Goal: Information Seeking & Learning: Learn about a topic

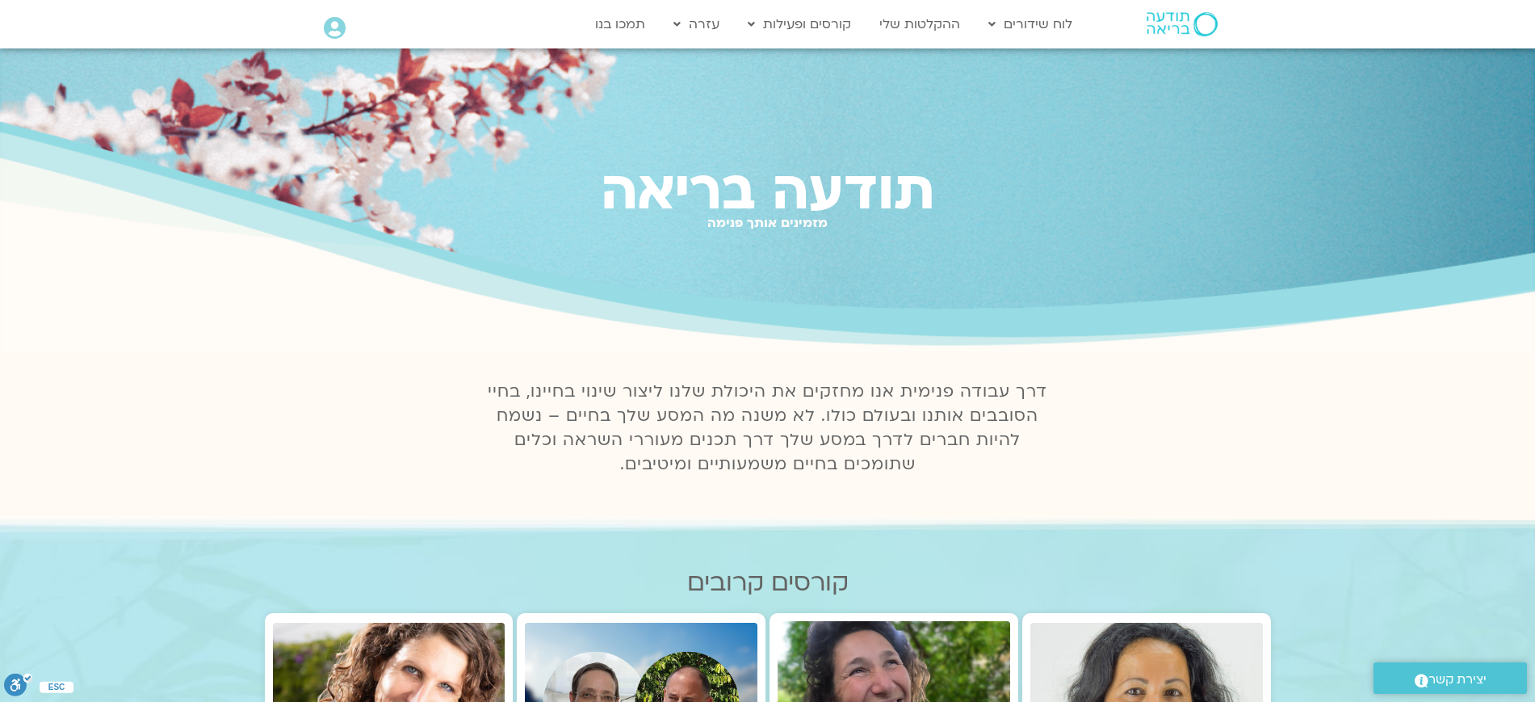
click at [336, 28] on icon at bounding box center [335, 28] width 22 height 23
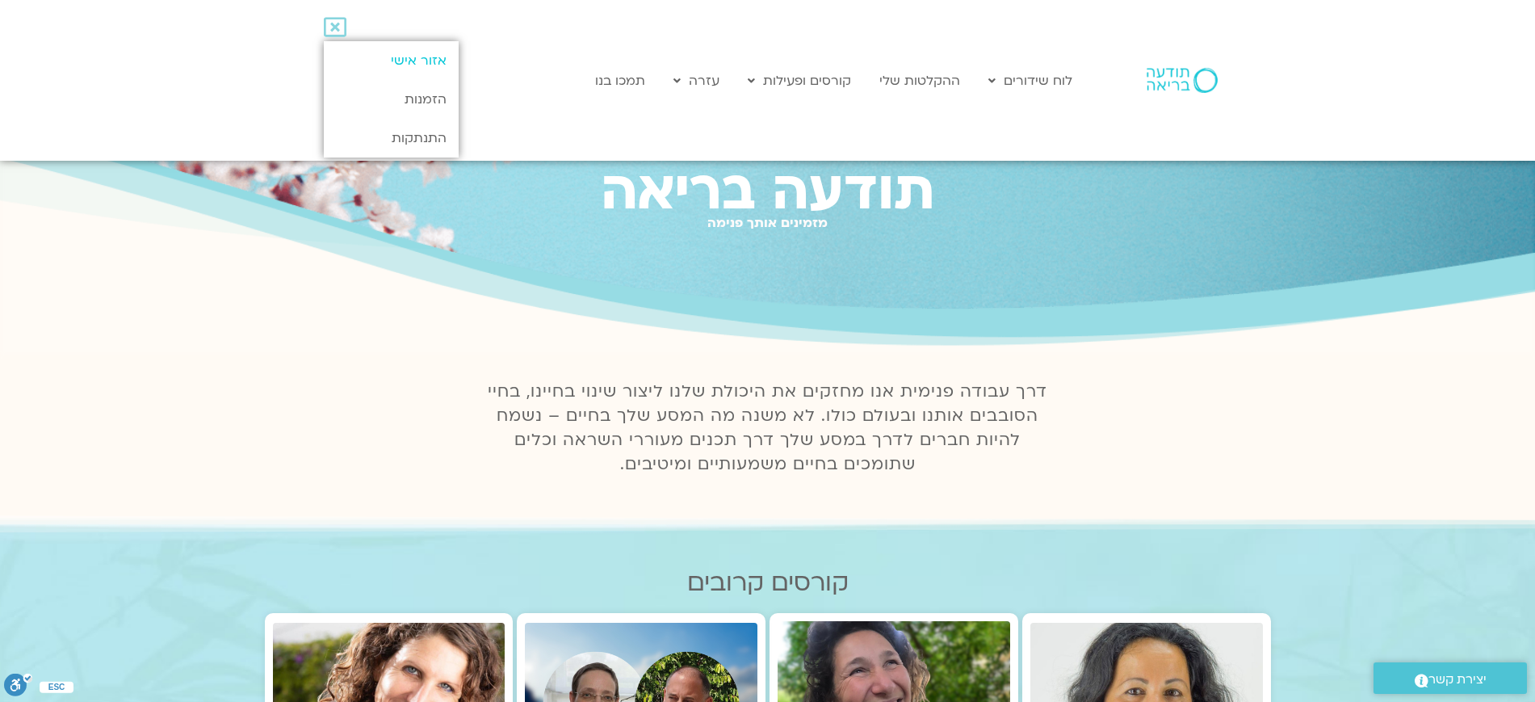
click at [392, 54] on link "אזור אישי" at bounding box center [391, 60] width 135 height 39
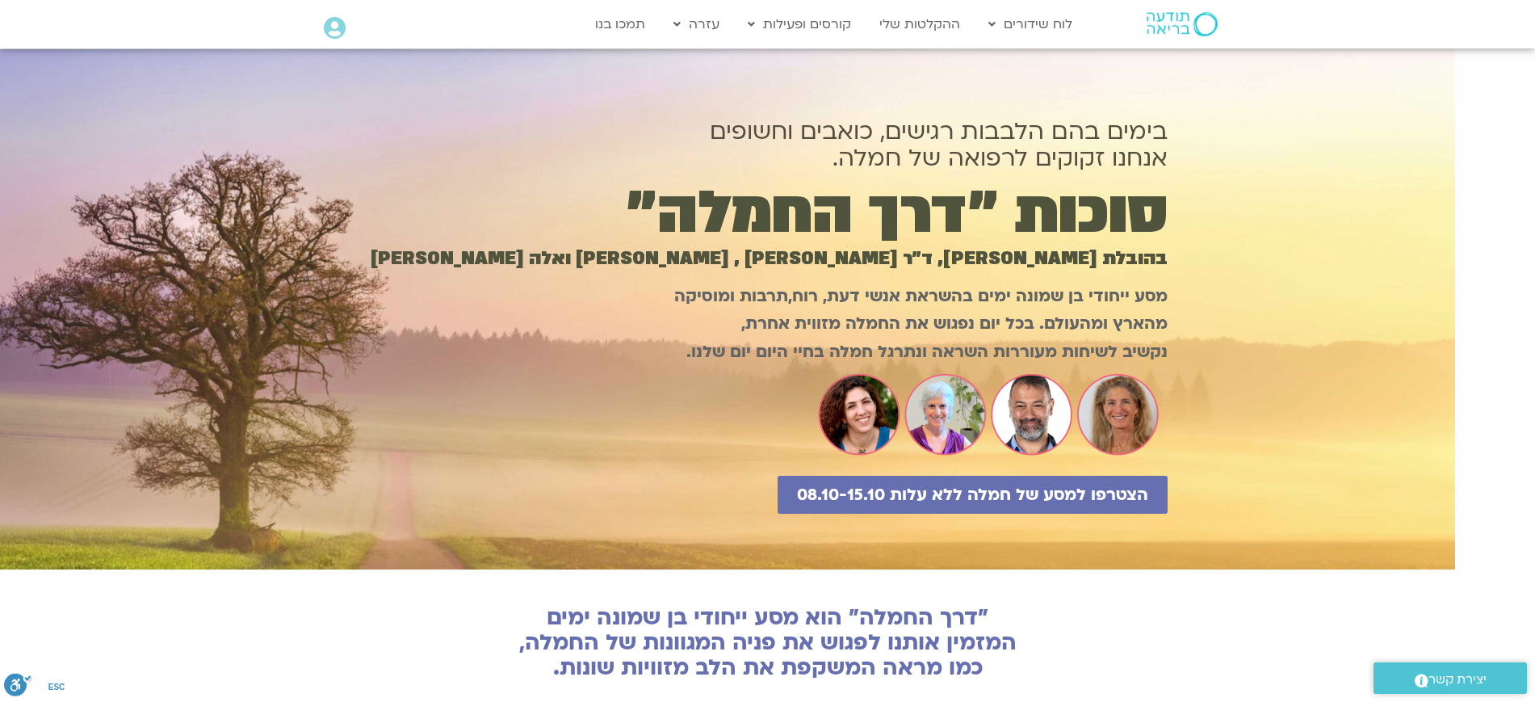
click at [1101, 146] on h1 "בימים [PERSON_NAME] הלבבות רגישים, כואבים וחשופים אנחנו זקוקים לרפואה של חמלה." at bounding box center [767, 144] width 799 height 53
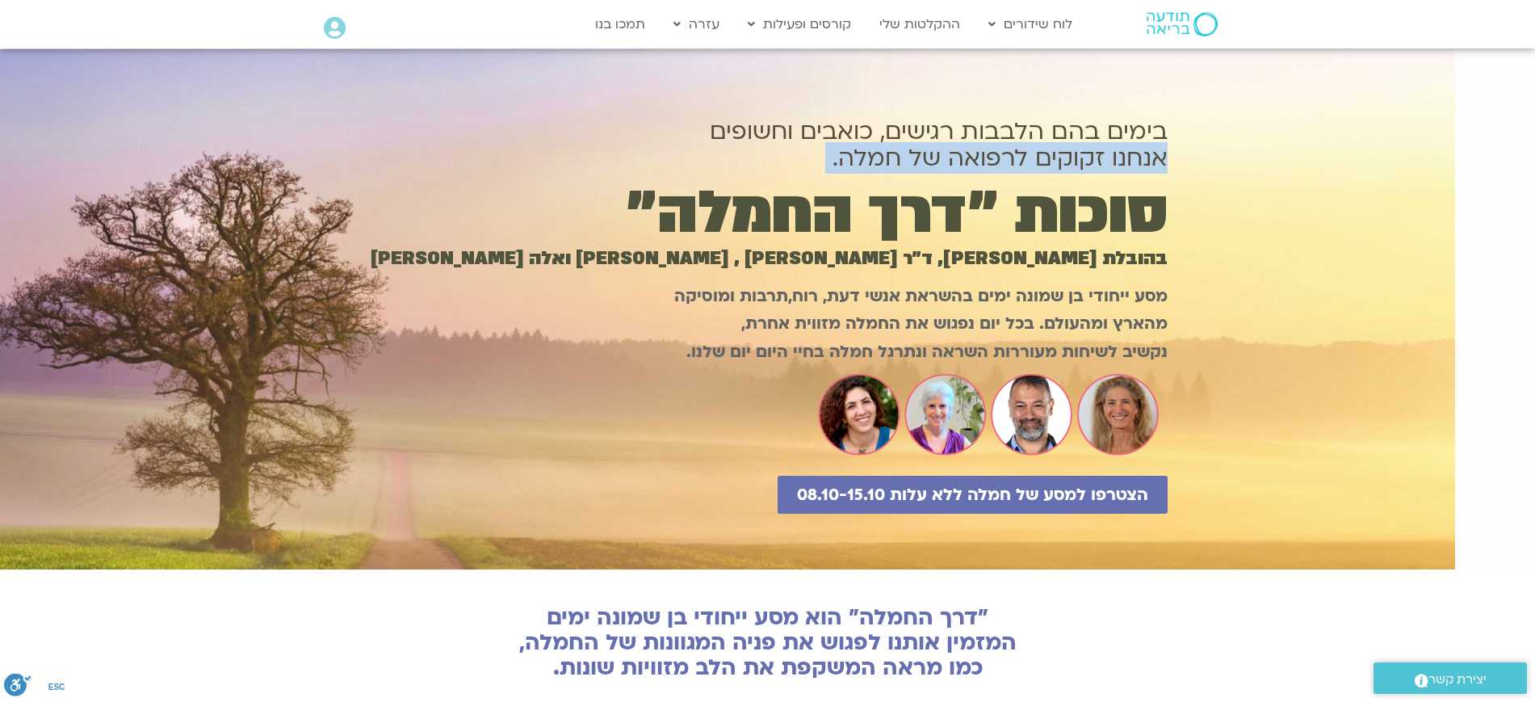
click at [1101, 146] on h1 "בימים [PERSON_NAME] הלבבות רגישים, כואבים וחשופים אנחנו זקוקים לרפואה של חמלה." at bounding box center [767, 144] width 799 height 53
click at [1072, 146] on h1 "בימים [PERSON_NAME] הלבבות רגישים, כואבים וחשופים אנחנו זקוקים לרפואה של חמלה." at bounding box center [767, 144] width 799 height 53
click at [1055, 146] on h1 "בימים [PERSON_NAME] הלבבות רגישים, כואבים וחשופים אנחנו זקוקים לרפואה של חמלה." at bounding box center [767, 144] width 799 height 53
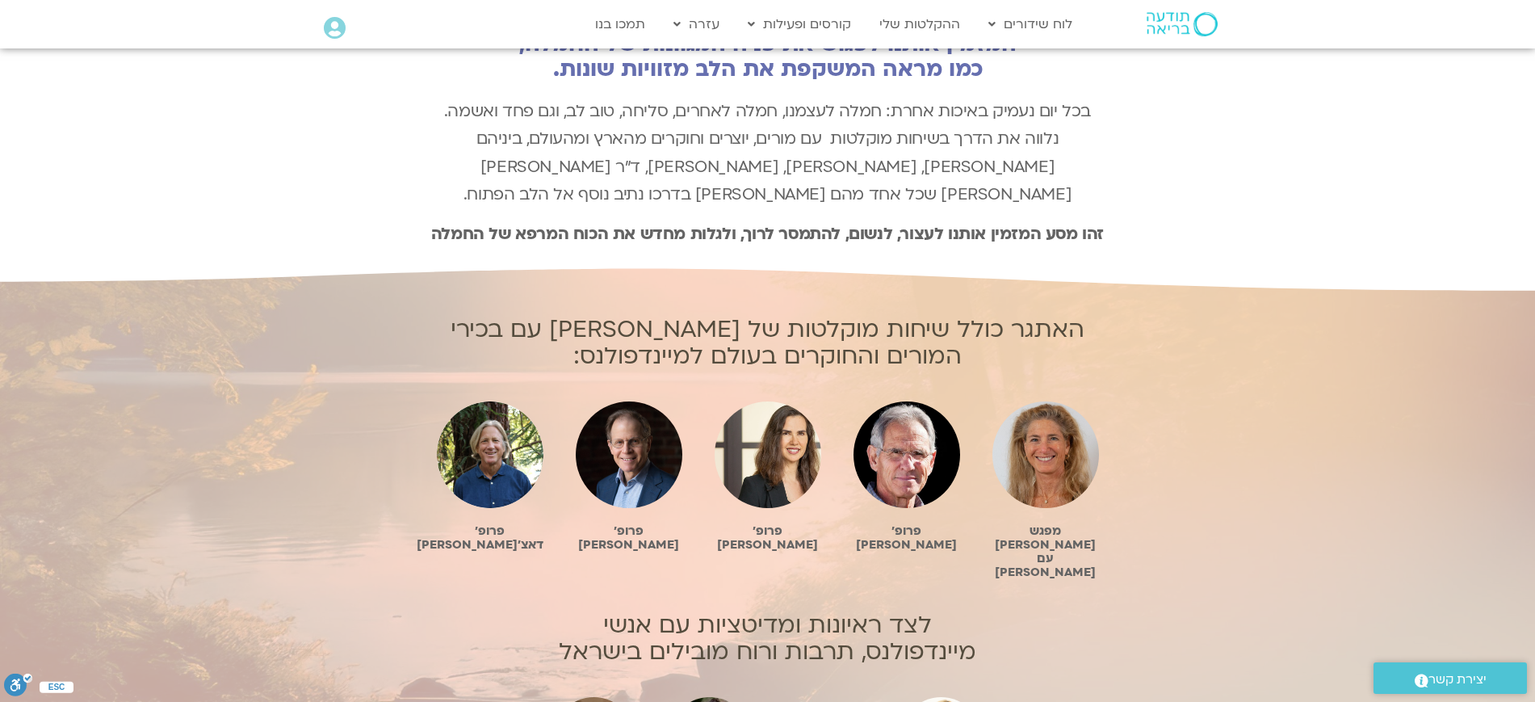
scroll to position [606, 0]
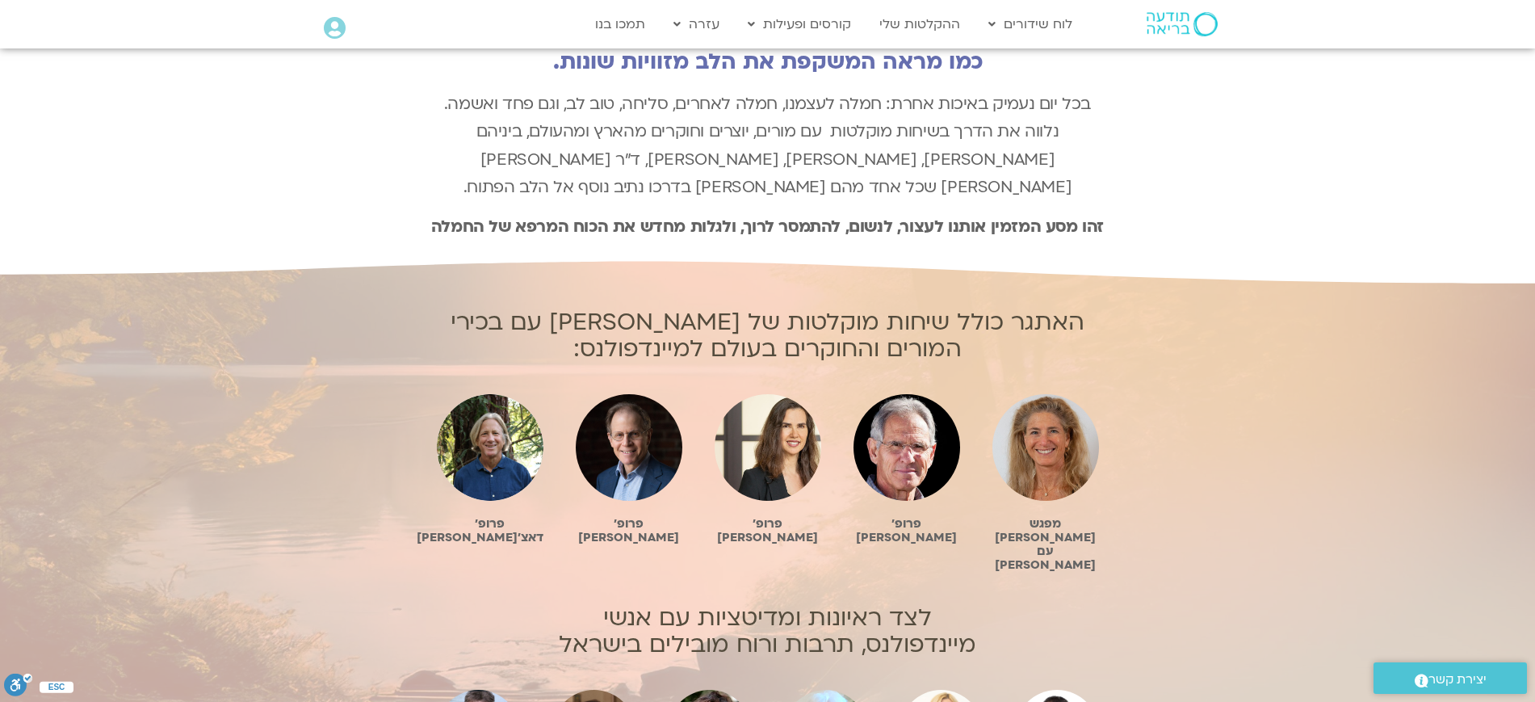
drag, startPoint x: 1133, startPoint y: 295, endPoint x: 1133, endPoint y: 340, distance: 45.2
click at [1141, 355] on div "האתגר כולל שיחות מוקלטות של [PERSON_NAME] עם בכירי המורים והחוקרים בעולם למיינד…" at bounding box center [767, 556] width 1535 height 590
click at [1040, 308] on h2 "האתגר כולל שיחות מוקלטות של [PERSON_NAME] עם בכירי המורים והחוקרים בעולם למיינד…" at bounding box center [768, 334] width 694 height 53
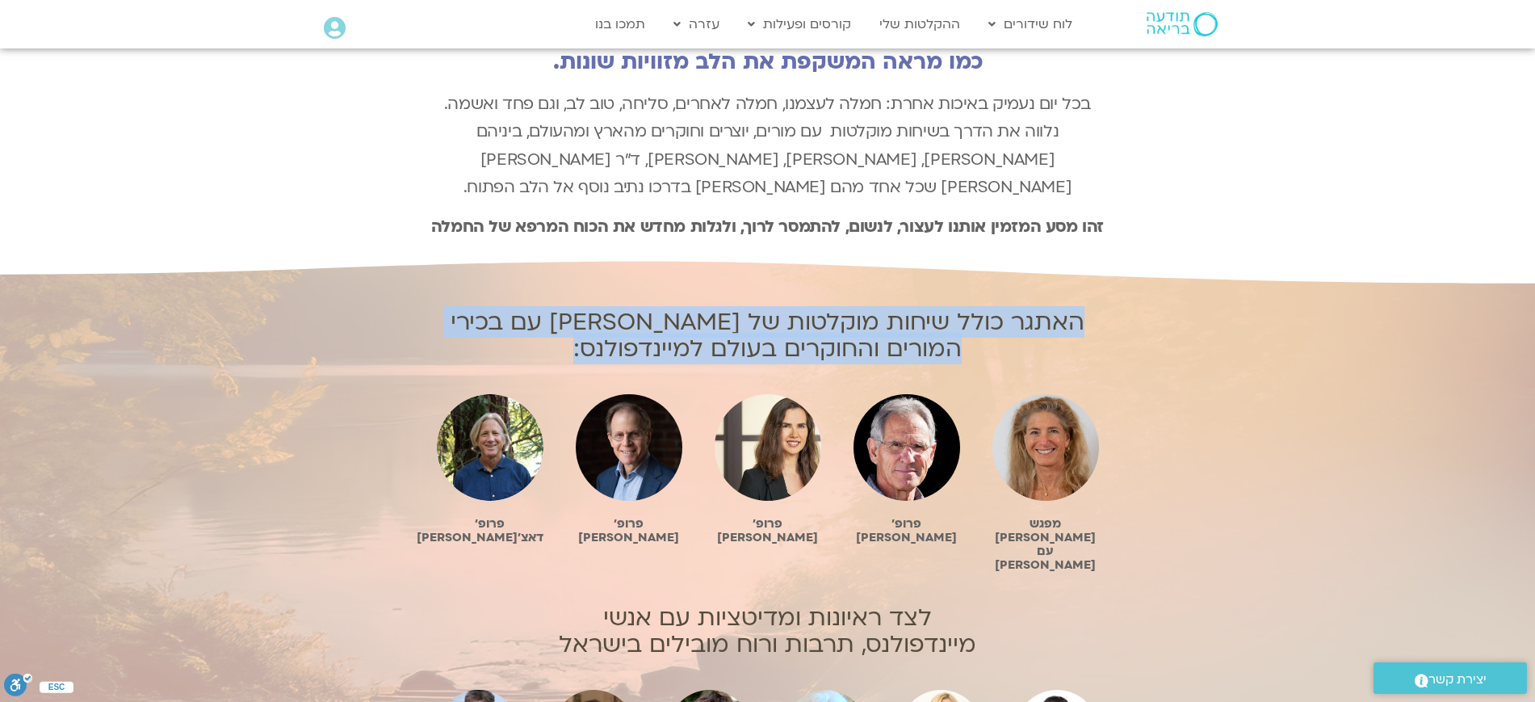
click at [1040, 308] on h2 "האתגר כולל שיחות מוקלטות של [PERSON_NAME] עם בכירי המורים והחוקרים בעולם למיינד…" at bounding box center [768, 334] width 694 height 53
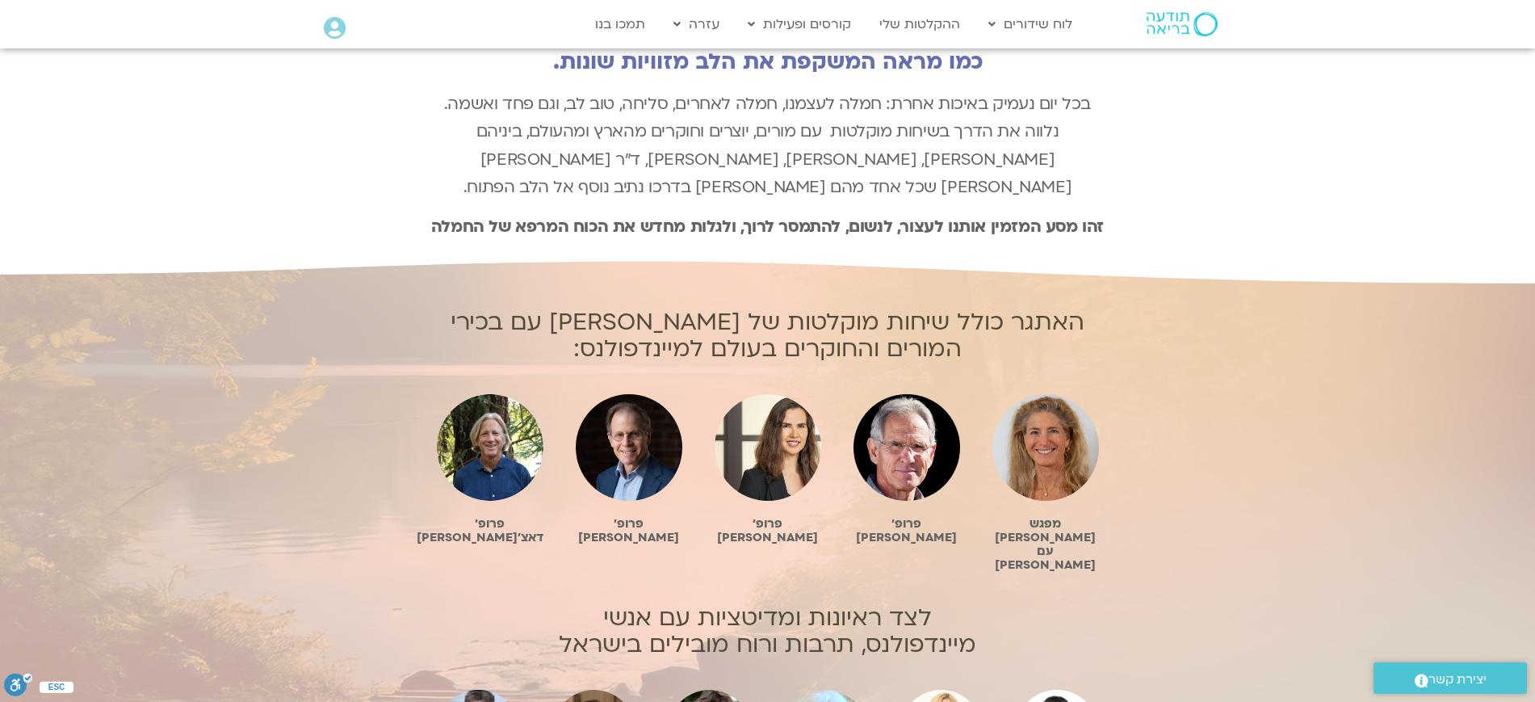
click at [1127, 306] on div "האתגר כולל שיחות מוקלטות של [PERSON_NAME] עם בכירי המורים והחוקרים בעולם למיינד…" at bounding box center [767, 556] width 1535 height 590
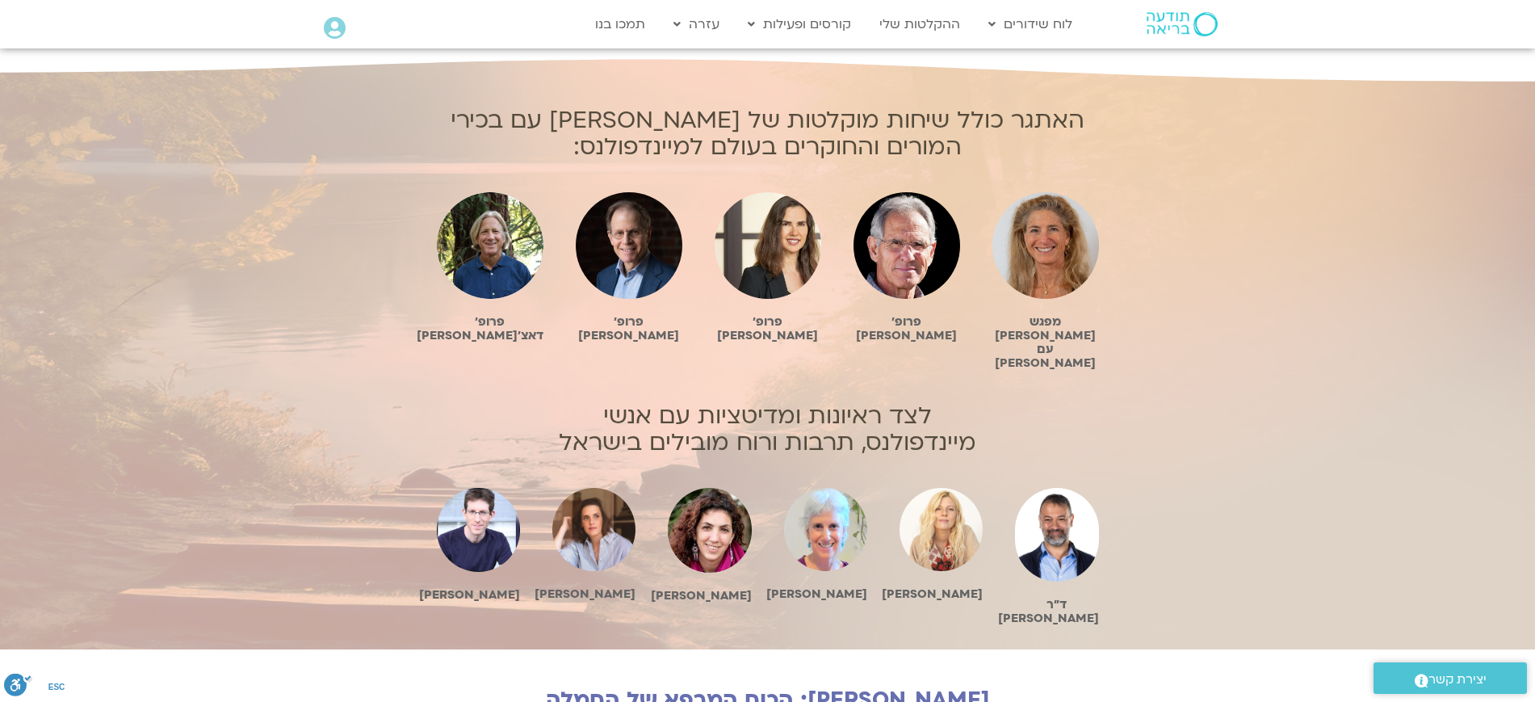
click at [1203, 375] on div "האתגר כולל שיחות מוקלטות של [PERSON_NAME] עם בכירי המורים והחוקרים בעולם למיינד…" at bounding box center [767, 354] width 1535 height 590
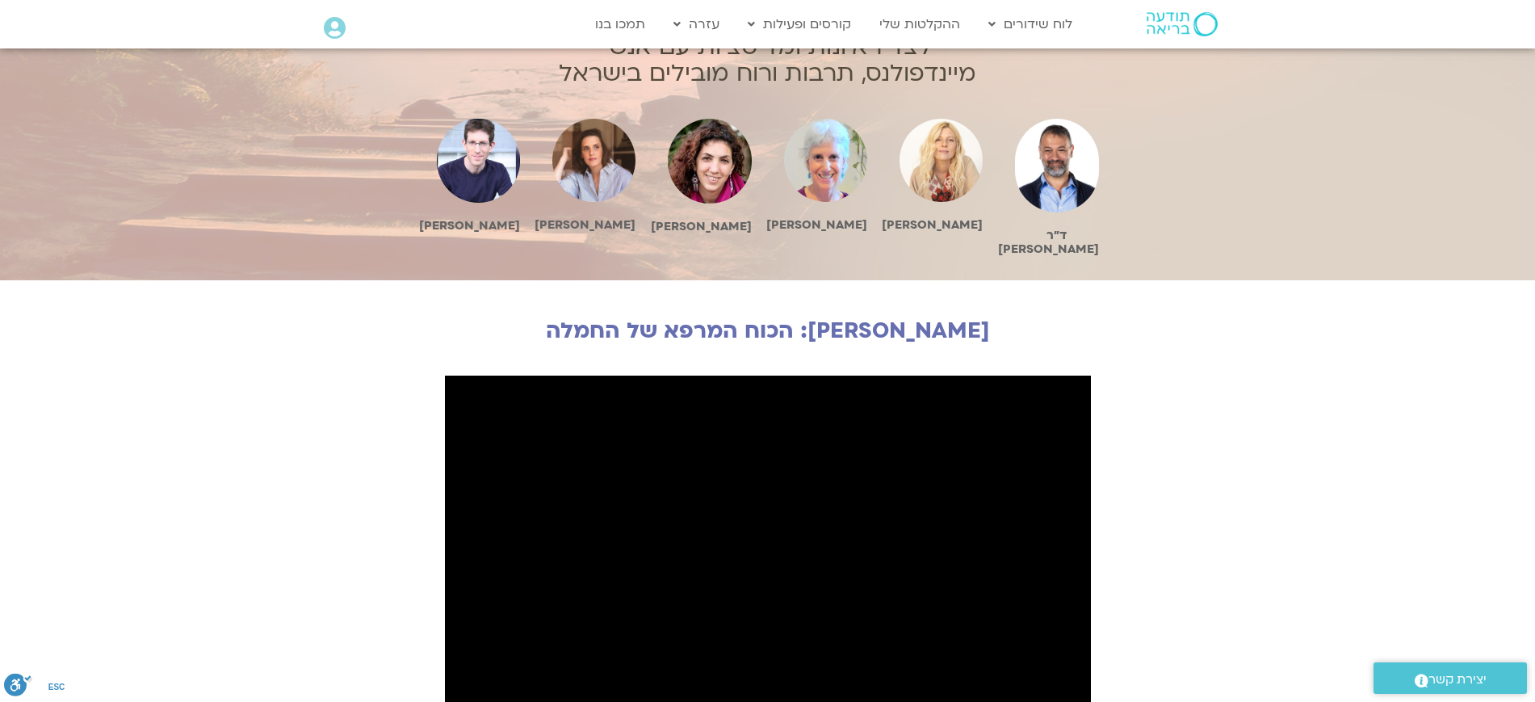
scroll to position [1211, 0]
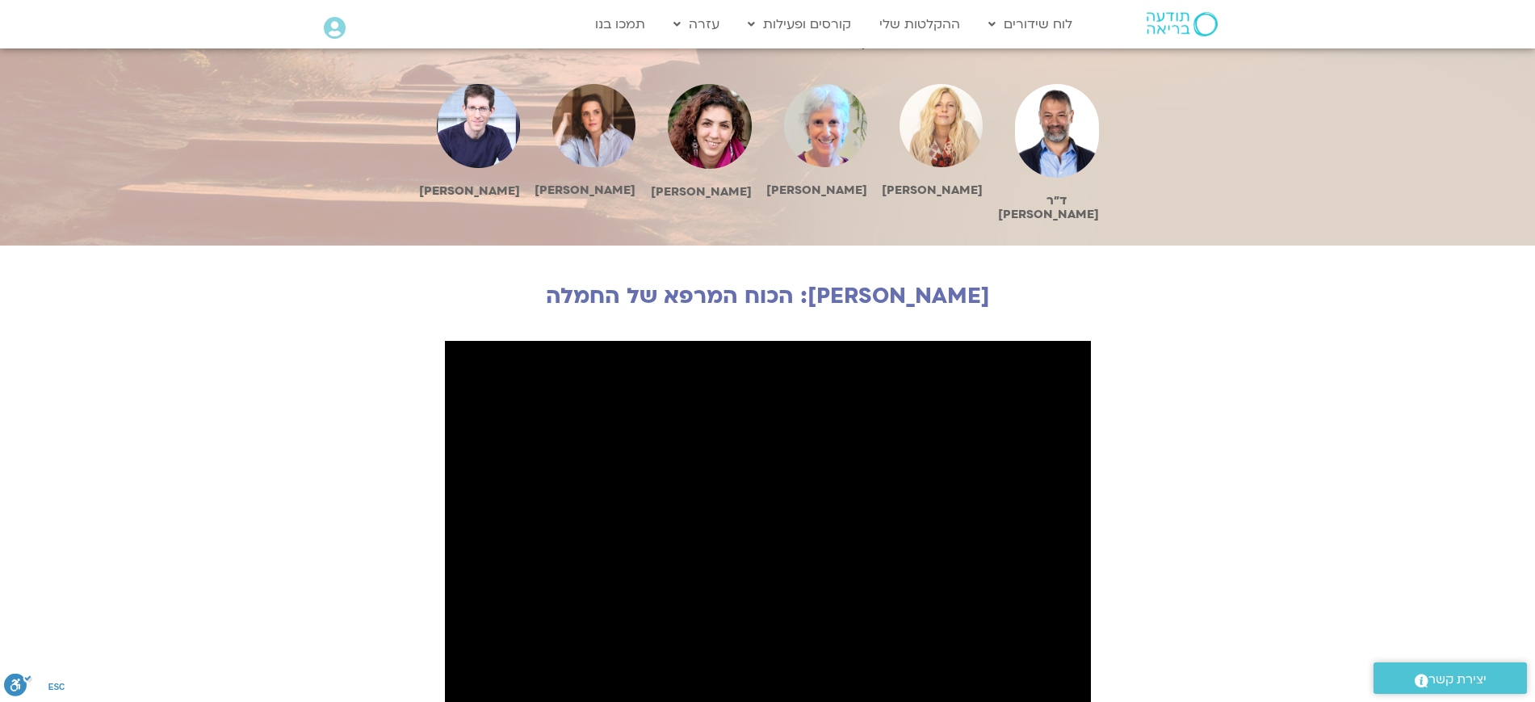
click at [1186, 394] on section "[PERSON_NAME]: הכוח המרפא של החמלה" at bounding box center [767, 523] width 1535 height 556
click at [1264, 389] on section "[PERSON_NAME]: הכוח המרפא של החמלה" at bounding box center [767, 523] width 1535 height 556
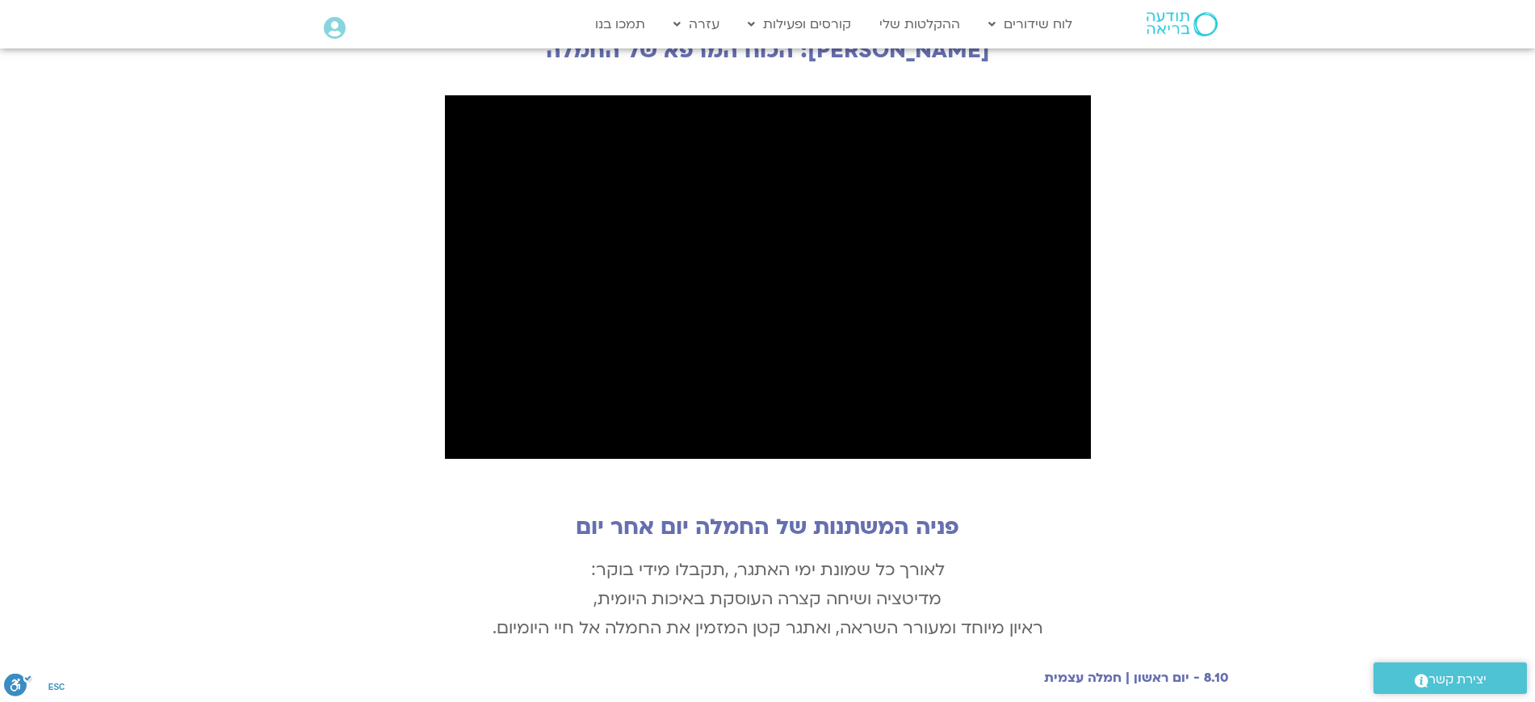
scroll to position [1615, 0]
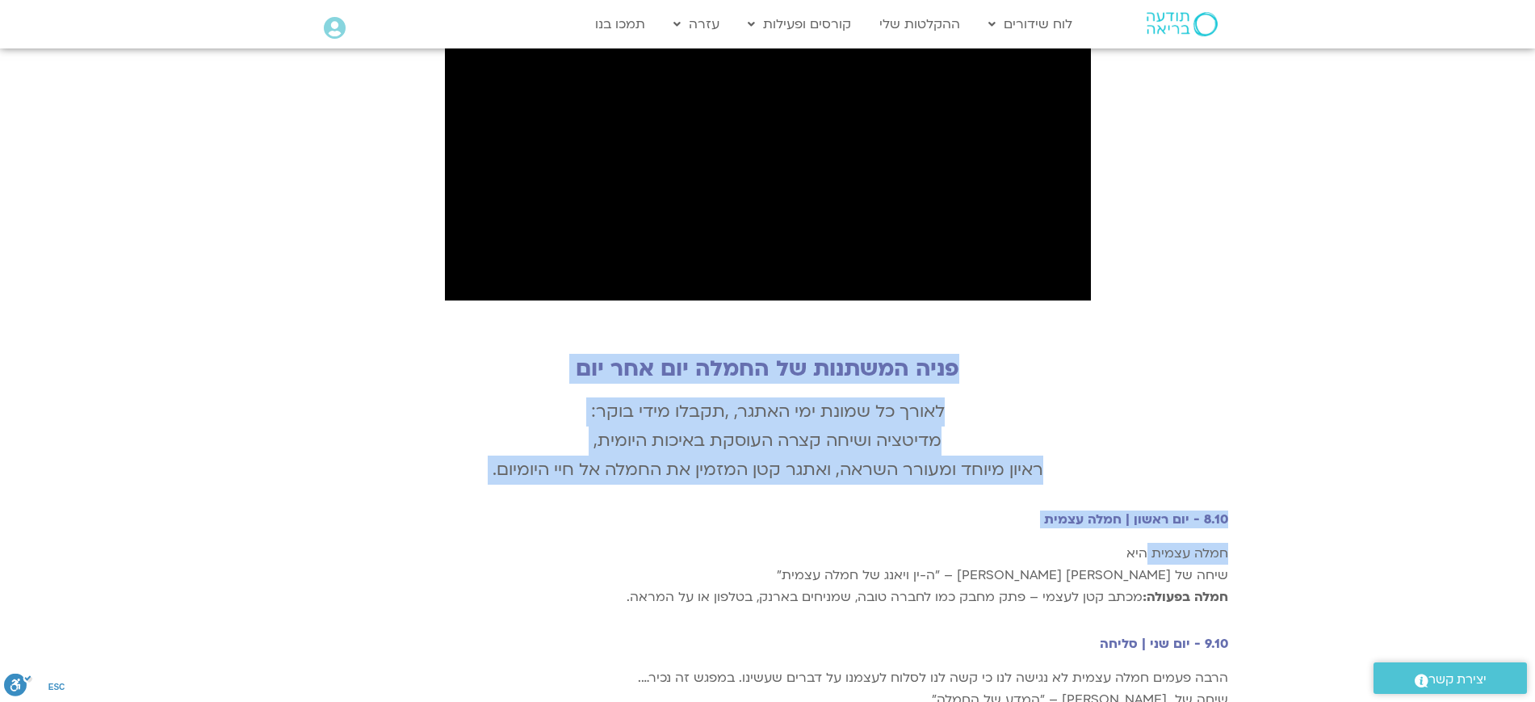
drag, startPoint x: 1142, startPoint y: 403, endPoint x: 1146, endPoint y: 470, distance: 67.1
click at [1146, 470] on div "פניה המשתנות של החמלה יום אחר יום לאורך כל שמונת ימי האתגר, ,תקבלו מידי בוקר: מ…" at bounding box center [768, 503] width 921 height 311
click at [1088, 397] on p "לאורך כל שמונת ימי האתגר, ,תקבלו מידי בוקר: מדיטציה ושיחה קצרה העוסקת באיכות הי…" at bounding box center [768, 440] width 921 height 87
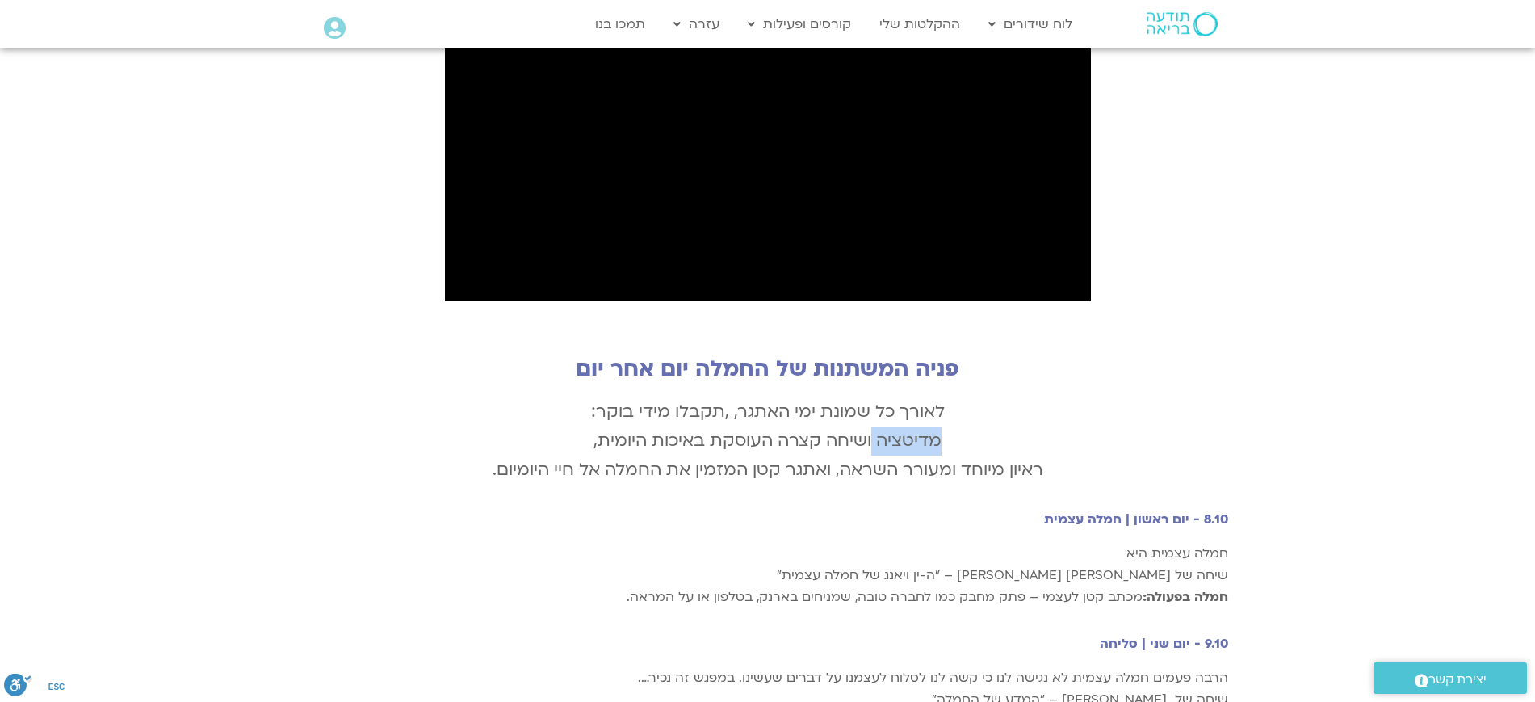
click at [1088, 397] on p "לאורך כל שמונת ימי האתגר, ,תקבלו מידי בוקר: מדיטציה ושיחה קצרה העוסקת באיכות הי…" at bounding box center [768, 440] width 921 height 87
click at [1047, 397] on p "לאורך כל שמונת ימי האתגר, ,תקבלו מידי בוקר: מדיטציה ושיחה קצרה העוסקת באיכות הי…" at bounding box center [768, 440] width 921 height 87
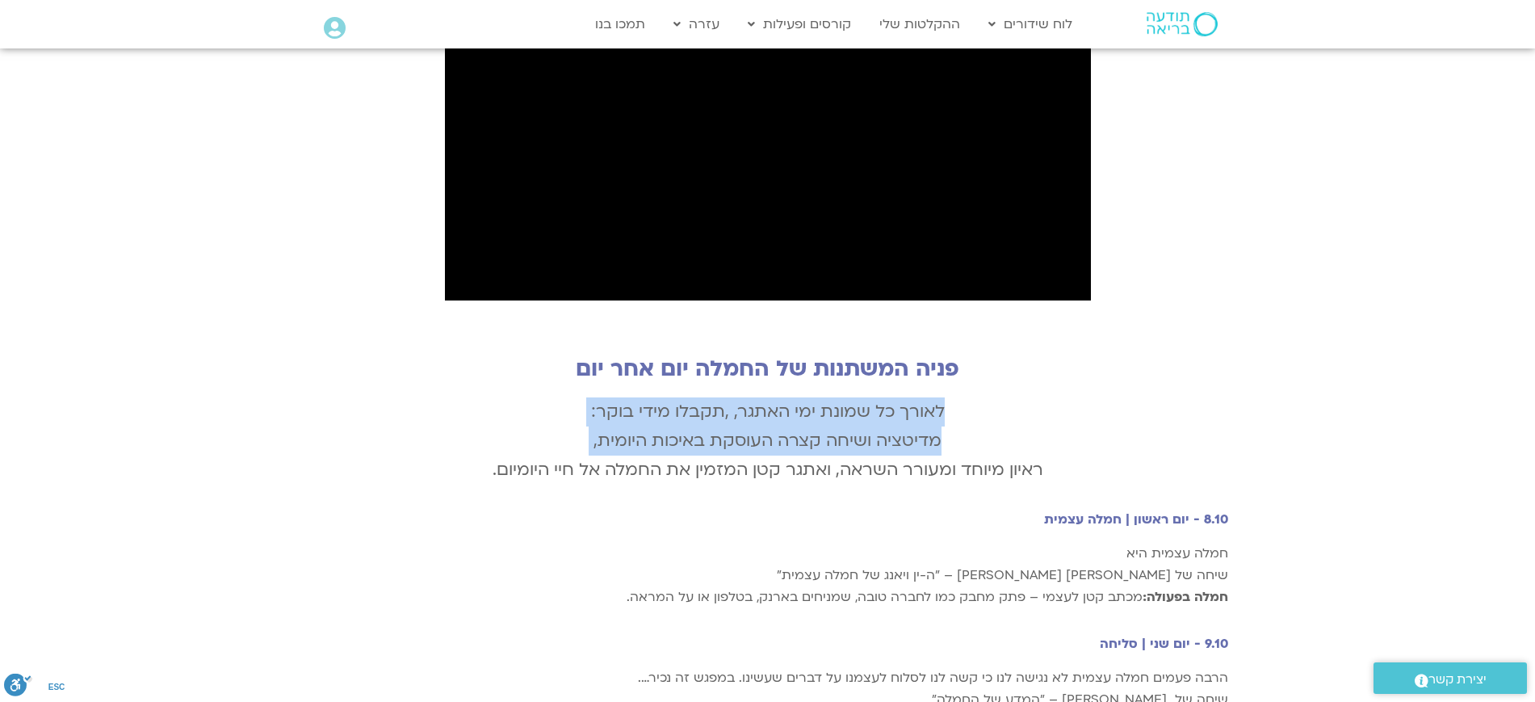
drag, startPoint x: 1054, startPoint y: 342, endPoint x: 1066, endPoint y: 423, distance: 81.7
click at [1065, 423] on div "לאורך כל שמונת ימי האתגר, ,תקבלו מידי בוקר: מדיטציה ושיחה קצרה העוסקת באיכות הי…" at bounding box center [768, 446] width 921 height 99
click at [1290, 348] on div "פניה המשתנות של החמלה יום אחר יום לאורך כל שמונת ימי האתגר, ,תקבלו מידי בוקר: מ…" at bounding box center [767, 503] width 1535 height 311
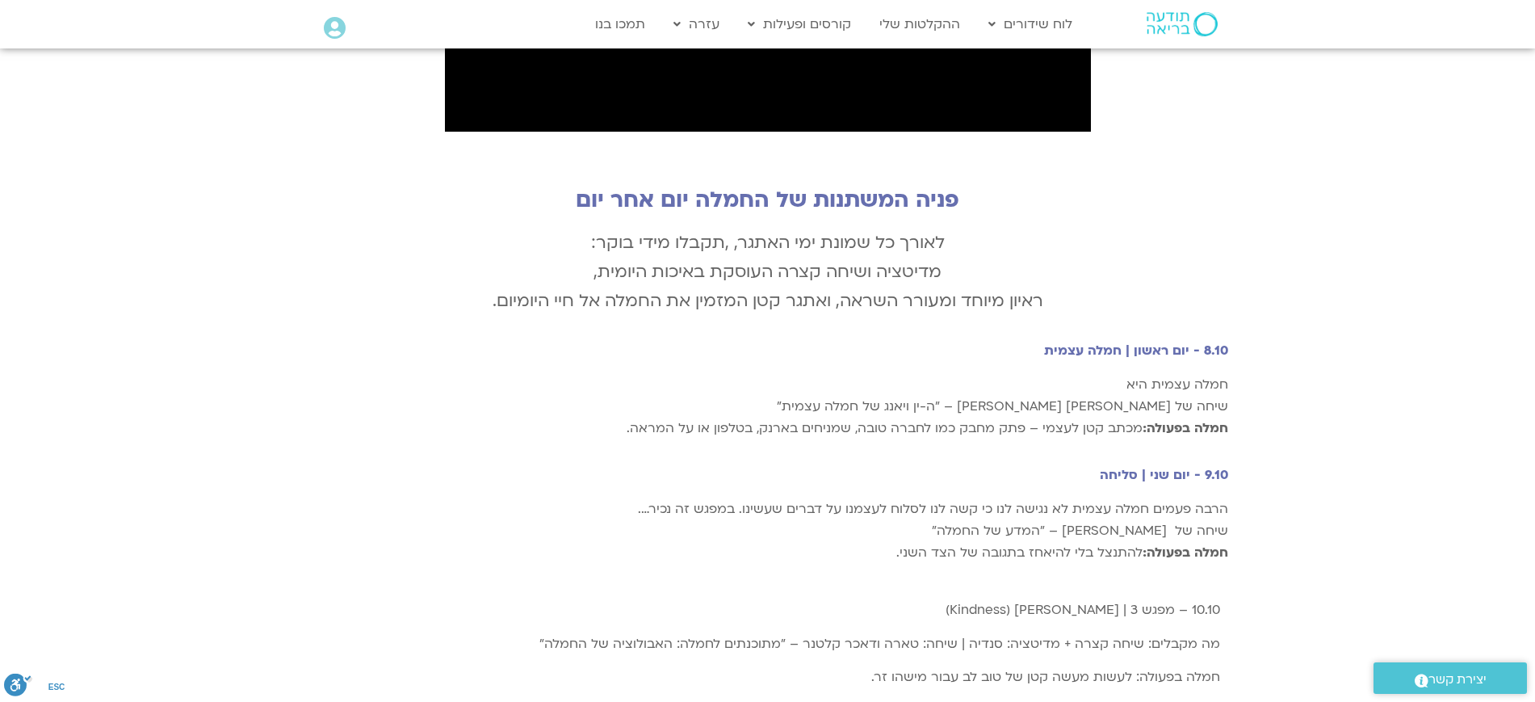
scroll to position [1817, 0]
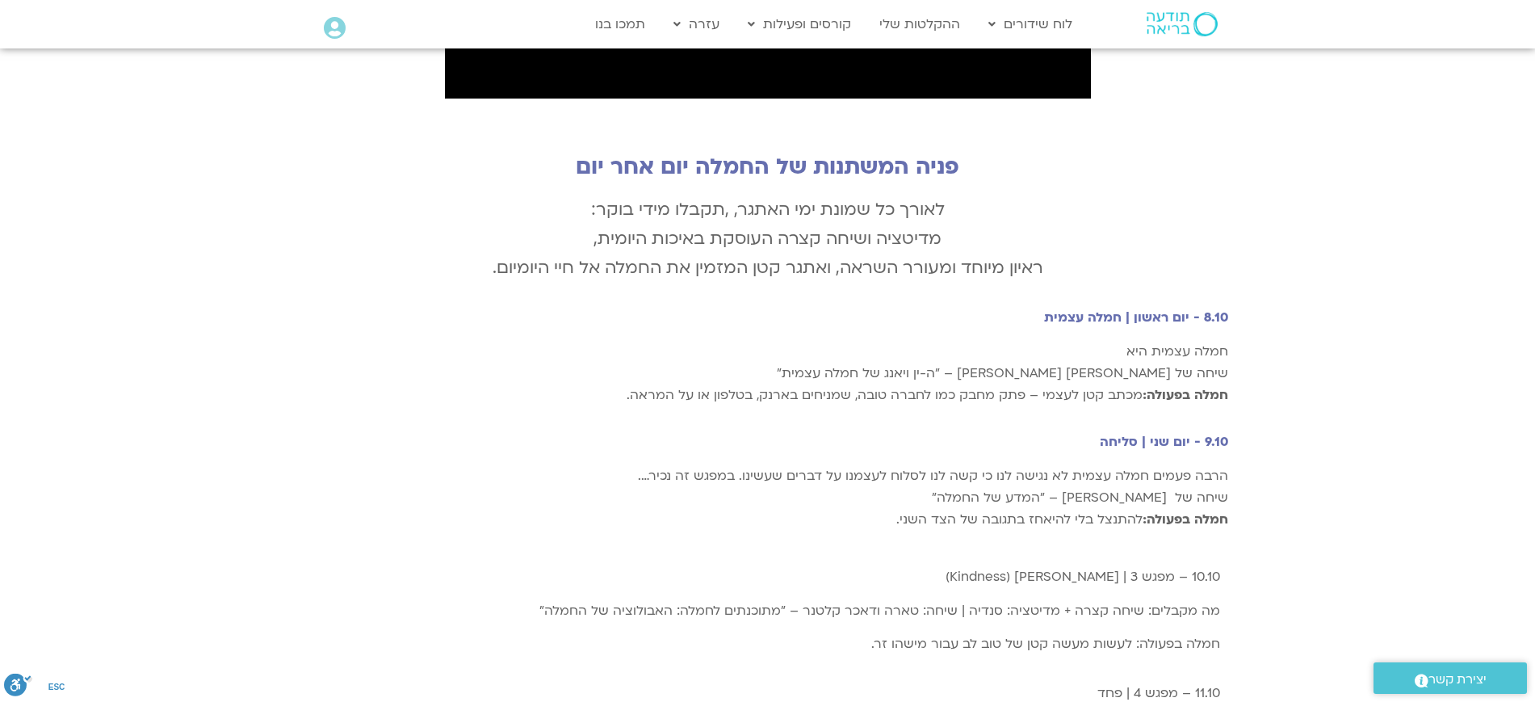
click at [1256, 287] on div "פניה המשתנות של החמלה יום אחר יום לאורך כל שמונת ימי האתגר, ,תקבלו מידי בוקר: מ…" at bounding box center [767, 301] width 1535 height 311
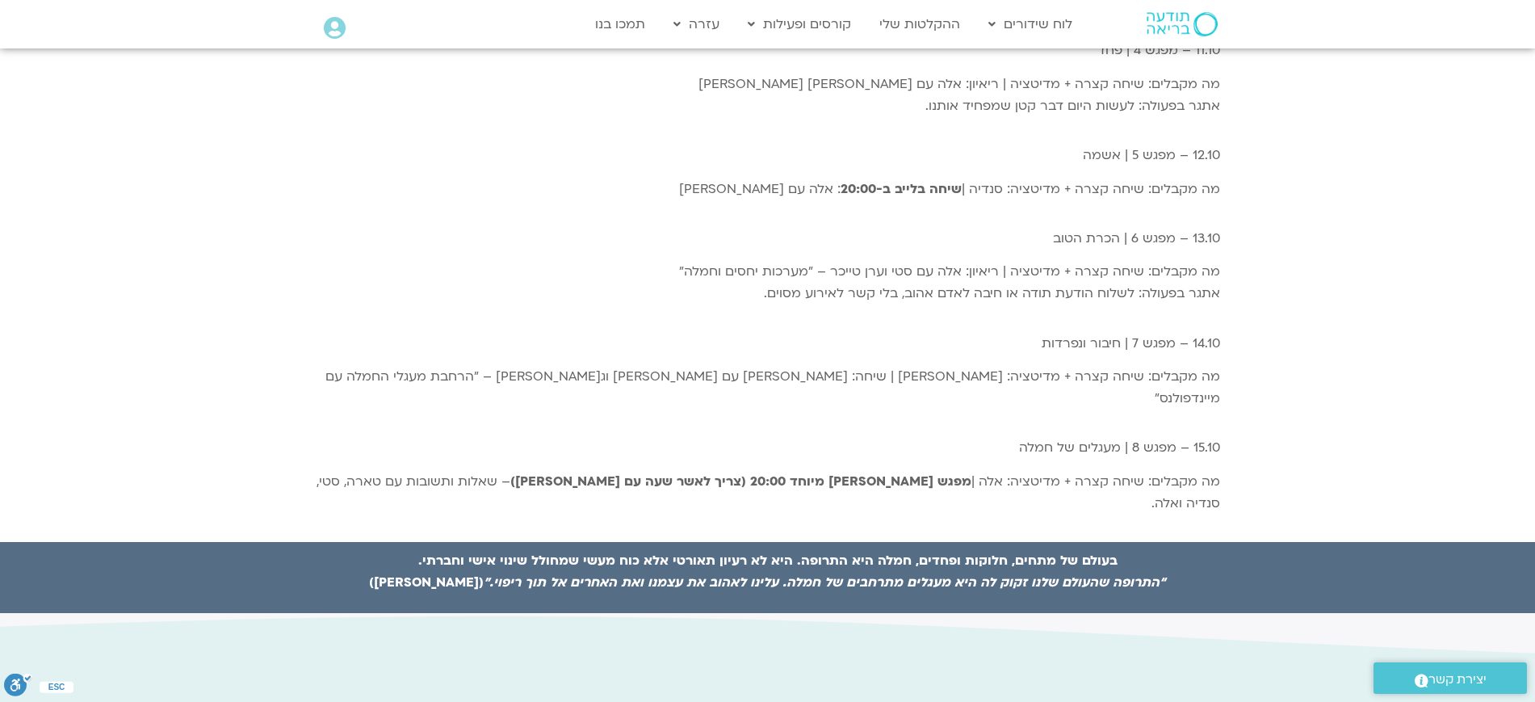
scroll to position [2479, 0]
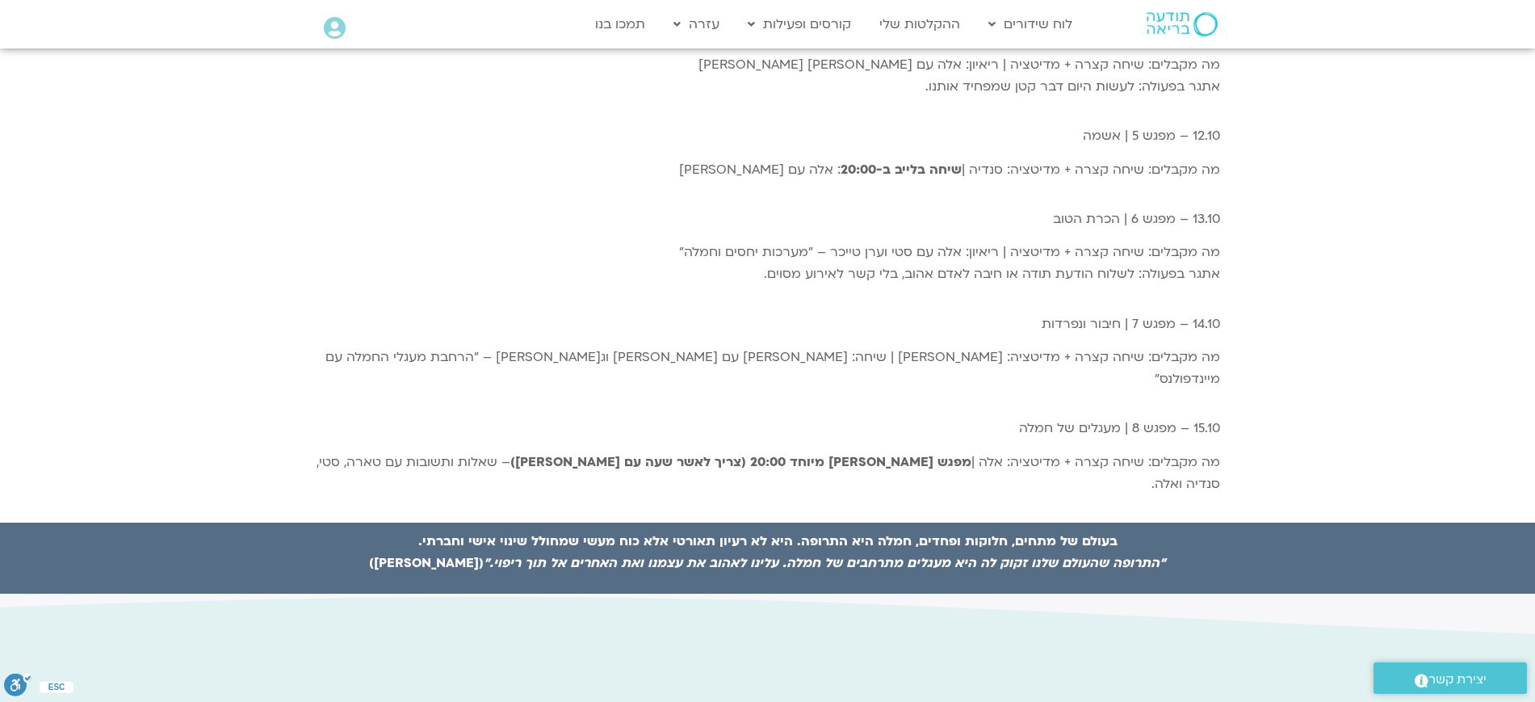
click at [837, 453] on b "מפגש [PERSON_NAME] מיוחד 20:00 (צריך לאשר שעה עם [PERSON_NAME])" at bounding box center [740, 462] width 461 height 18
click at [806, 453] on b "מפגש [PERSON_NAME] מיוחד 20:00 (צריך לאשר שעה עם [PERSON_NAME])" at bounding box center [740, 462] width 461 height 18
click at [775, 453] on b "מפגש [PERSON_NAME] מיוחד 20:00 (צריך לאשר שעה עם [PERSON_NAME])" at bounding box center [740, 462] width 461 height 18
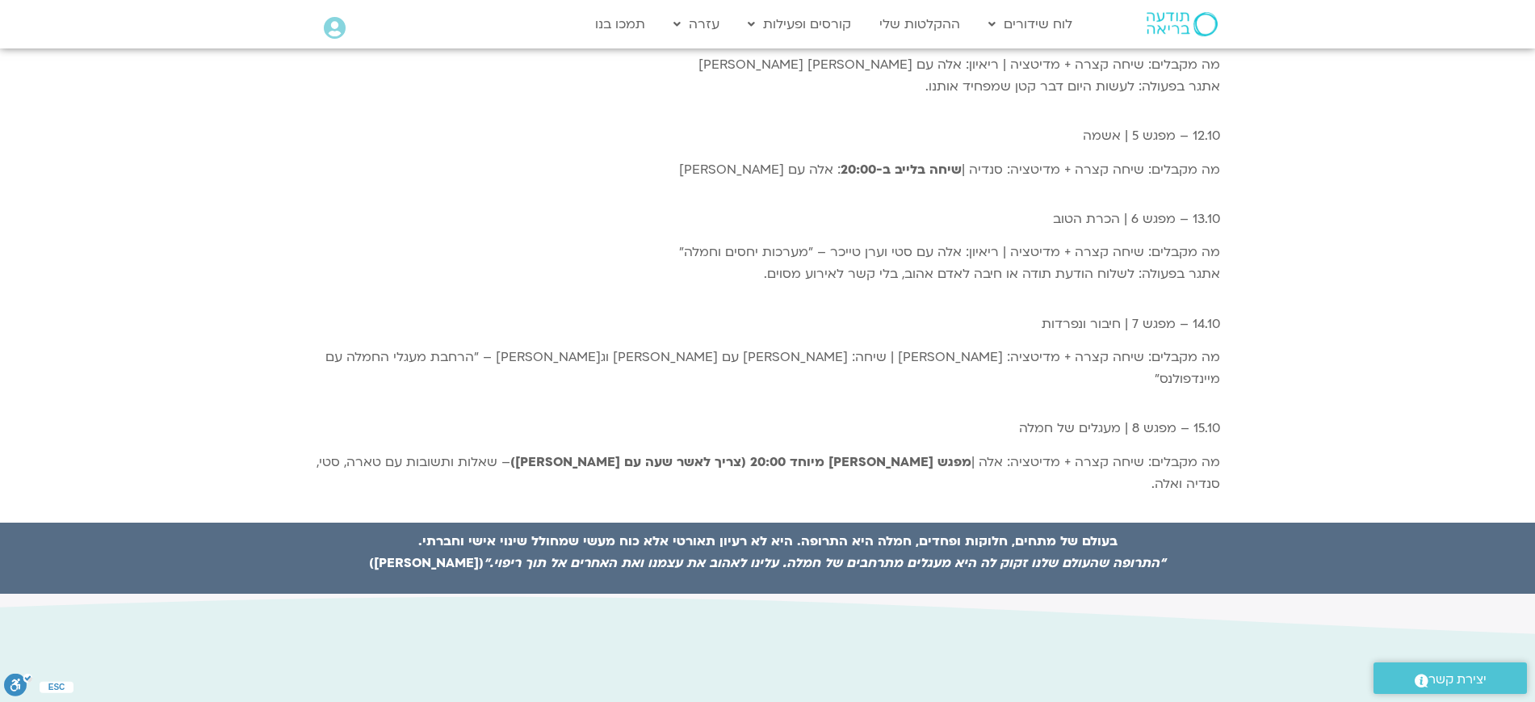
click at [1318, 356] on div "הרבה פעמים חמלה עצמית לא נגישה לנו כי קשה לנו לסלוח לעצמנו על דברים שעשינו. במפ…" at bounding box center [767, 159] width 1535 height 728
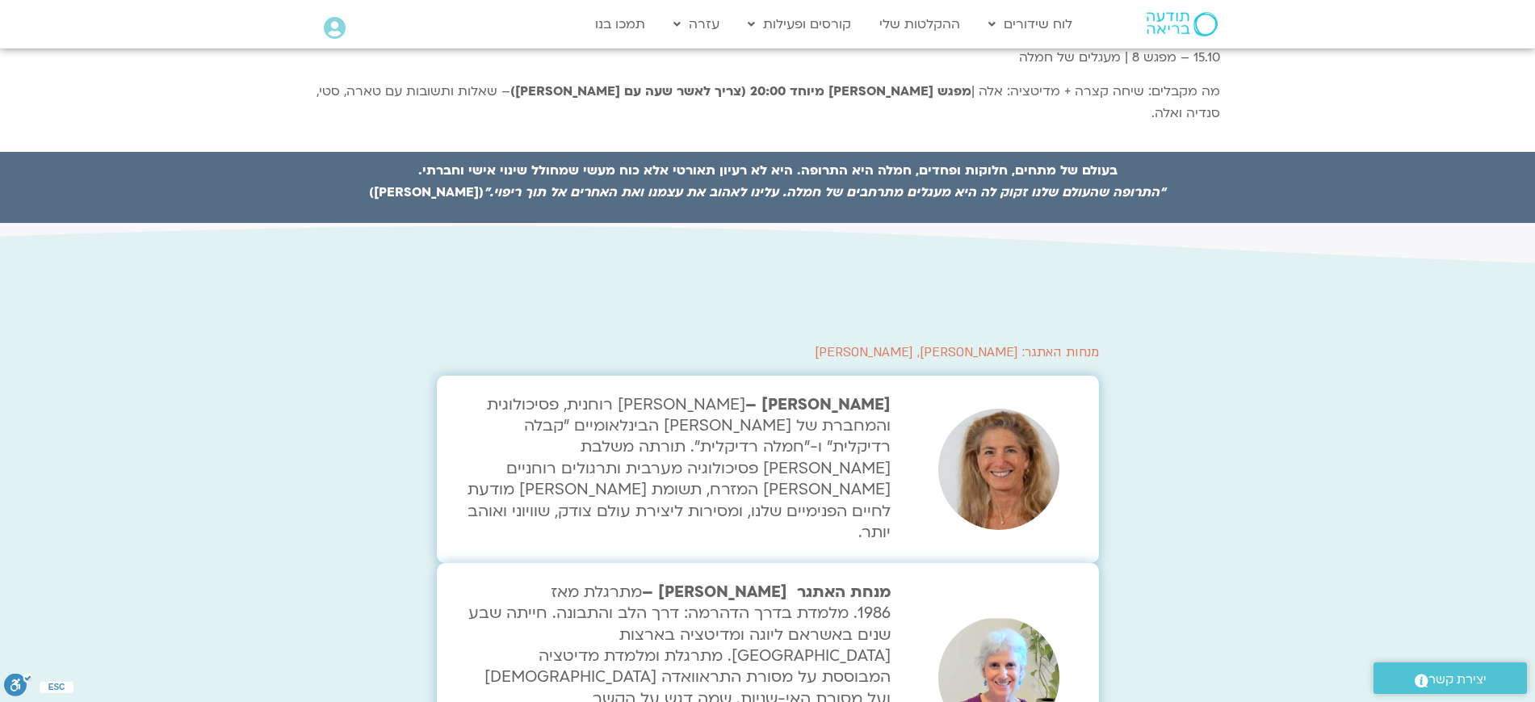
scroll to position [2883, 0]
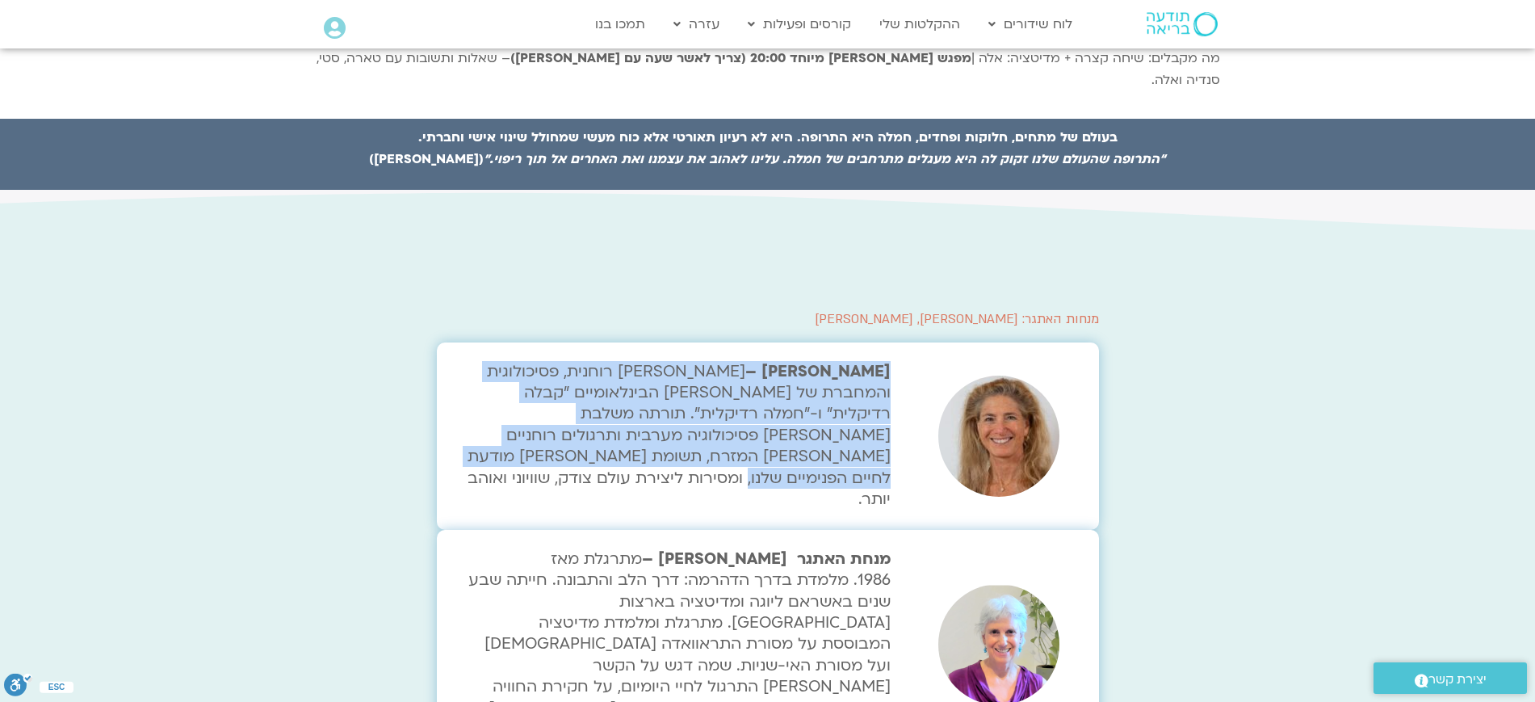
drag, startPoint x: 618, startPoint y: 348, endPoint x: 913, endPoint y: 307, distance: 298.4
click at [913, 342] on div "[PERSON_NAME] – [PERSON_NAME] רוחנית, פסיכולוגית והמחברת של [PERSON_NAME] הבינל…" at bounding box center [779, 435] width 640 height 187
click at [868, 361] on span "[PERSON_NAME] רוחנית, פסיכולוגית והמחברת של [PERSON_NAME] הבינלאומיים "קבלה רדי…" at bounding box center [679, 435] width 423 height 149
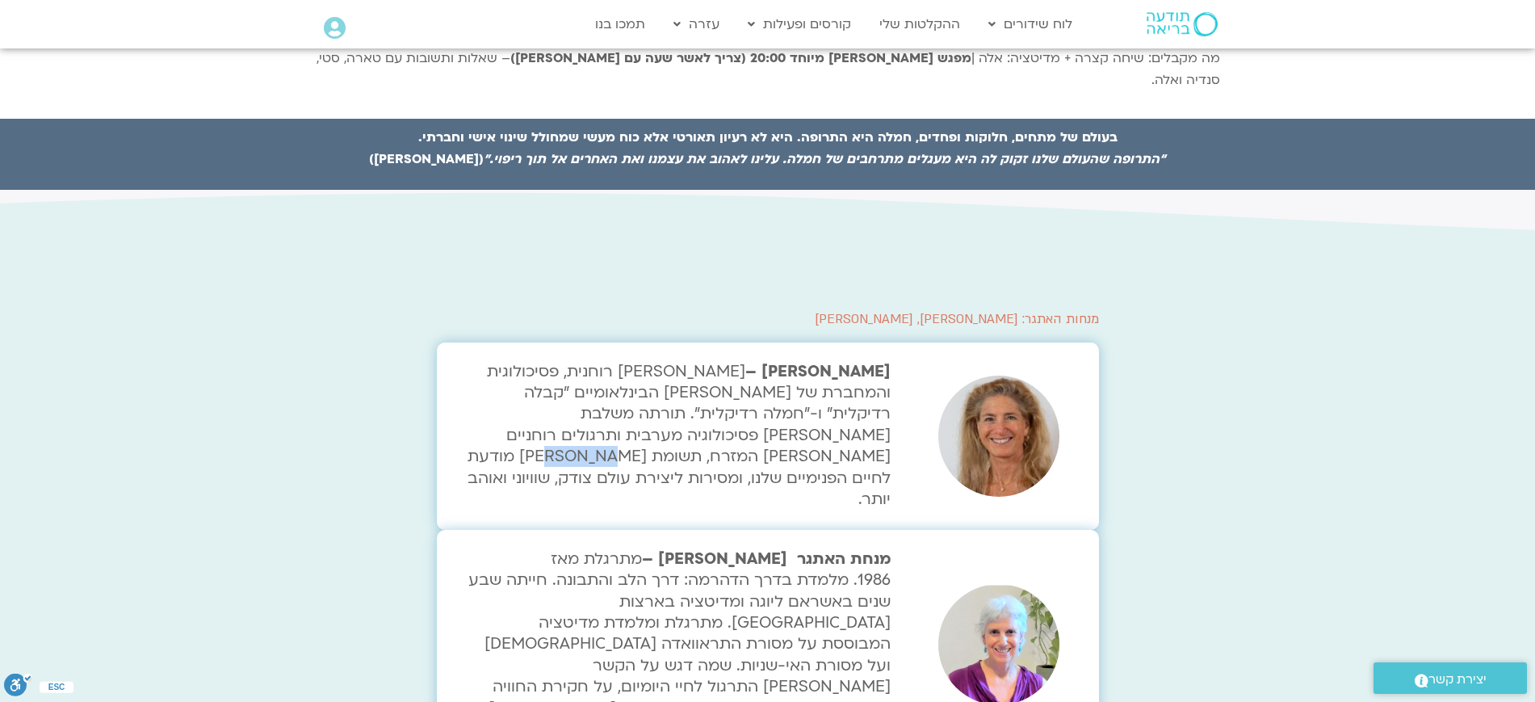
click at [868, 361] on span "[PERSON_NAME] רוחנית, פסיכולוגית והמחברת של [PERSON_NAME] הבינלאומיים "קבלה רדי…" at bounding box center [679, 435] width 423 height 149
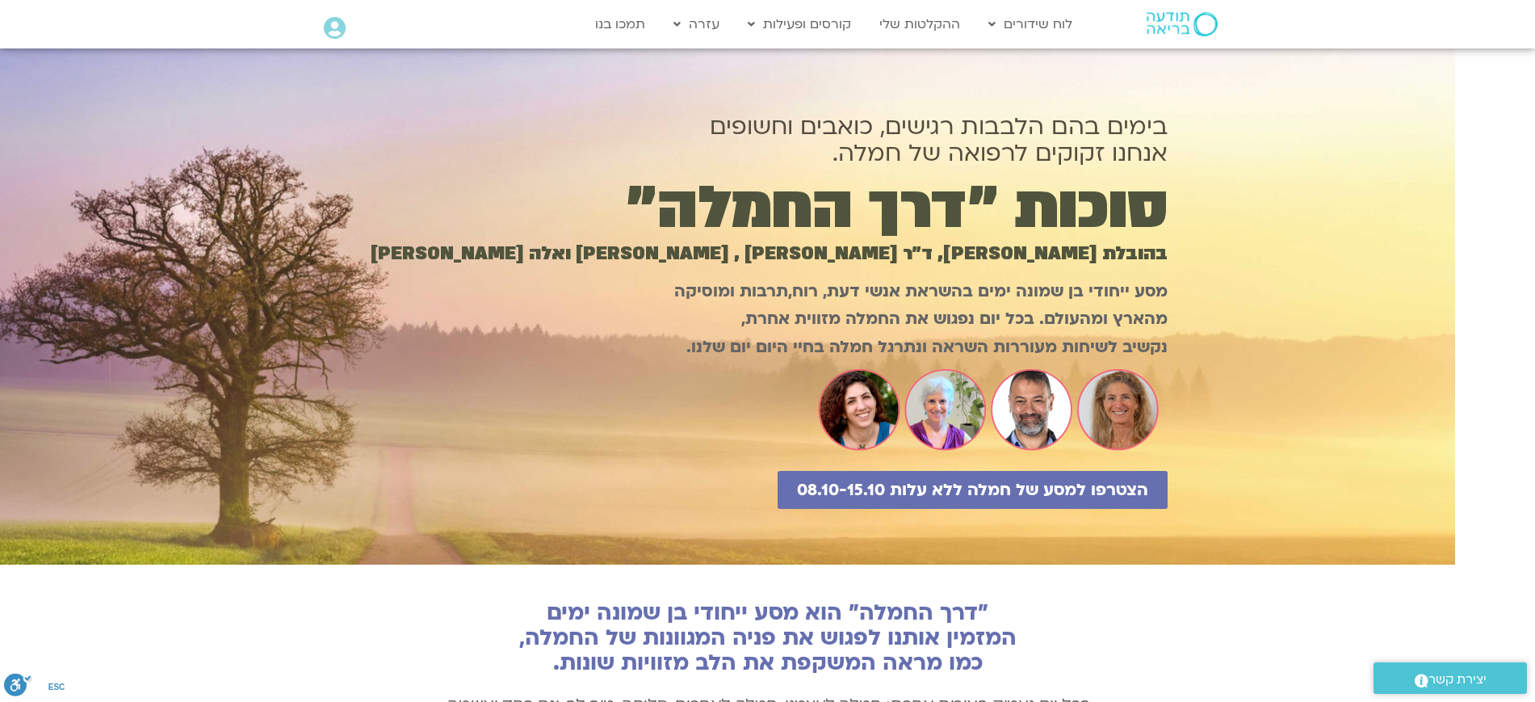
scroll to position [0, 0]
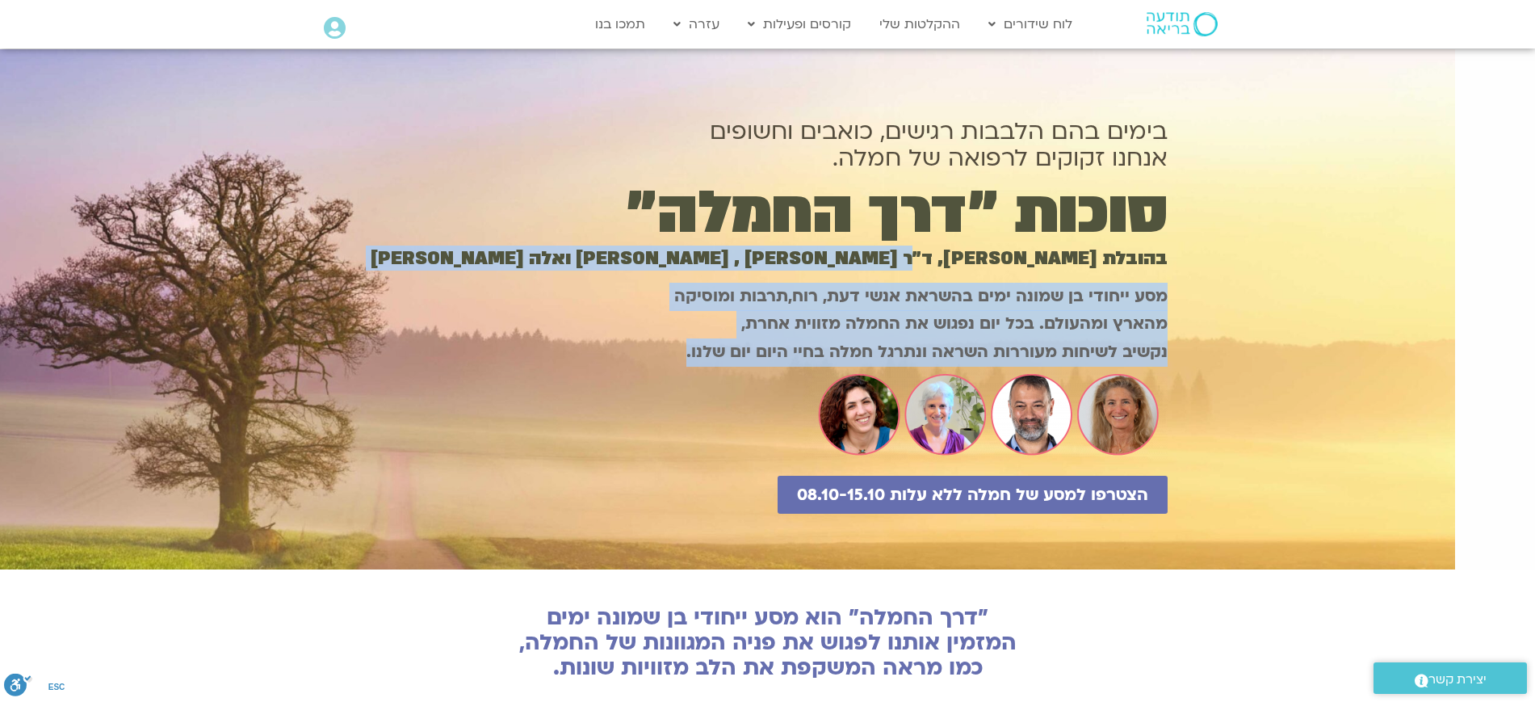
drag, startPoint x: 680, startPoint y: 342, endPoint x: 933, endPoint y: 268, distance: 264.2
click at [933, 268] on div "בימים בהם הלבבות רגישים, כואבים וחשופים אנחנו זקוקים לרפואה של חמלה. סוכות ״דרך…" at bounding box center [767, 323] width 799 height 491
click at [936, 309] on p "מסע ייחודי בן שמונה ימים בהשראת אנשי דעת, רוח,תרבות ומוסיקה מהארץ ומהעולם. בכל …" at bounding box center [767, 325] width 799 height 84
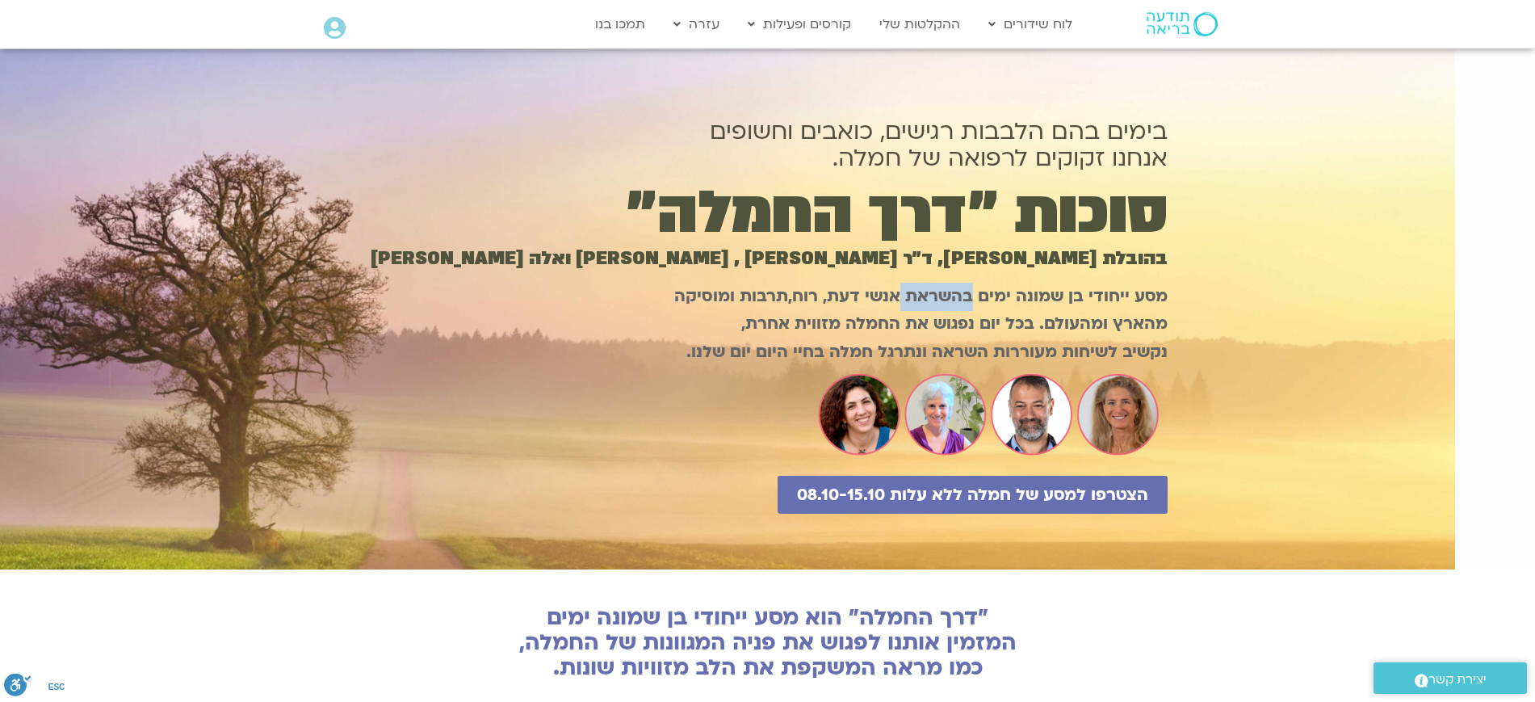
click at [936, 309] on p "מסע ייחודי בן שמונה ימים בהשראת אנשי דעת, רוח,תרבות ומוסיקה מהארץ ומהעולם. בכל …" at bounding box center [767, 325] width 799 height 84
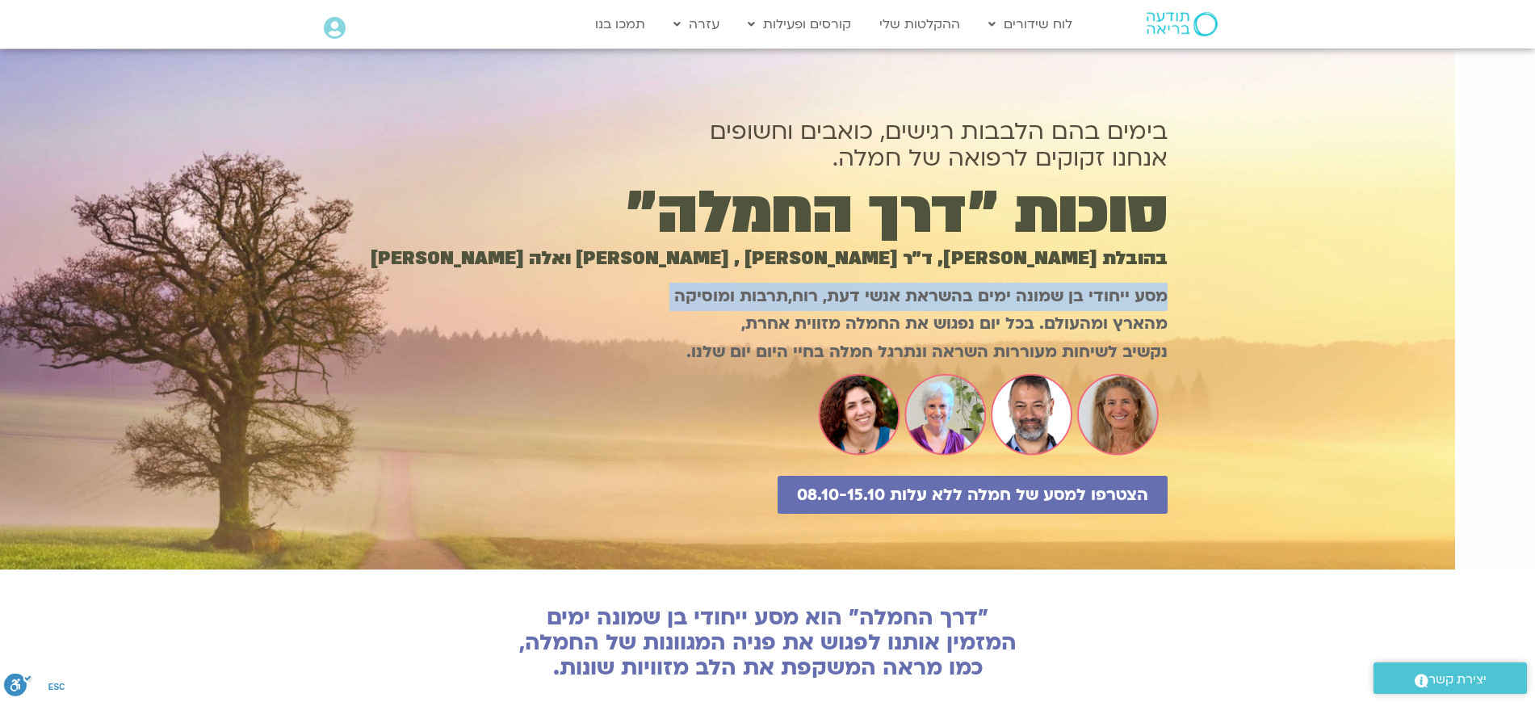
drag, startPoint x: 936, startPoint y: 309, endPoint x: 882, endPoint y: 323, distance: 55.8
click at [937, 309] on p "מסע ייחודי בן שמונה ימים בהשראת אנשי דעת, רוח,תרבות ומוסיקה מהארץ ומהעולם. בכל …" at bounding box center [767, 325] width 799 height 84
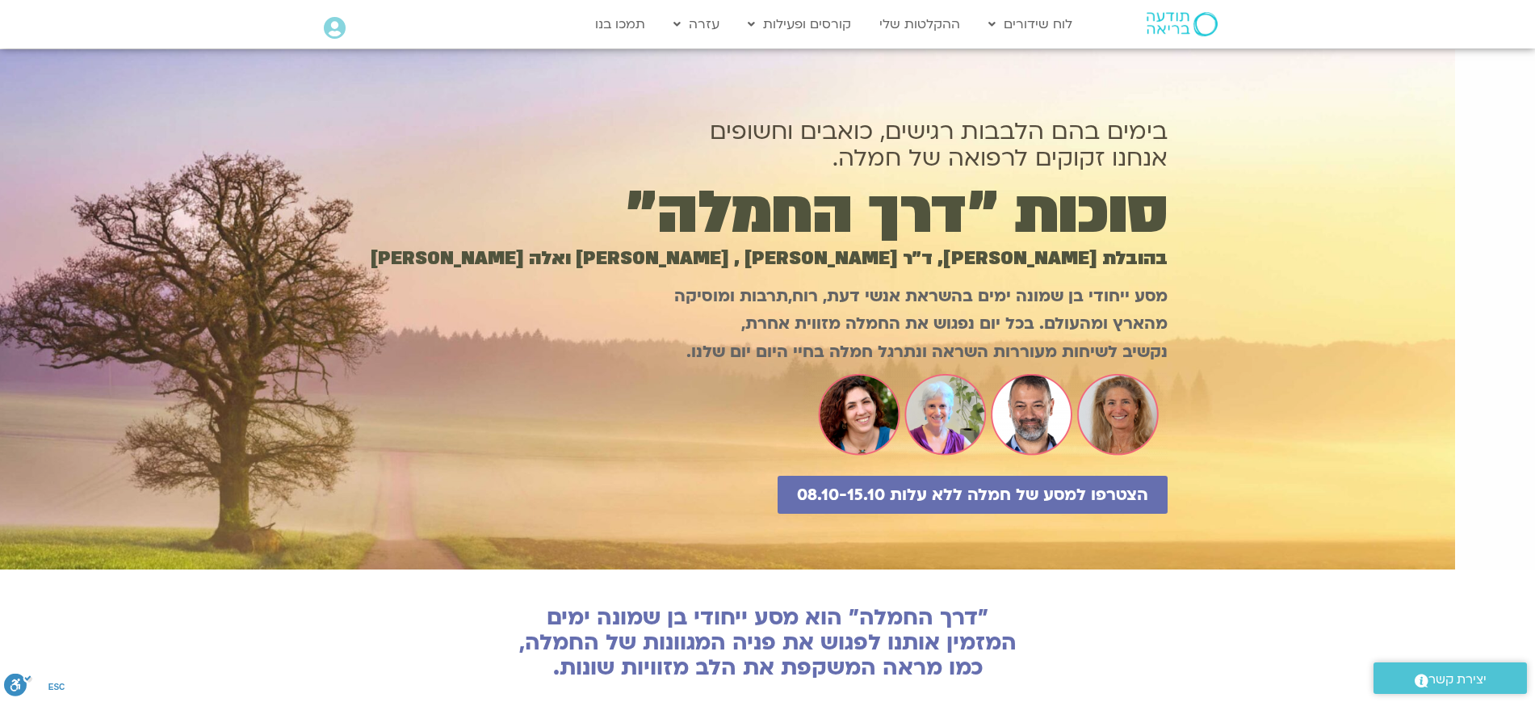
click at [879, 325] on p "מסע ייחודי בן שמונה ימים בהשראת אנשי דעת, רוח,תרבות ומוסיקה מהארץ ומהעולם. בכל …" at bounding box center [767, 325] width 799 height 84
click at [1448, 342] on div at bounding box center [767, 309] width 1535 height 520
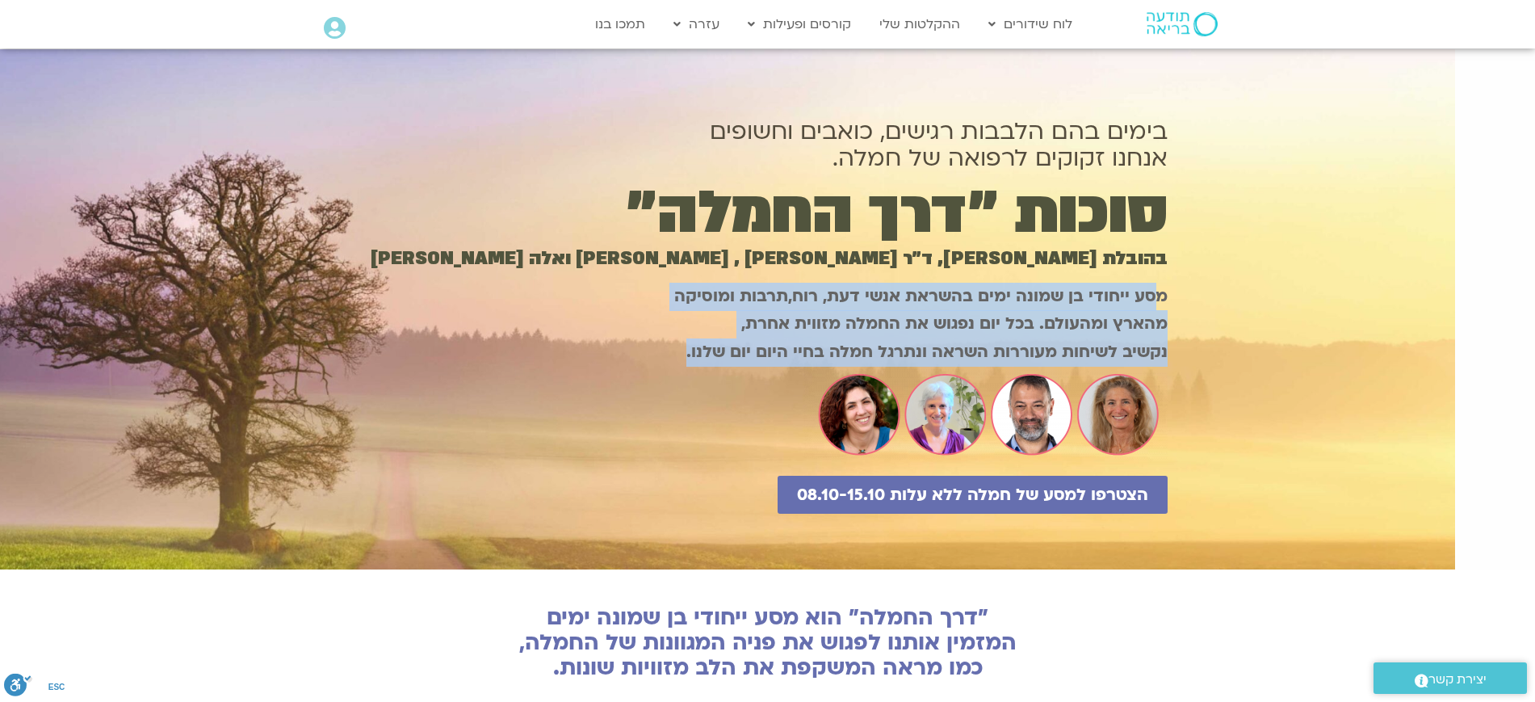
drag, startPoint x: 702, startPoint y: 334, endPoint x: 1157, endPoint y: 308, distance: 456.2
click at [1157, 308] on p "מסע ייחודי בן שמונה ימים בהשראת אנשי דעת, רוח,תרבות ומוסיקה מהארץ ומהעולם. בכל …" at bounding box center [767, 325] width 799 height 84
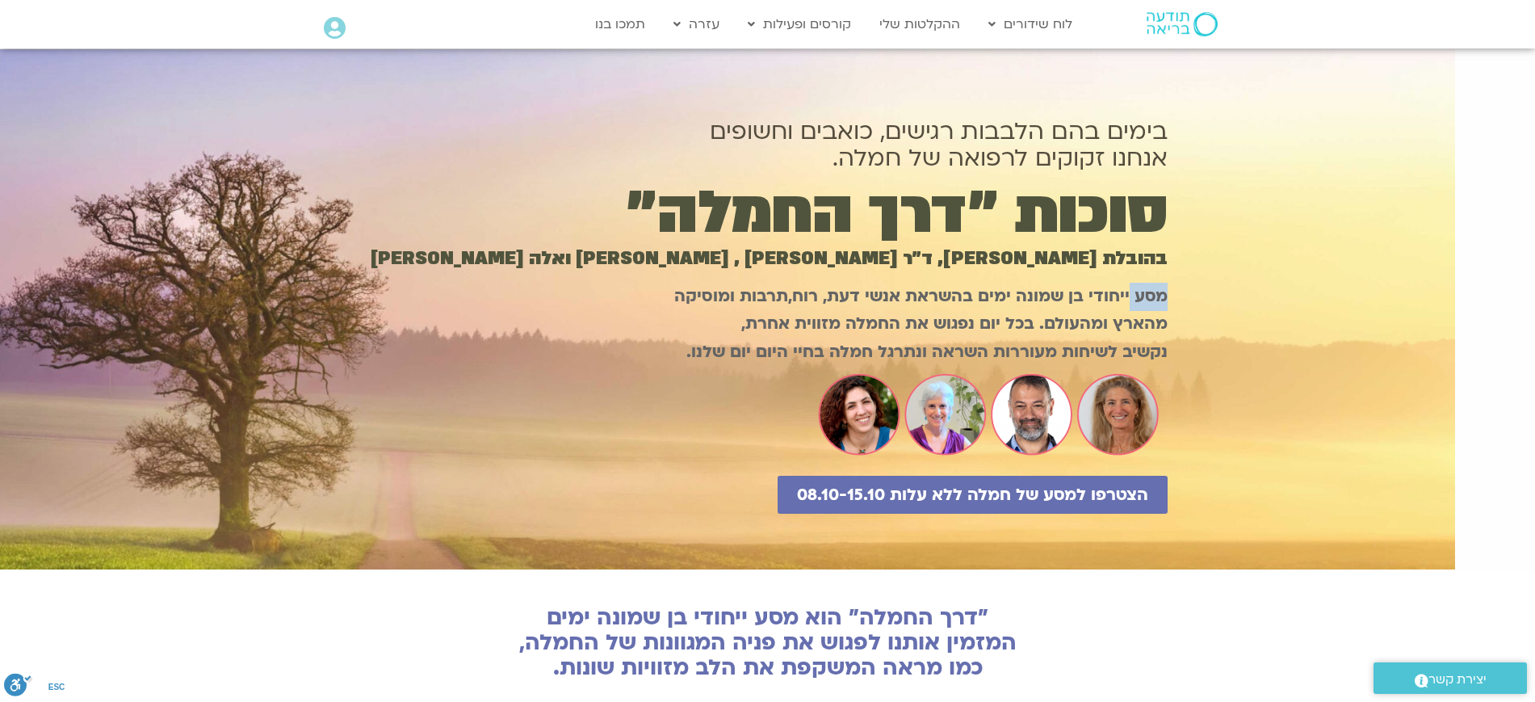
click at [1157, 308] on p "מסע ייחודי בן שמונה ימים בהשראת אנשי דעת, רוח,תרבות ומוסיקה מהארץ ומהעולם. בכל …" at bounding box center [767, 325] width 799 height 84
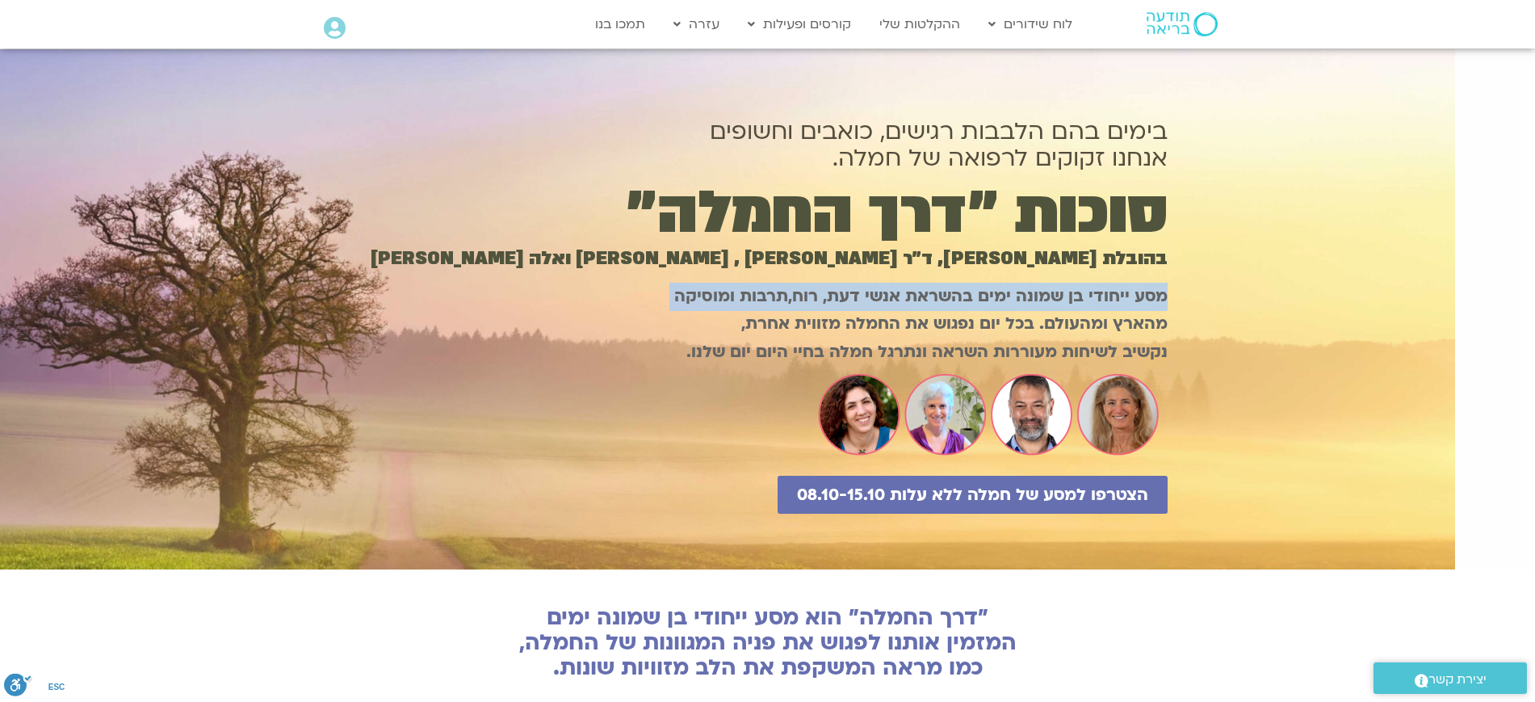
click at [1157, 308] on p "מסע ייחודי בן שמונה ימים בהשראת אנשי דעת, רוח,תרבות ומוסיקה מהארץ ומהעולם. בכל …" at bounding box center [767, 325] width 799 height 84
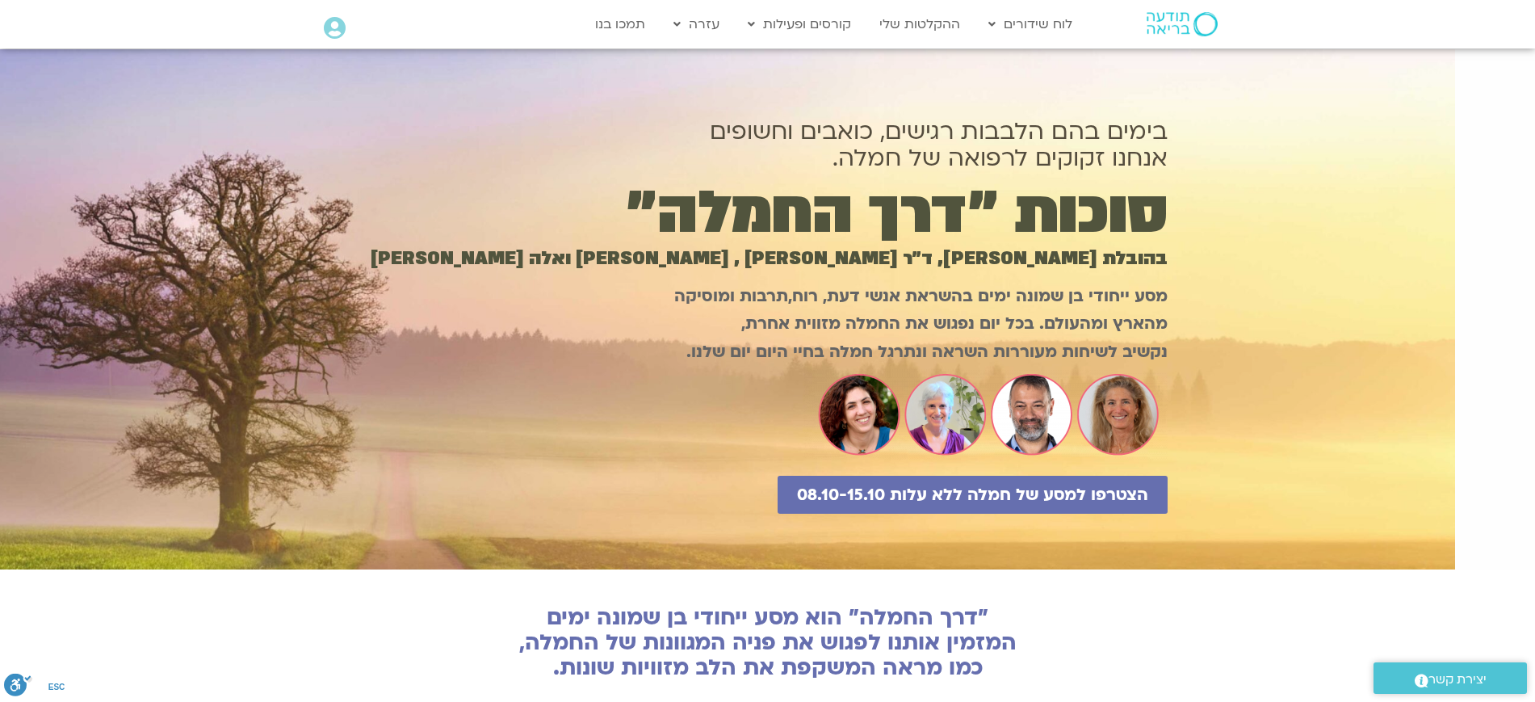
click at [1202, 312] on div at bounding box center [767, 309] width 1535 height 520
click at [1202, 313] on div at bounding box center [767, 309] width 1535 height 520
drag, startPoint x: 1202, startPoint y: 313, endPoint x: 1205, endPoint y: 323, distance: 10.2
click at [1202, 314] on div at bounding box center [767, 309] width 1535 height 520
click at [1228, 350] on div at bounding box center [767, 309] width 1535 height 520
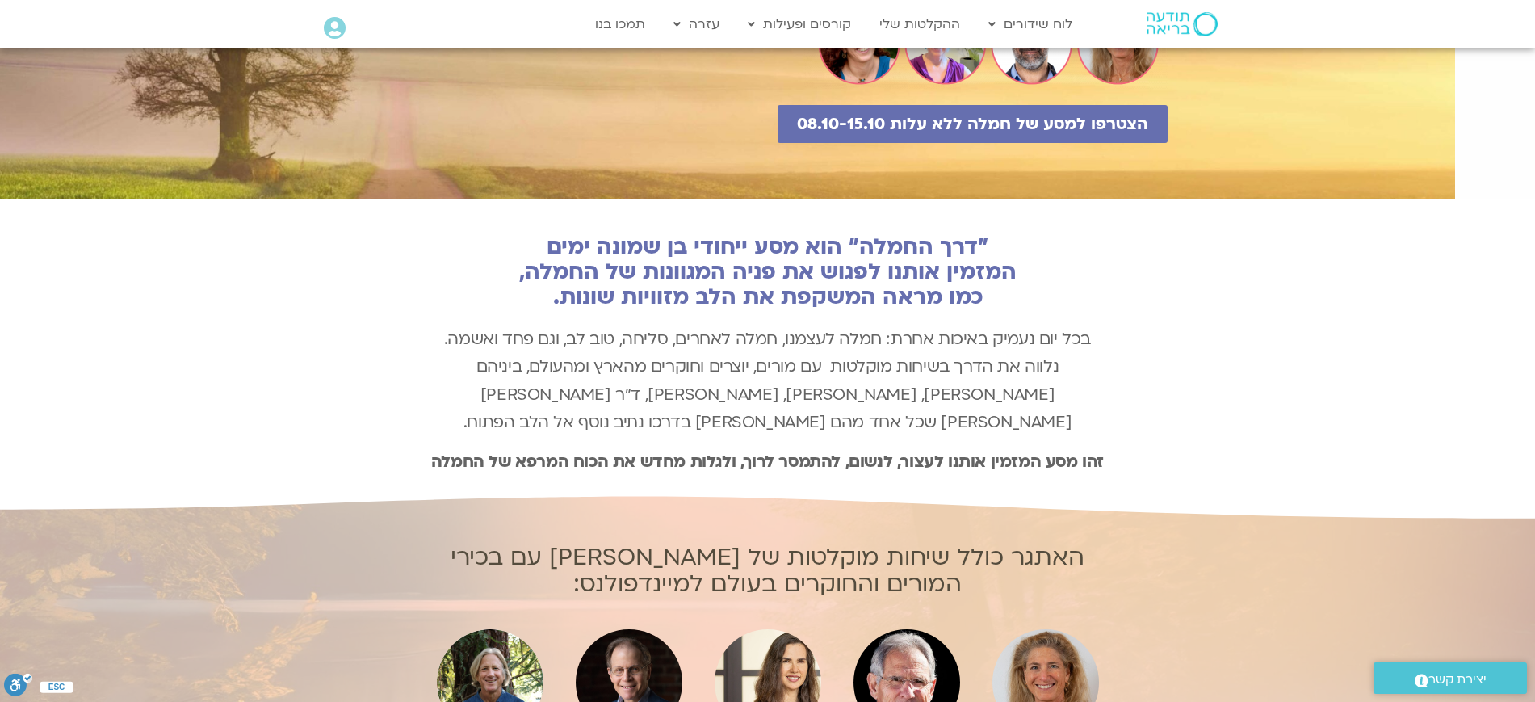
scroll to position [404, 0]
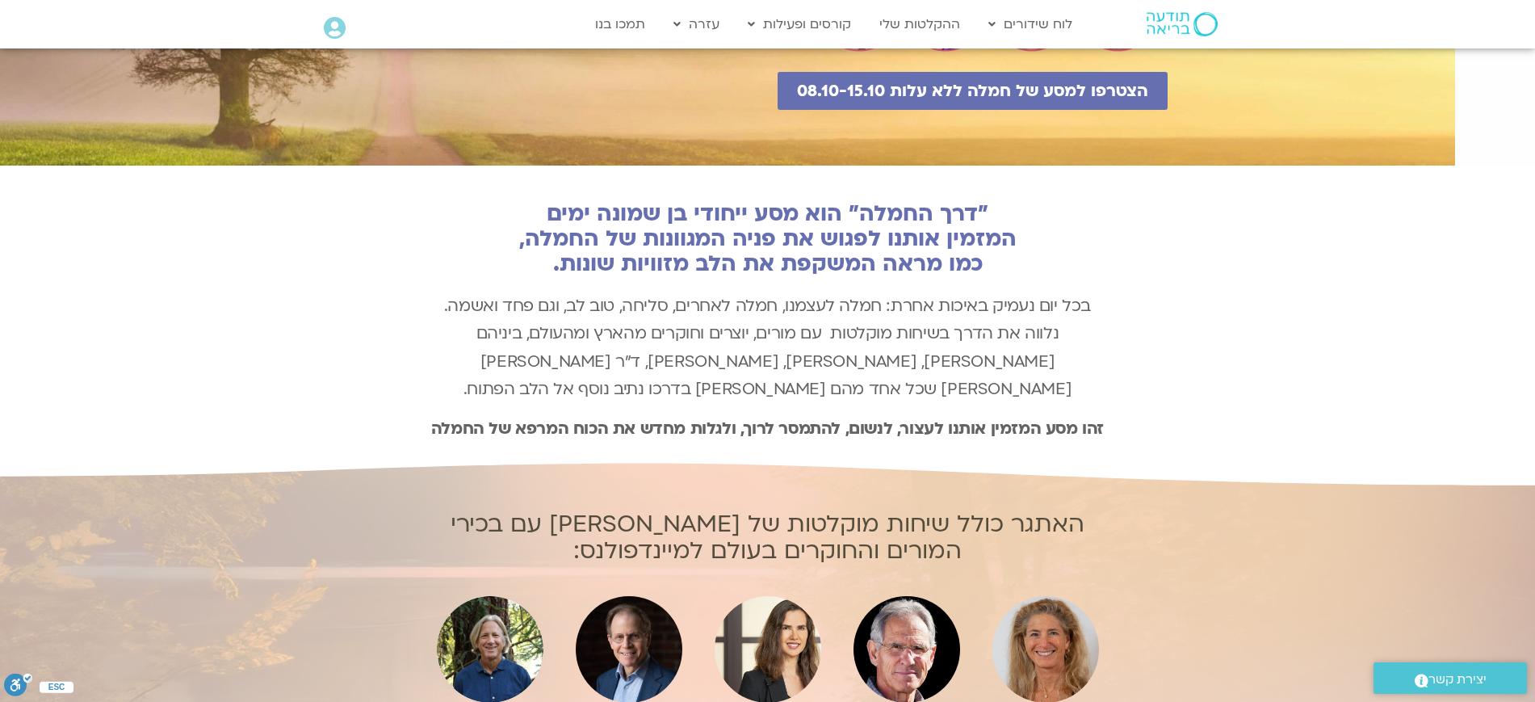
drag, startPoint x: 1042, startPoint y: 274, endPoint x: 405, endPoint y: 262, distance: 638.0
click at [405, 262] on div ""דרך החמלה" הוא מסע ייחודי בן שמונה ימים המזמין אותנו לפגוש את פניה המגוונות של…" at bounding box center [767, 313] width 1535 height 300
click at [700, 279] on div ""דרך החמלה" הוא מסע ייחודי בן שמונה ימים המזמין אותנו לפגוש את פניה המגוונות של…" at bounding box center [768, 313] width 694 height 300
click at [728, 258] on h2 ""דרך החמלה" הוא מסע ייחודי בן שמונה ימים המזמין אותנו לפגוש את פניה המגוונות של…" at bounding box center [768, 238] width 694 height 75
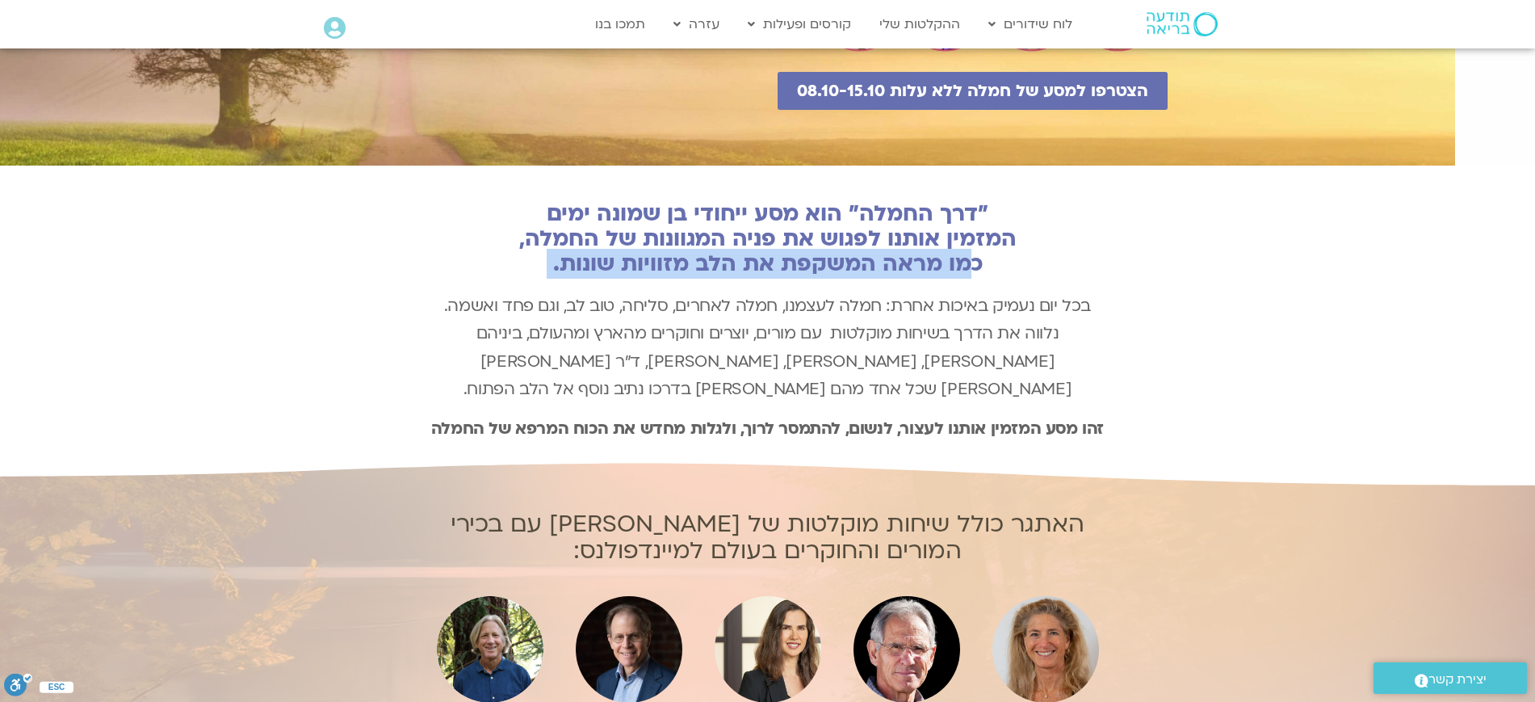
click at [728, 258] on h2 ""דרך החמלה" הוא מסע ייחודי בן שמונה ימים המזמין אותנו לפגוש את פניה המגוונות של…" at bounding box center [768, 238] width 694 height 75
click at [644, 261] on h2 ""דרך החמלה" הוא מסע ייחודי בן שמונה ימים המזמין אותנו לפגוש את פניה המגוונות של…" at bounding box center [768, 238] width 694 height 75
drag, startPoint x: 481, startPoint y: 266, endPoint x: 1169, endPoint y: 243, distance: 688.4
click at [1131, 206] on div ""דרך החמלה" הוא מסע ייחודי בן שמונה ימים המזמין אותנו לפגוש את פניה המגוונות של…" at bounding box center [767, 313] width 1535 height 300
click at [1206, 269] on div ""דרך החמלה" הוא מסע ייחודי בן שמונה ימים המזמין אותנו לפגוש את פניה המגוונות של…" at bounding box center [767, 313] width 1535 height 300
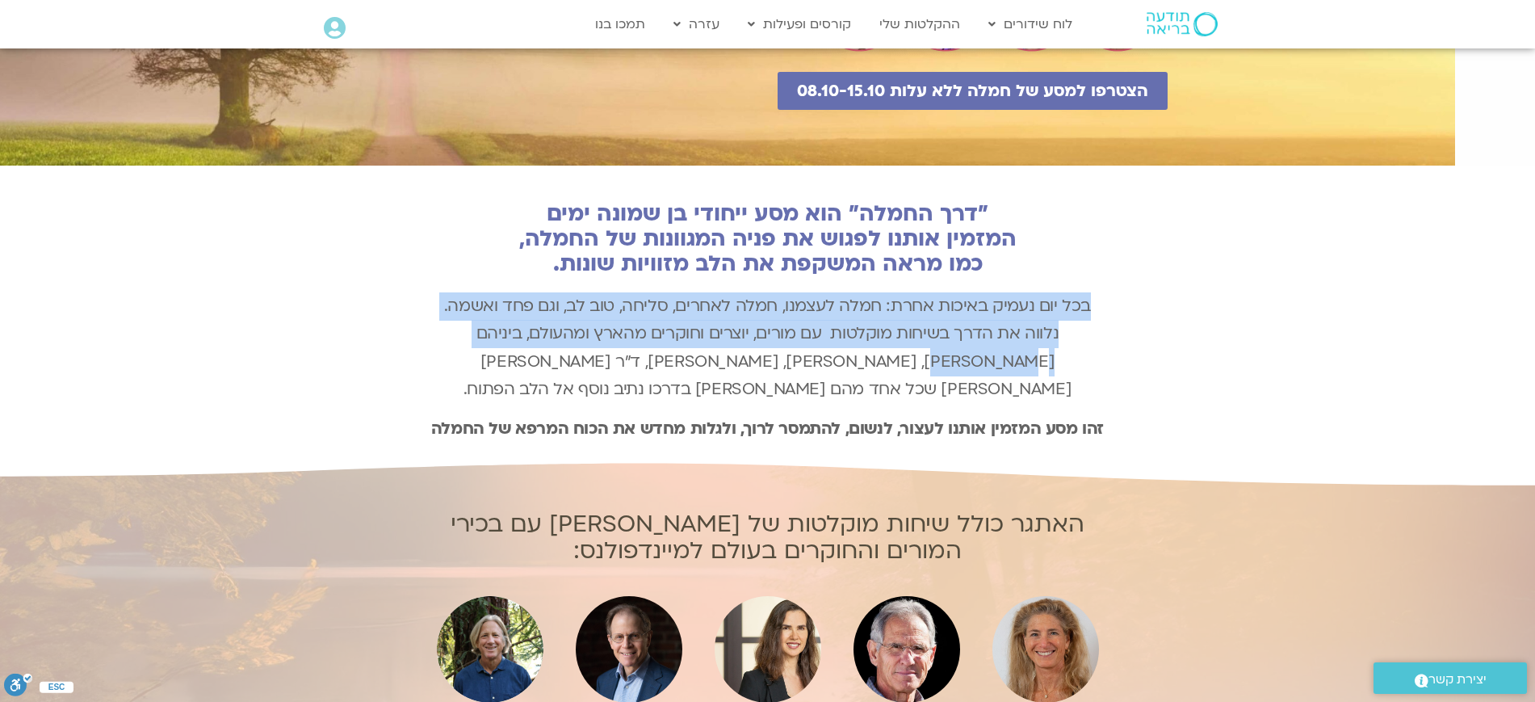
drag, startPoint x: 1125, startPoint y: 304, endPoint x: 1158, endPoint y: 352, distance: 58.7
click at [1158, 352] on div ""דרך החמלה" הוא מסע ייחודי בן שמונה ימים המזמין אותנו לפגוש את פניה המגוונות של…" at bounding box center [767, 313] width 1535 height 300
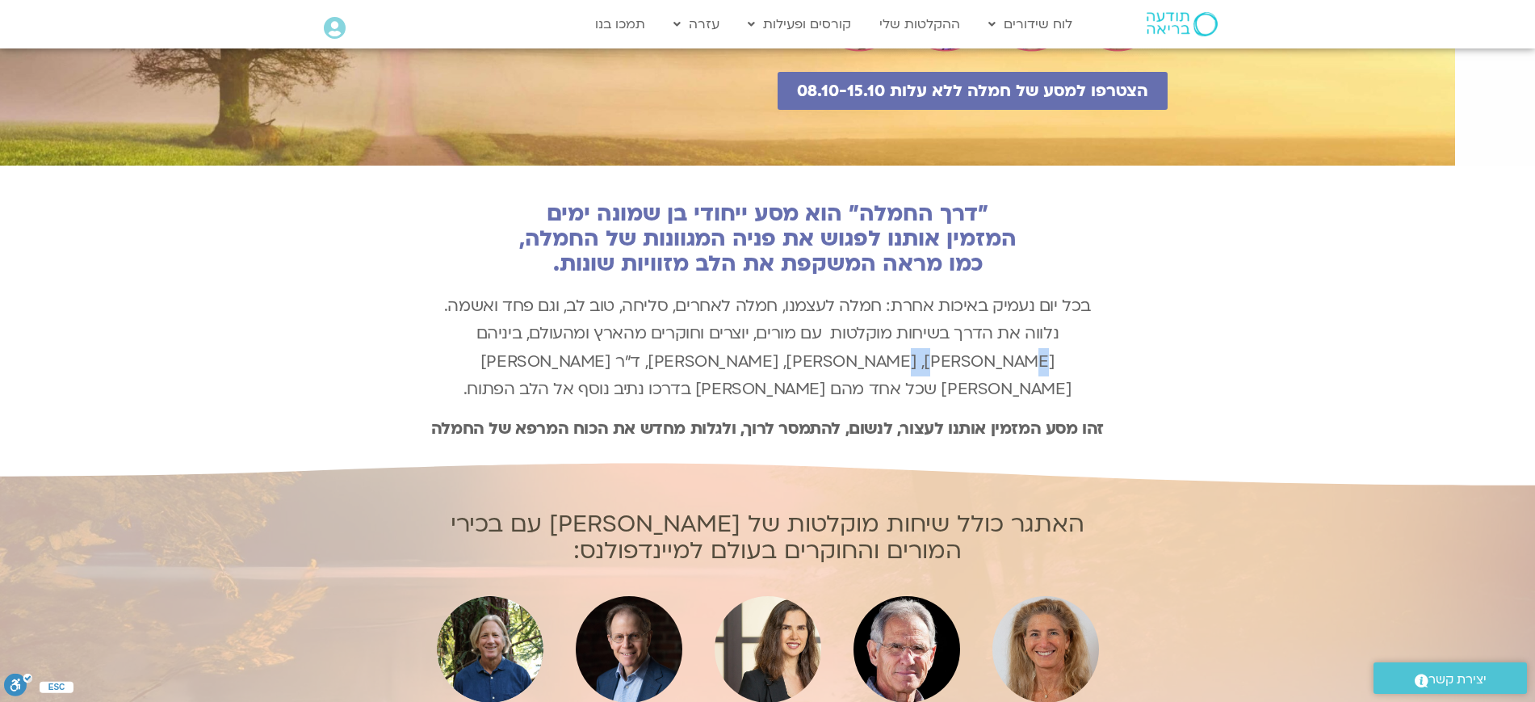
click at [1158, 352] on div ""דרך החמלה" הוא מסע ייחודי בן שמונה ימים המזמין אותנו לפגוש את פניה המגוונות של…" at bounding box center [767, 313] width 1535 height 300
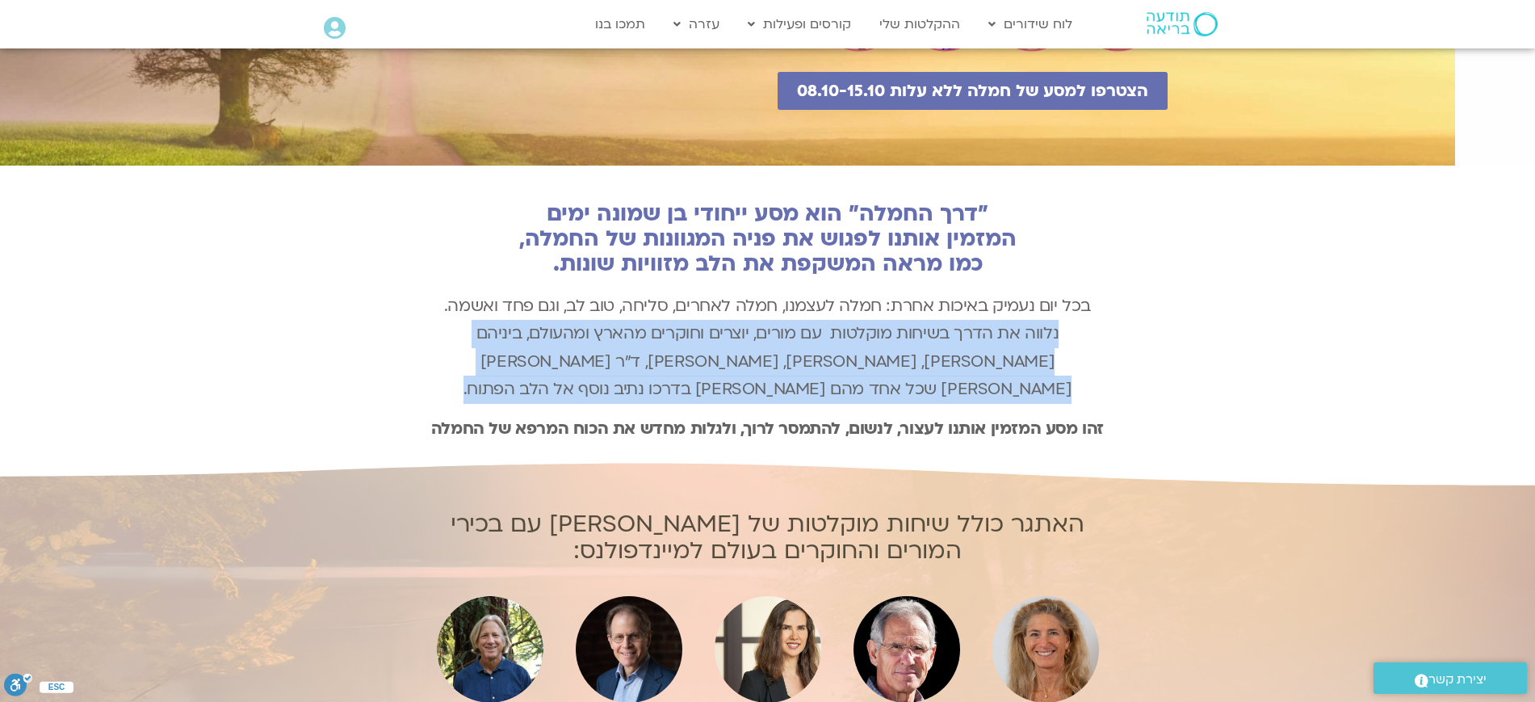
click at [1158, 352] on div ""דרך החמלה" הוא מסע ייחודי בן שמונה ימים המזמין אותנו לפגוש את פניה המגוונות של…" at bounding box center [767, 313] width 1535 height 300
click at [1157, 352] on div ""דרך החמלה" הוא מסע ייחודי בן שמונה ימים המזמין אותנו לפגוש את פניה המגוונות של…" at bounding box center [767, 313] width 1535 height 300
drag, startPoint x: 1175, startPoint y: 337, endPoint x: 1189, endPoint y: 381, distance: 46.5
click at [1189, 393] on div ""דרך החמלה" הוא מסע ייחודי בן שמונה ימים המזמין אותנו לפגוש את פניה המגוונות של…" at bounding box center [767, 313] width 1535 height 300
click at [1188, 355] on div ""דרך החמלה" הוא מסע ייחודי בן שמונה ימים המזמין אותנו לפגוש את פניה המגוונות של…" at bounding box center [767, 313] width 1535 height 300
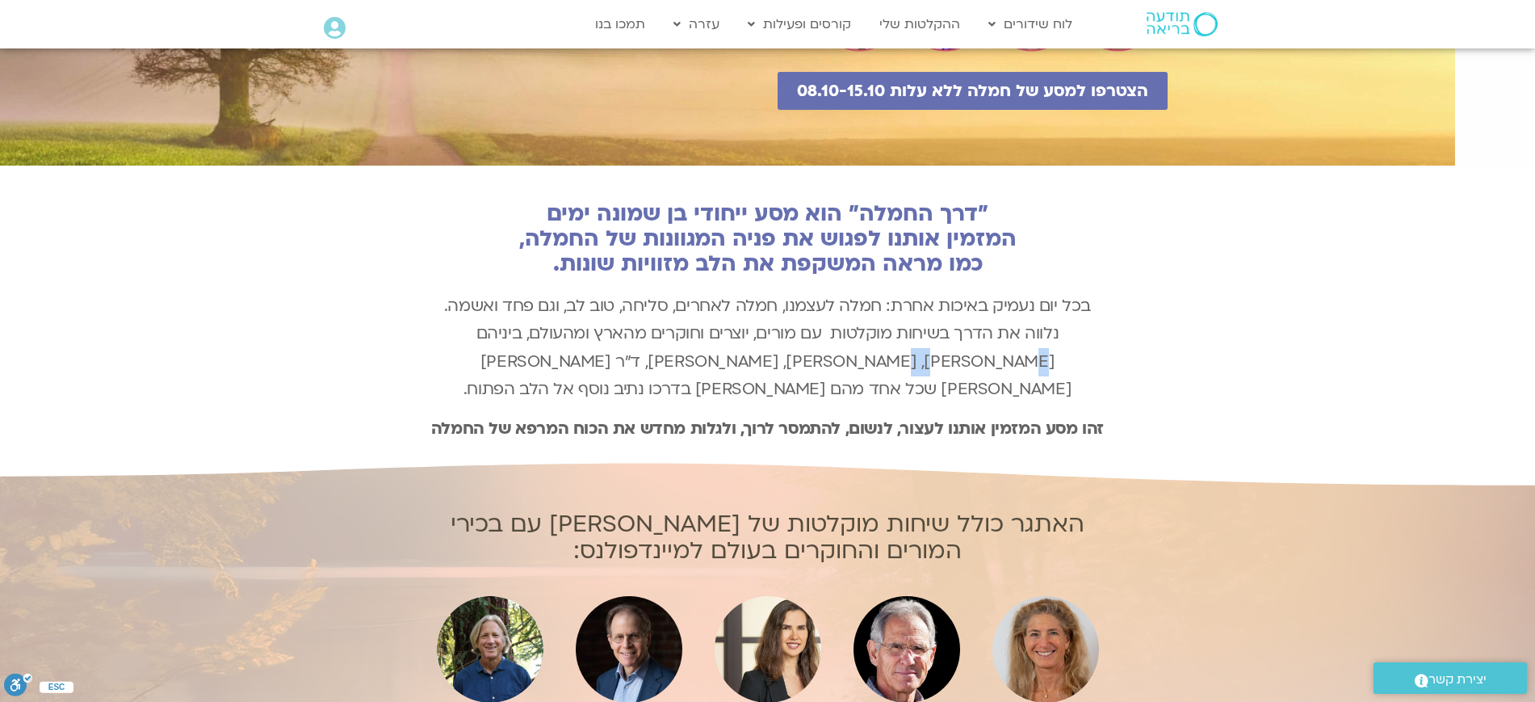
click at [1188, 355] on div ""דרך החמלה" הוא מסע ייחודי בן שמונה ימים המזמין אותנו לפגוש את פניה המגוונות של…" at bounding box center [767, 313] width 1535 height 300
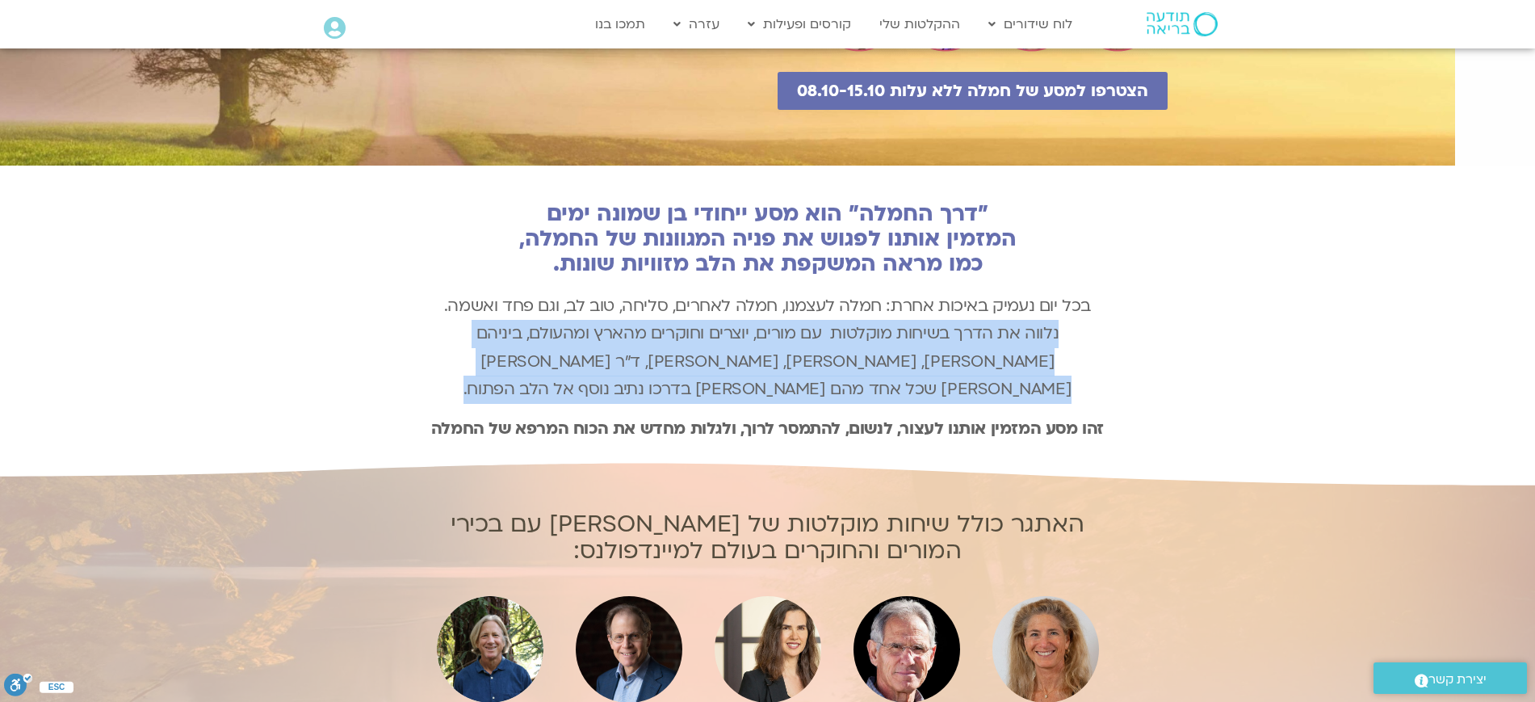
click at [1188, 355] on div ""דרך החמלה" הוא מסע ייחודי בן שמונה ימים המזמין אותנו לפגוש את פניה המגוונות של…" at bounding box center [767, 313] width 1535 height 300
click at [1122, 350] on div ""דרך החמלה" הוא מסע ייחודי בן שמונה ימים המזמין אותנו לפגוש את פניה המגוונות של…" at bounding box center [767, 313] width 1535 height 300
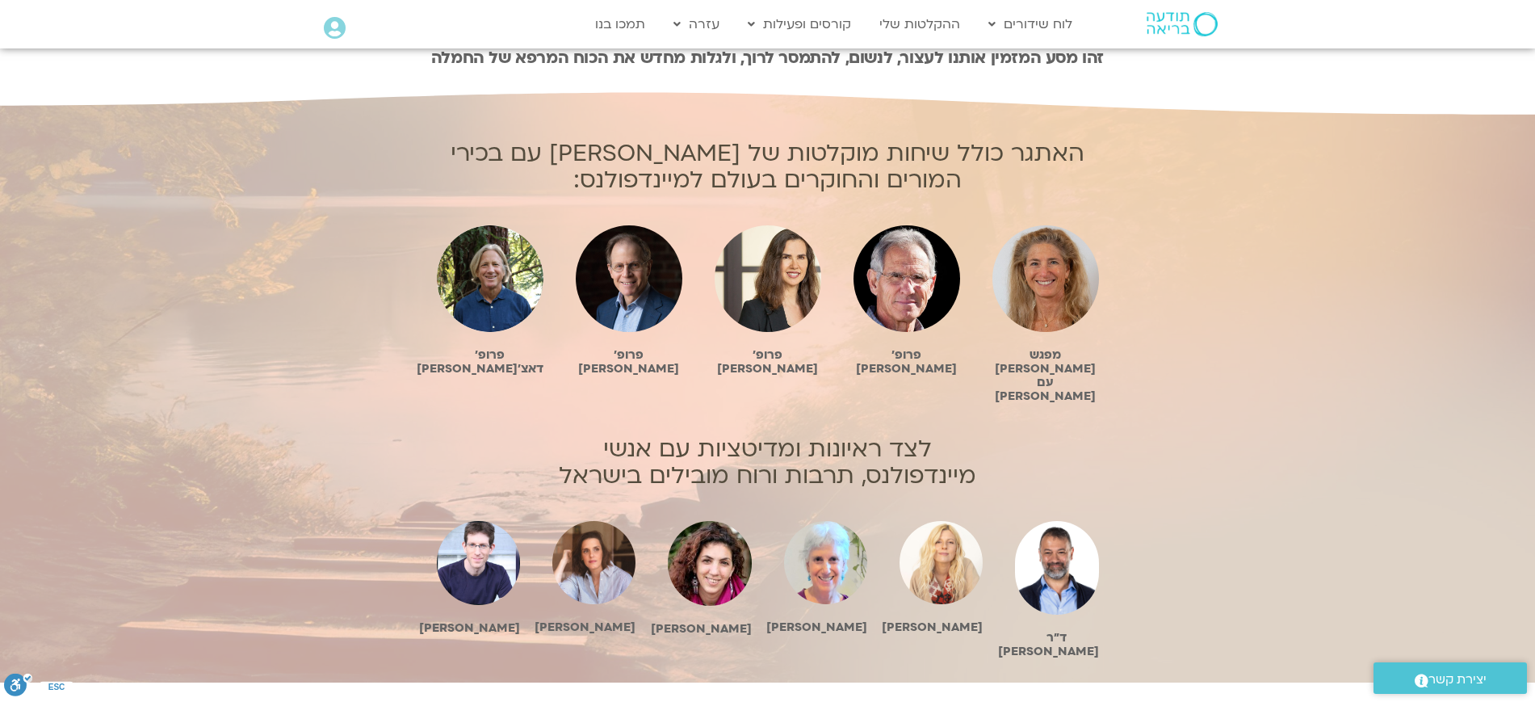
scroll to position [807, 0]
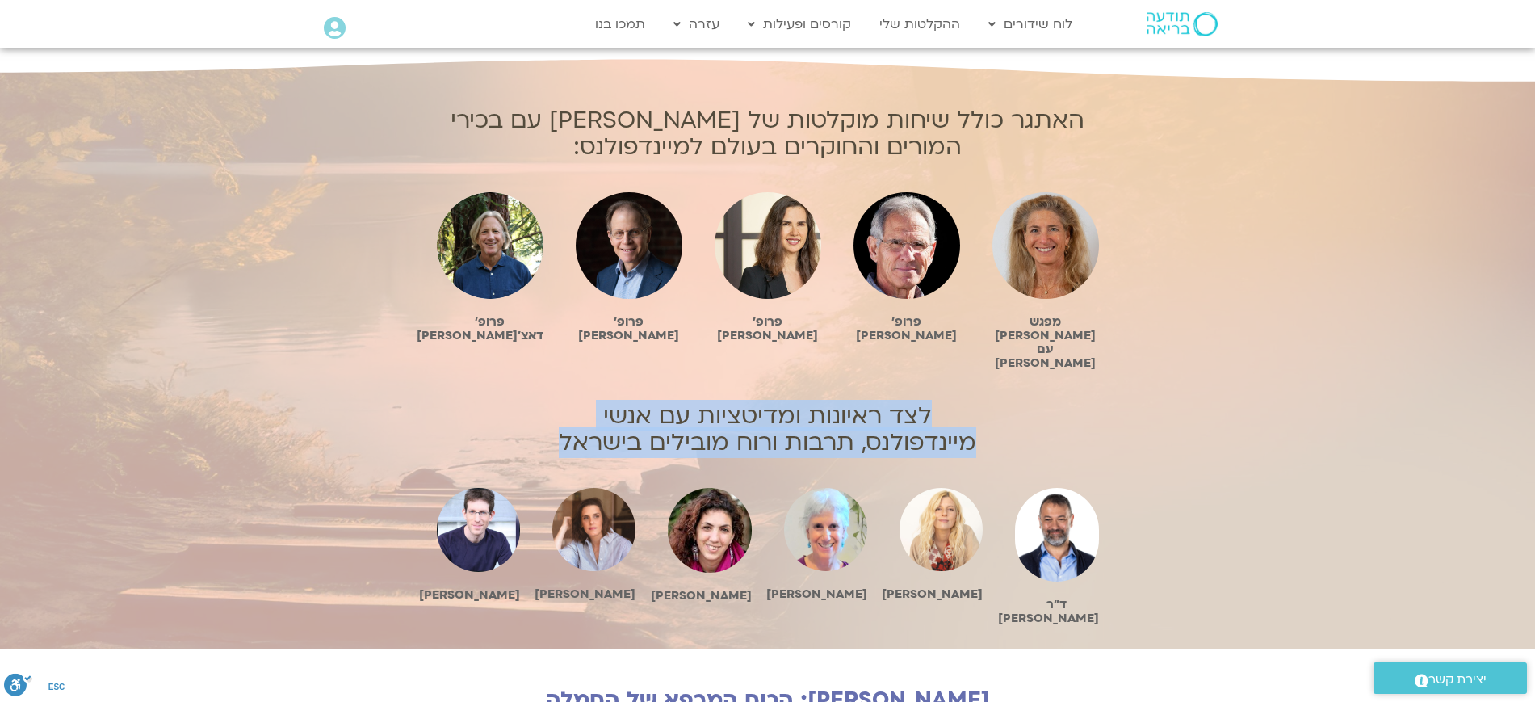
drag, startPoint x: 1055, startPoint y: 363, endPoint x: 1008, endPoint y: 423, distance: 76.6
click at [1008, 423] on div "האתגר כולל שיחות מוקלטות של [PERSON_NAME] עם בכירי המורים והחוקרים בעולם למיינד…" at bounding box center [768, 354] width 694 height 590
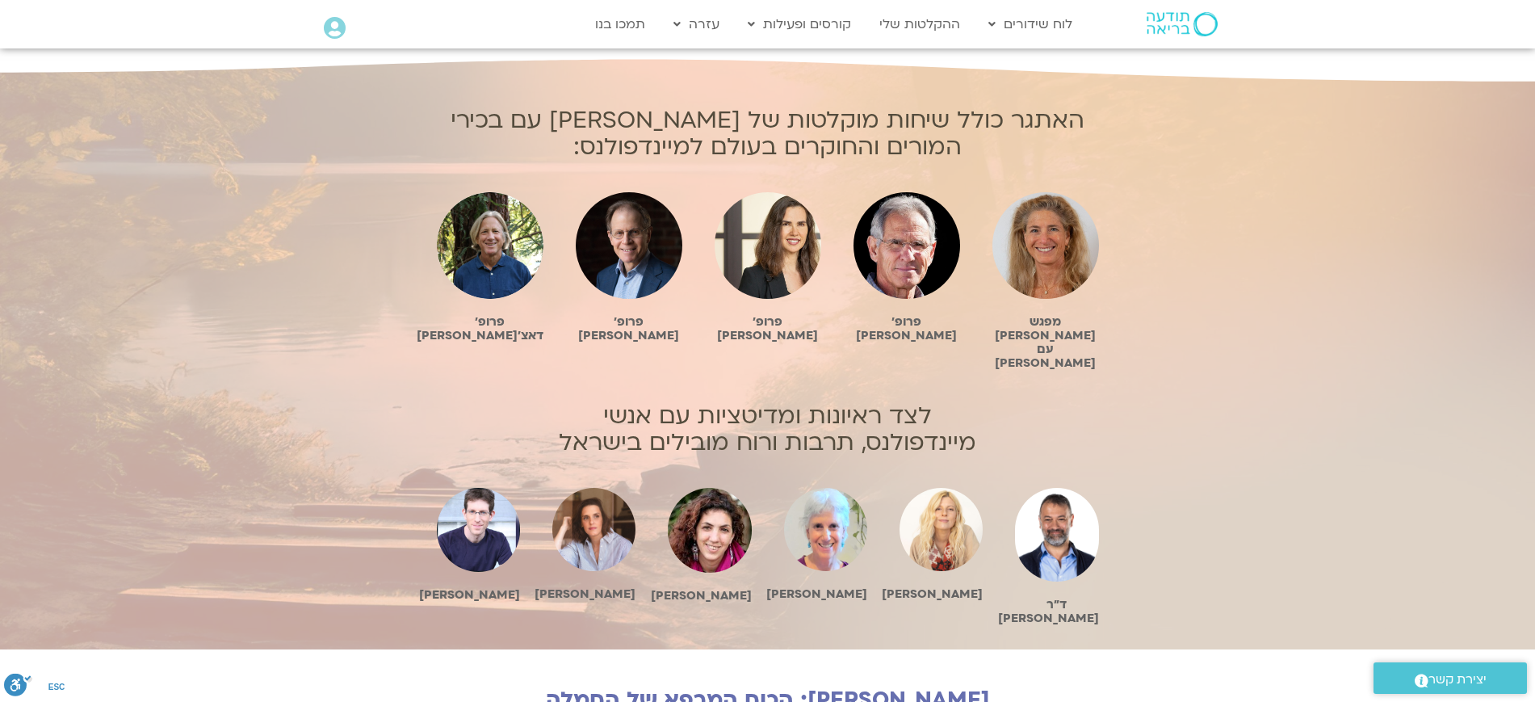
click at [1014, 401] on div "האתגר כולל שיחות מוקלטות של [PERSON_NAME] עם בכירי המורים והחוקרים בעולם למיינד…" at bounding box center [767, 354] width 1535 height 590
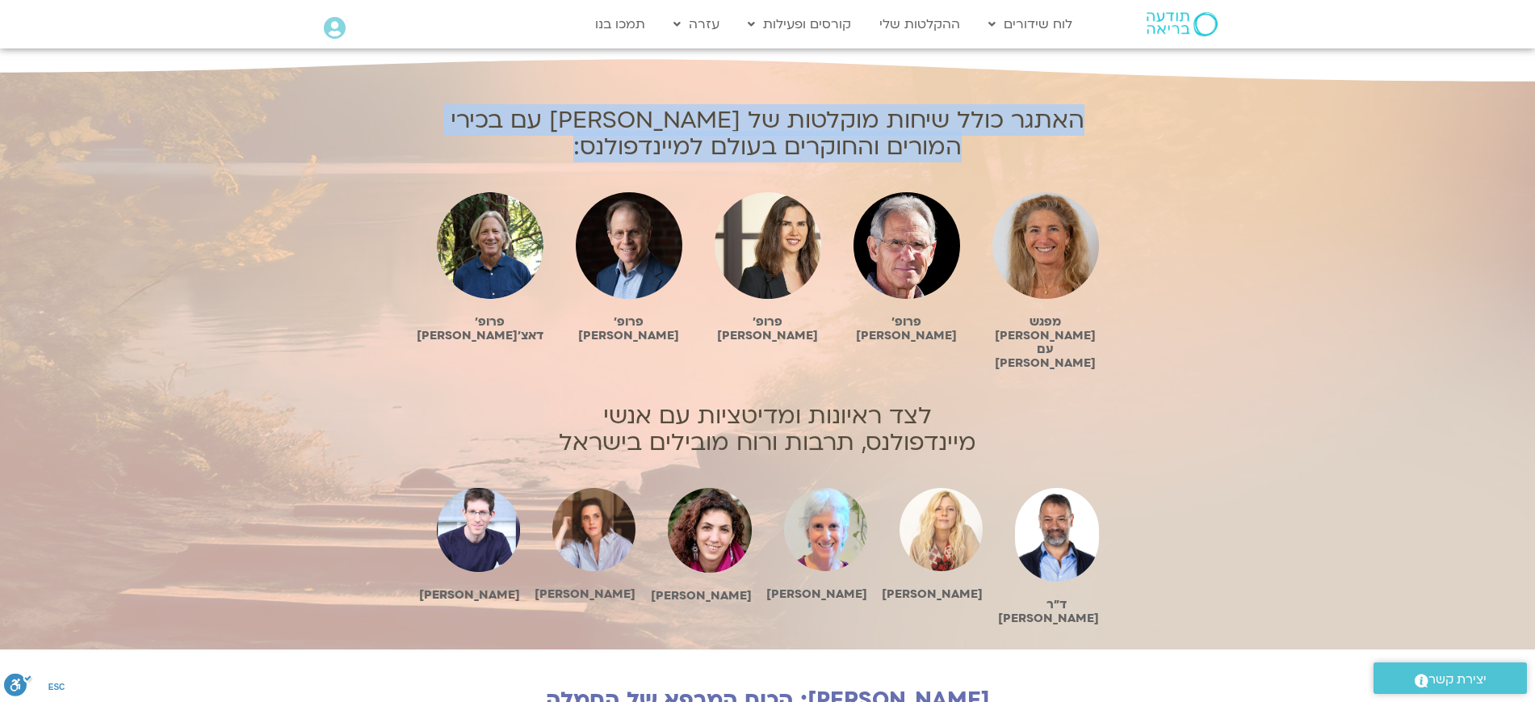
click at [1014, 401] on div "האתגר כולל שיחות מוקלטות של [PERSON_NAME] עם בכירי המורים והחוקרים בעולם למיינד…" at bounding box center [767, 354] width 1535 height 590
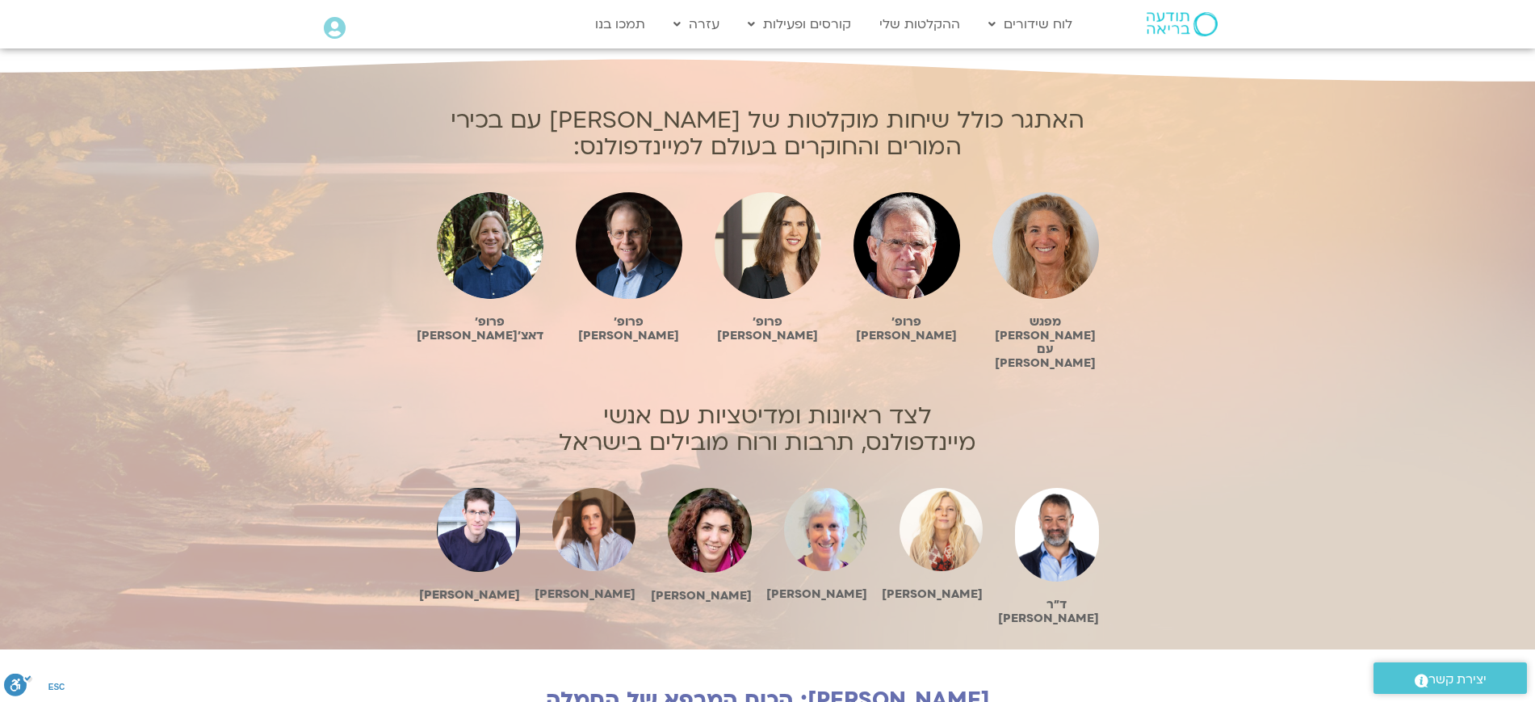
click at [1146, 373] on div "האתגר כולל שיחות מוקלטות של [PERSON_NAME] עם בכירי המורים והחוקרים בעולם למיינד…" at bounding box center [767, 354] width 1535 height 590
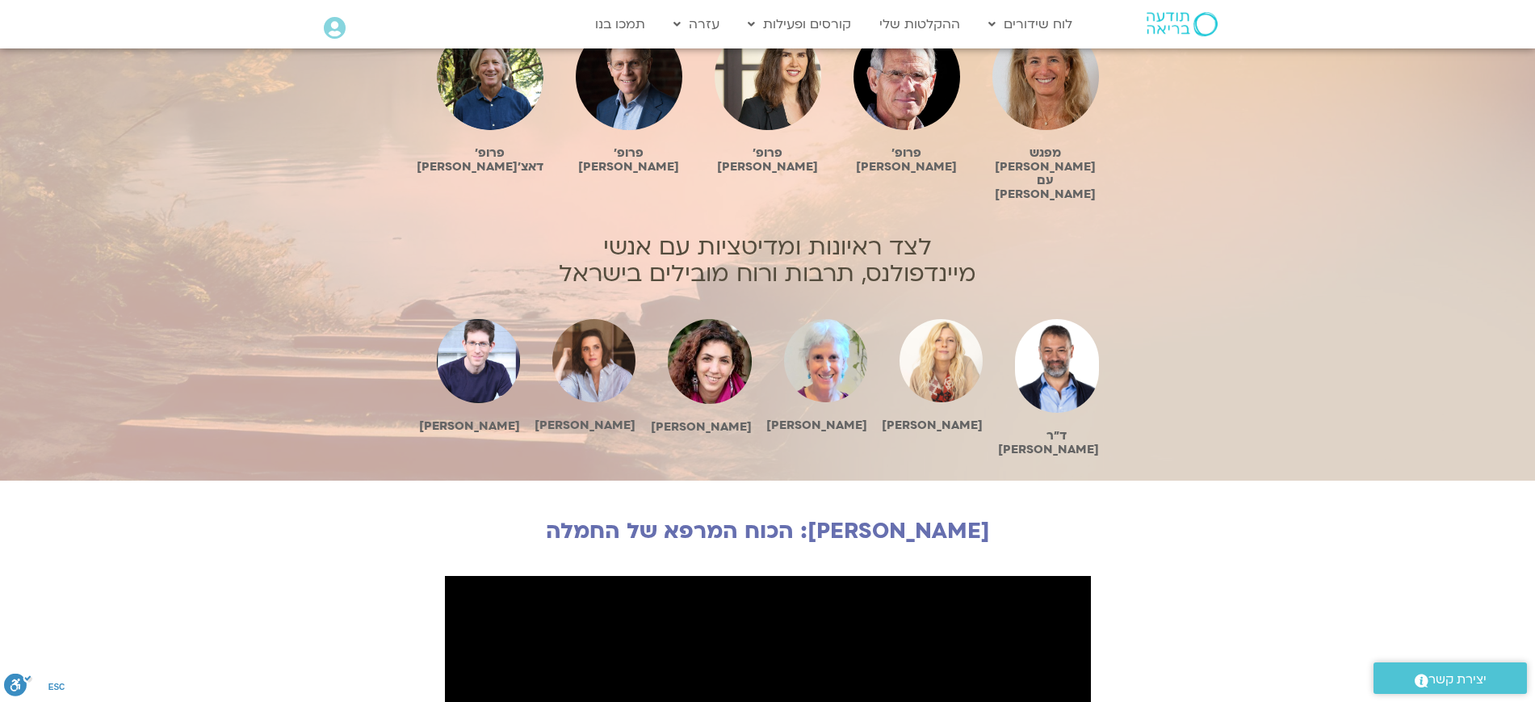
scroll to position [1009, 0]
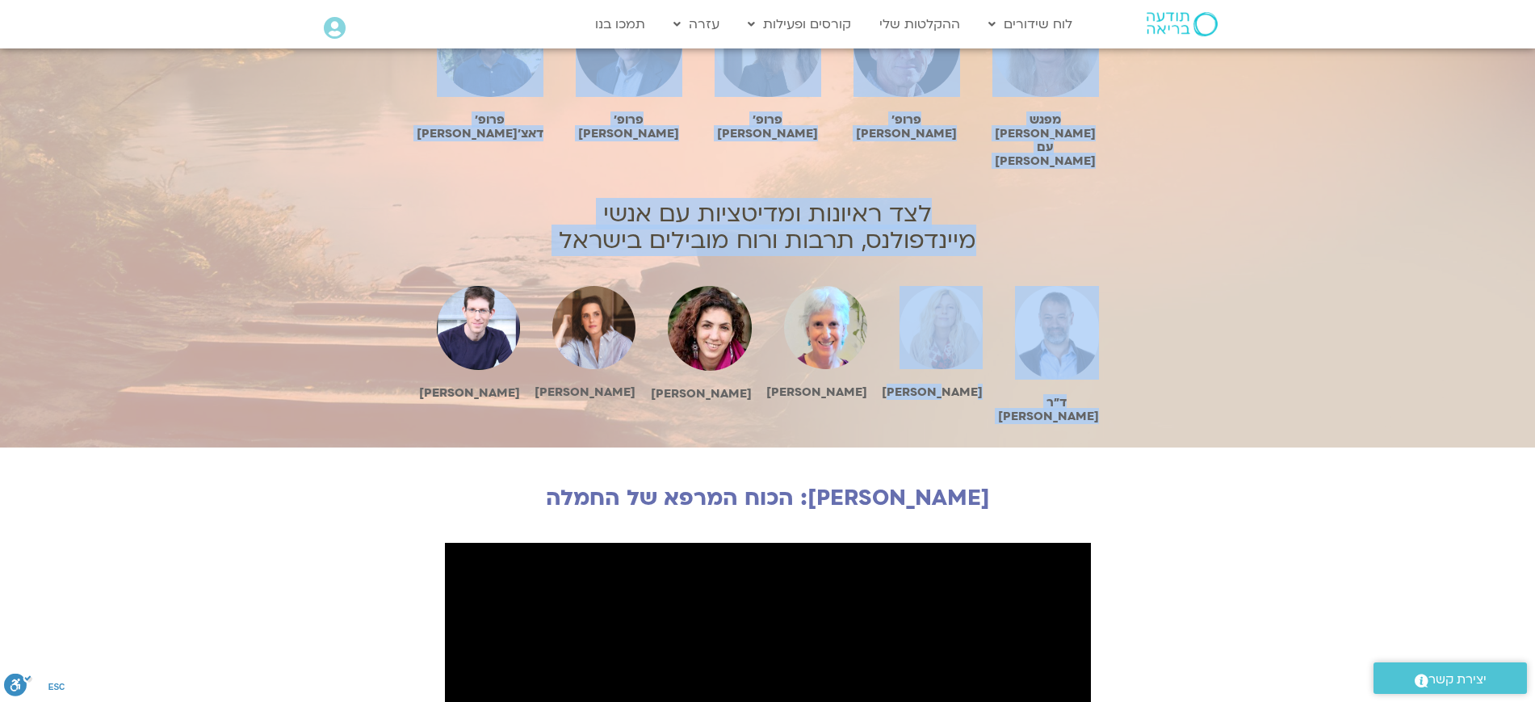
drag, startPoint x: 616, startPoint y: 345, endPoint x: 904, endPoint y: 354, distance: 287.6
click at [904, 354] on div "האתגר כולל שיחות מוקלטות של [PERSON_NAME] עם בכירי המורים והחוקרים בעולם למיינד…" at bounding box center [767, 152] width 1535 height 590
click at [902, 358] on div "[PERSON_NAME]" at bounding box center [940, 354] width 99 height 153
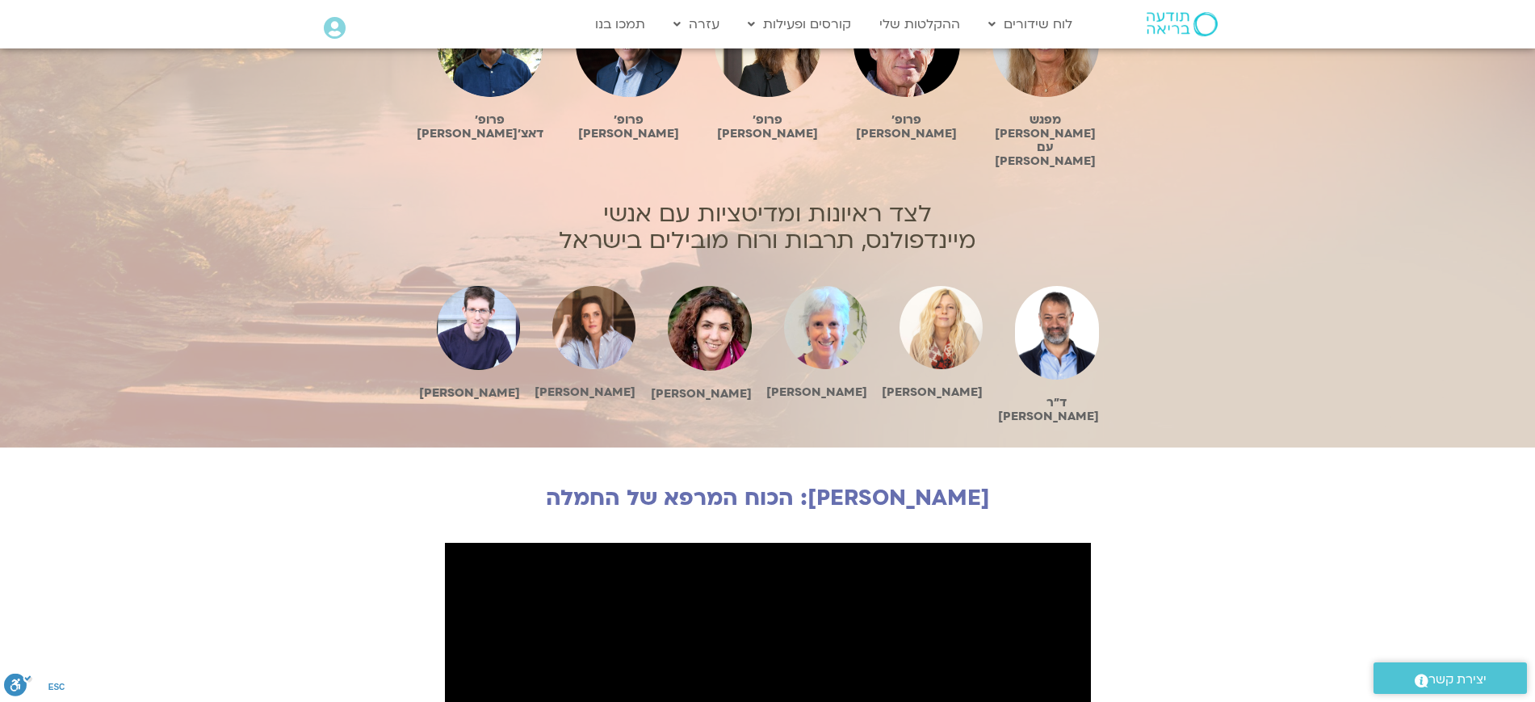
click at [1270, 336] on div "האתגר כולל שיחות מוקלטות של [PERSON_NAME] עם בכירי המורים והחוקרים בעולם למיינד…" at bounding box center [767, 152] width 1535 height 590
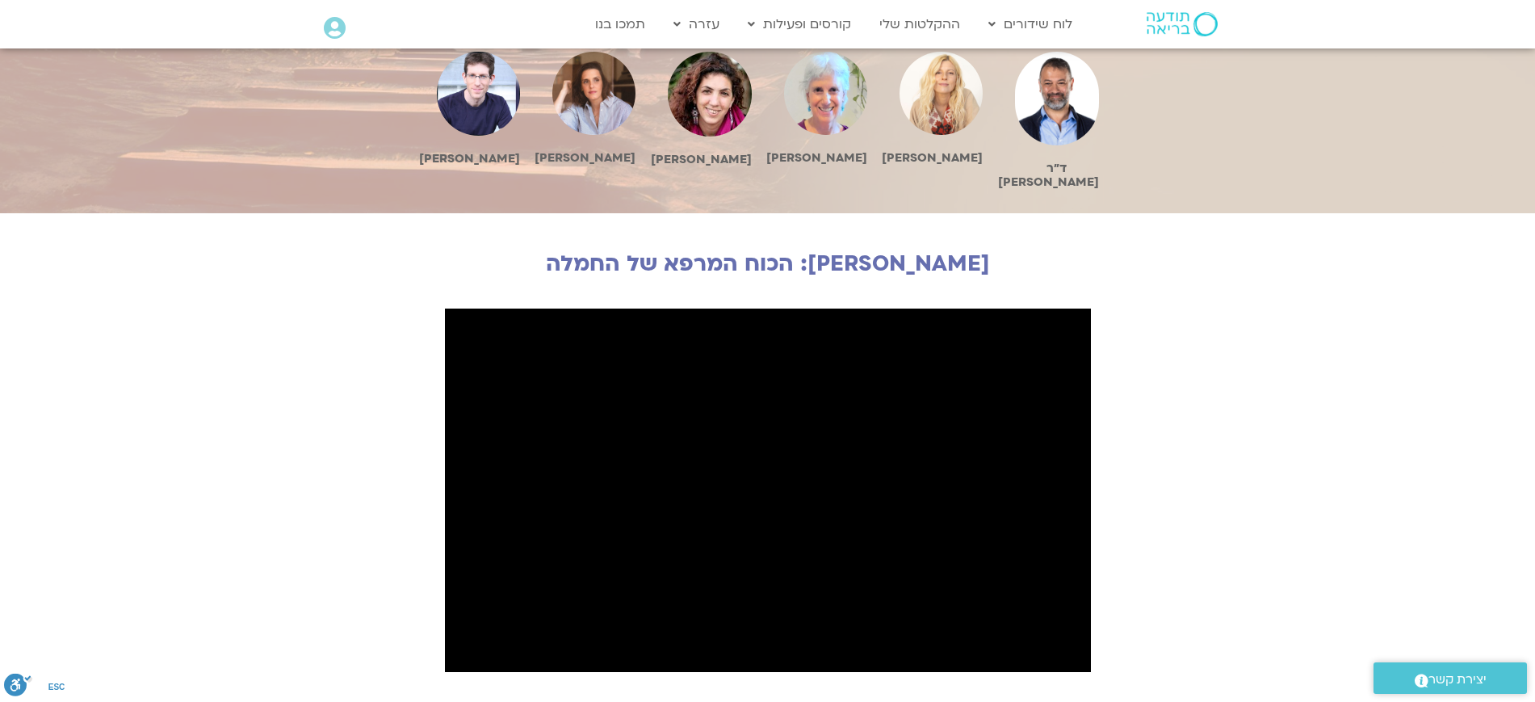
scroll to position [1211, 0]
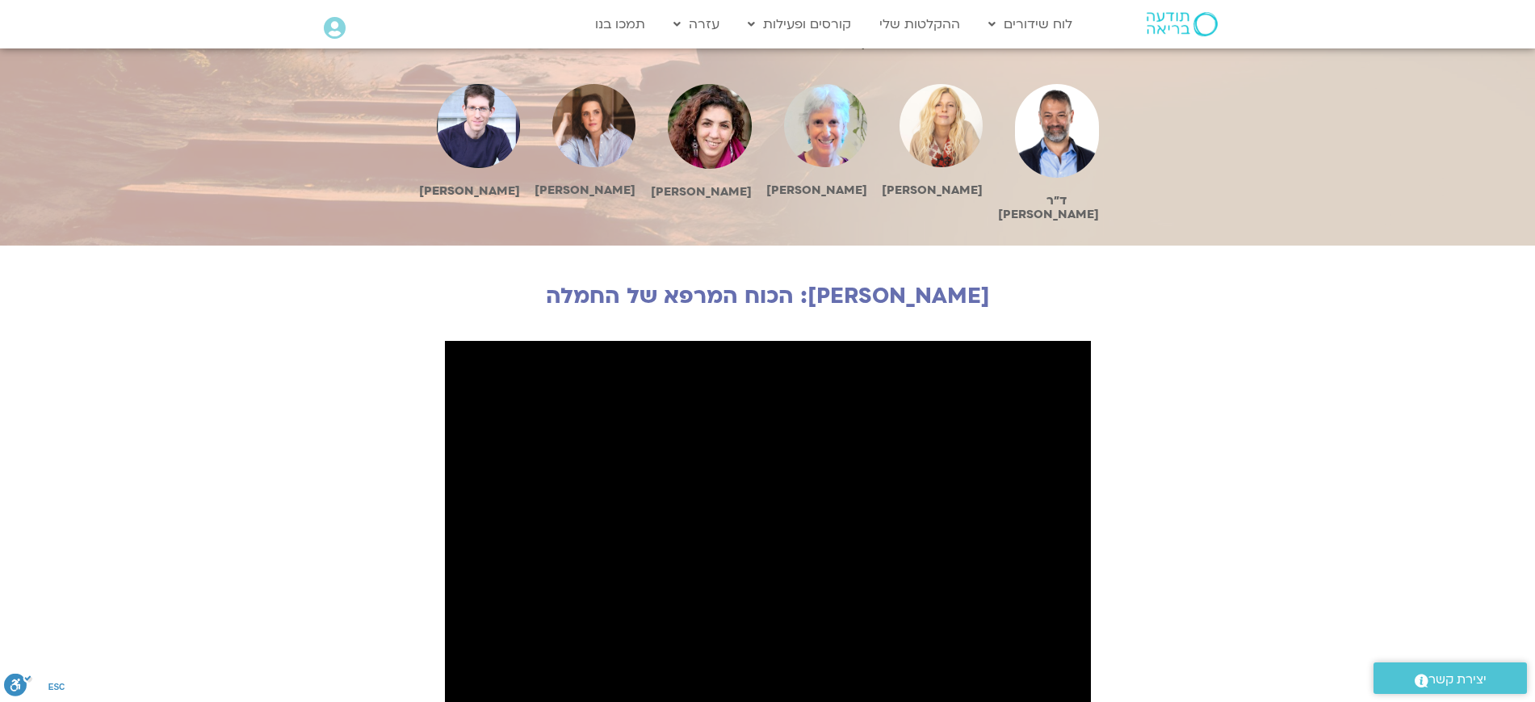
drag, startPoint x: 1250, startPoint y: 434, endPoint x: 1204, endPoint y: 418, distance: 48.5
click at [1250, 433] on section "[PERSON_NAME]: הכוח המרפא של החמלה" at bounding box center [767, 523] width 1535 height 556
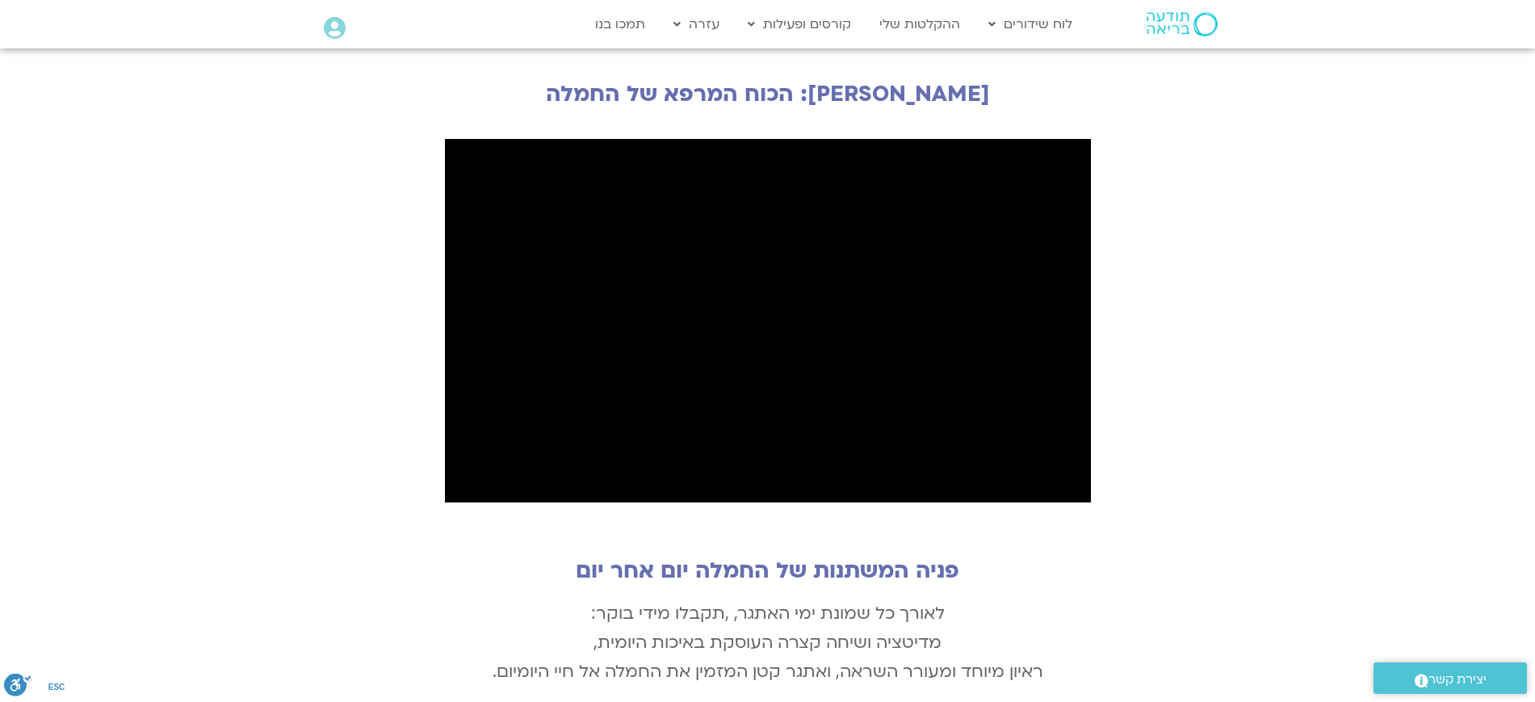
scroll to position [1615, 0]
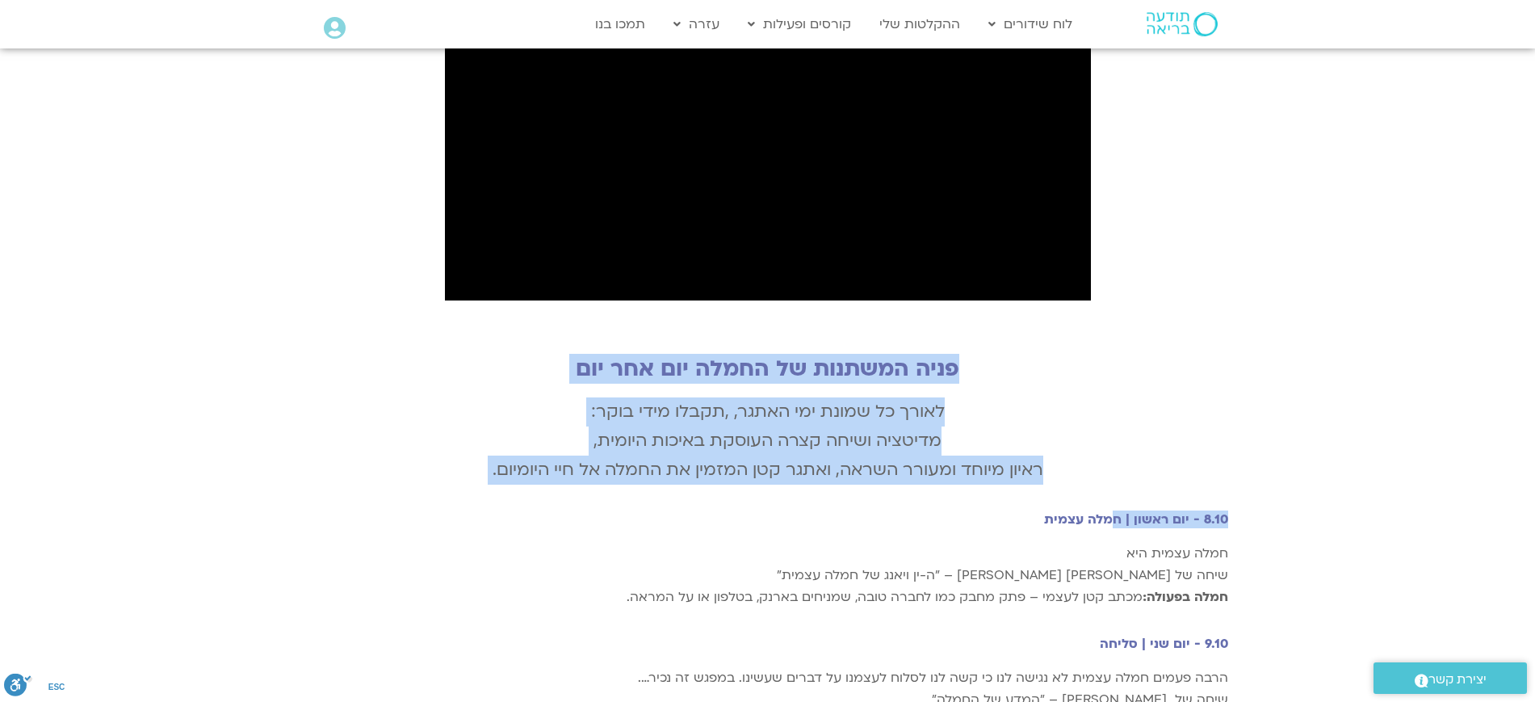
drag, startPoint x: 1084, startPoint y: 349, endPoint x: 1113, endPoint y: 443, distance: 98.6
click at [1113, 443] on div "פניה המשתנות של החמלה יום אחר יום לאורך כל שמונת ימי האתגר, ,תקבלו מידי בוקר: מ…" at bounding box center [768, 503] width 921 height 311
click at [1100, 397] on p "לאורך כל שמונת ימי האתגר, ,תקבלו מידי בוקר: מדיטציה ושיחה קצרה העוסקת באיכות הי…" at bounding box center [768, 440] width 921 height 87
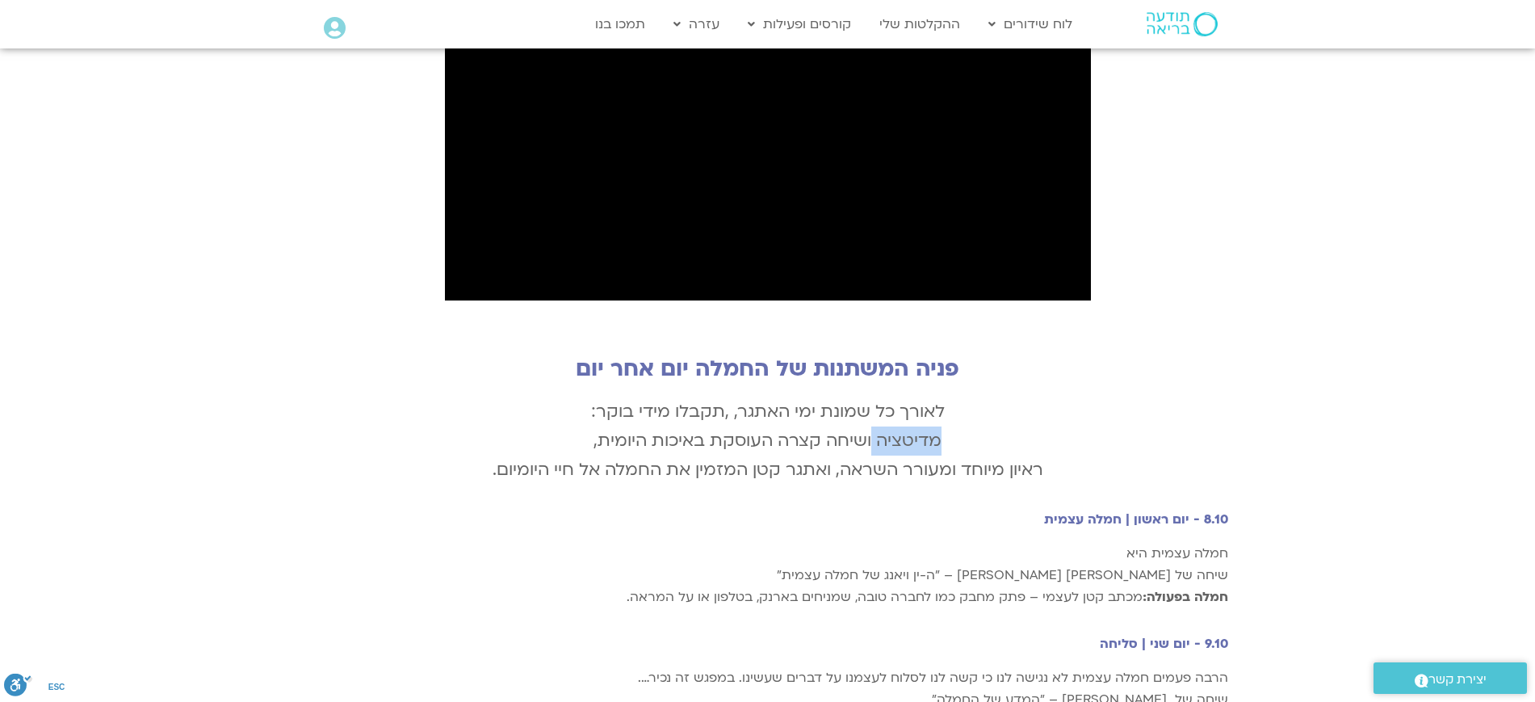
click at [1100, 397] on p "לאורך כל שמונת ימי האתגר, ,תקבלו מידי בוקר: מדיטציה ושיחה קצרה העוסקת באיכות הי…" at bounding box center [768, 440] width 921 height 87
click at [1164, 397] on p "לאורך כל שמונת ימי האתגר, ,תקבלו מידי בוקר: מדיטציה ושיחה קצרה העוסקת באיכות הי…" at bounding box center [768, 440] width 921 height 87
click at [1181, 397] on p "לאורך כל שמונת ימי האתגר, ,תקבלו מידי בוקר: מדיטציה ושיחה קצרה העוסקת באיכות הי…" at bounding box center [768, 440] width 921 height 87
click at [1327, 396] on div "פניה המשתנות של החמלה יום אחר יום לאורך כל שמונת ימי האתגר, ,תקבלו מידי בוקר: מ…" at bounding box center [767, 503] width 1535 height 311
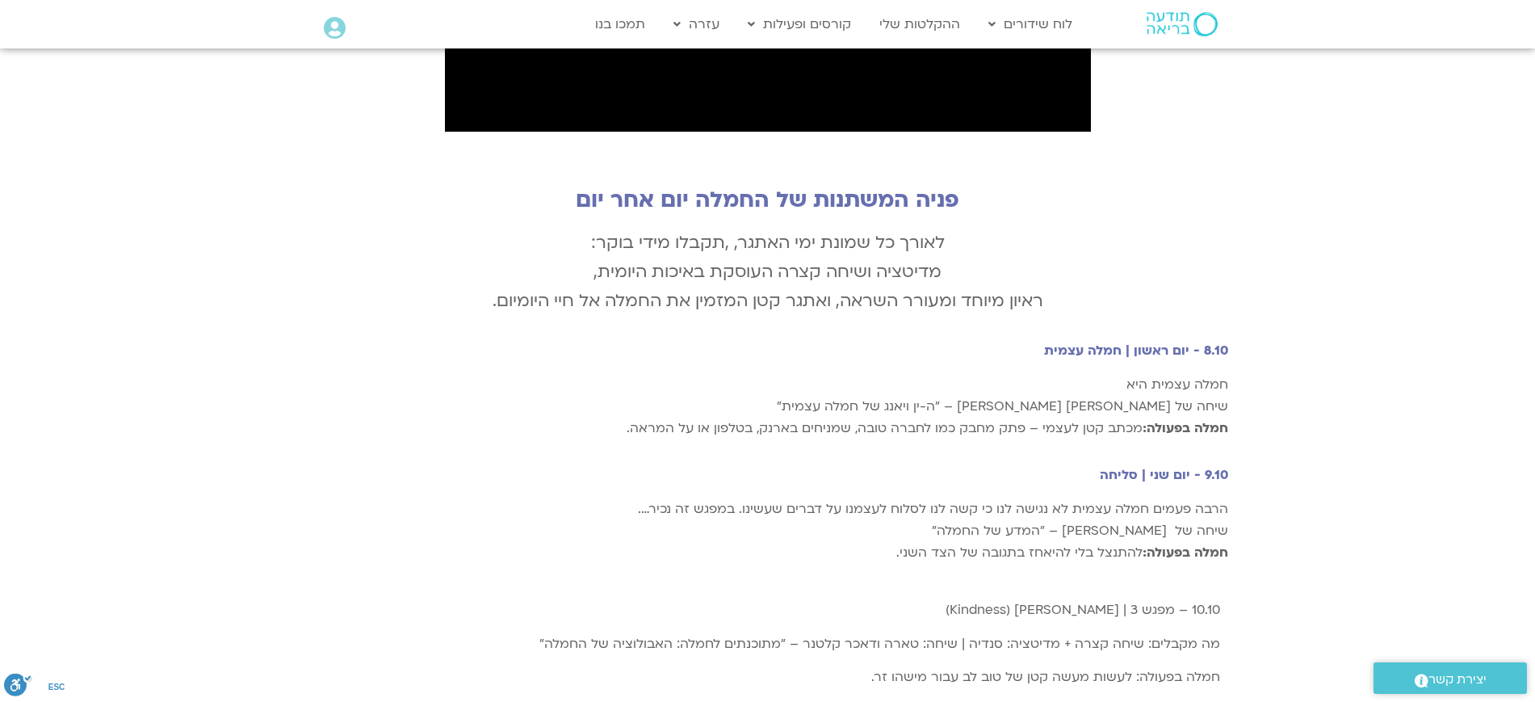
scroll to position [1817, 0]
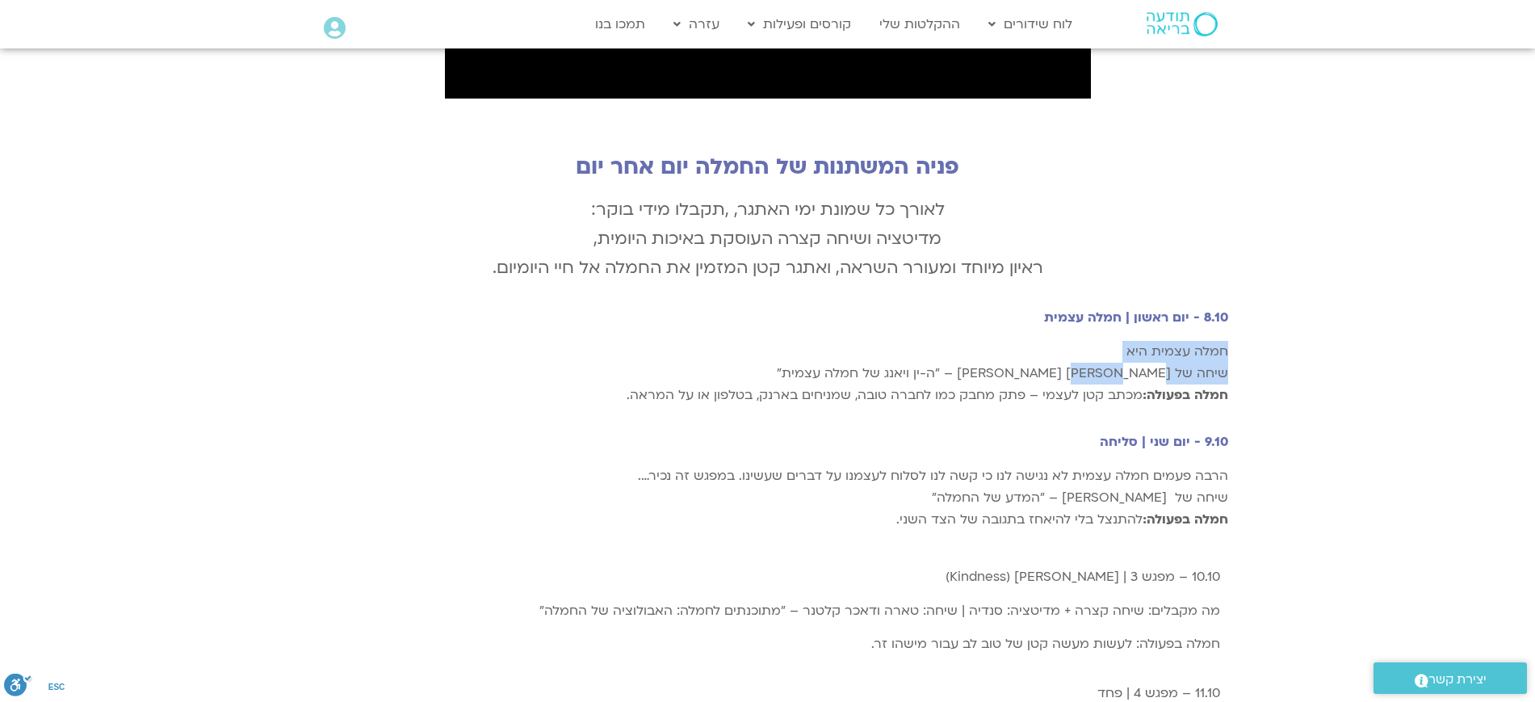
drag, startPoint x: 1269, startPoint y: 287, endPoint x: 1119, endPoint y: 312, distance: 152.3
click at [1119, 312] on div "פניה המשתנות של החמלה יום אחר יום לאורך כל שמונת ימי האתגר, ,תקבלו מידי בוקר: מ…" at bounding box center [767, 301] width 1535 height 311
click at [1126, 342] on span "חמלה עצמית היא שיחה של טארה בראך וקריסטין נף – "ה-ין ויאנג של חמלה עצמית"" at bounding box center [1002, 362] width 451 height 40
drag, startPoint x: 975, startPoint y: 435, endPoint x: 1287, endPoint y: 411, distance: 313.4
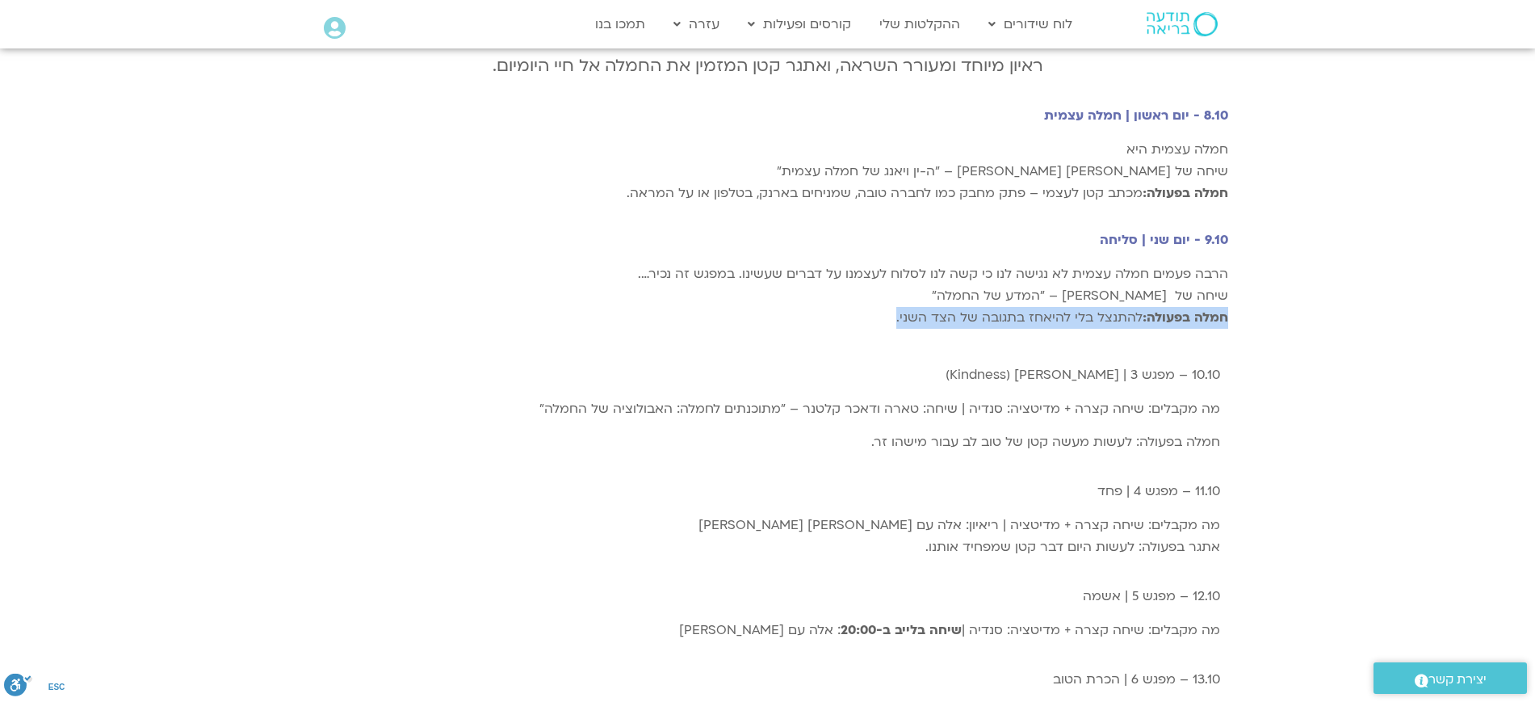
scroll to position [2221, 0]
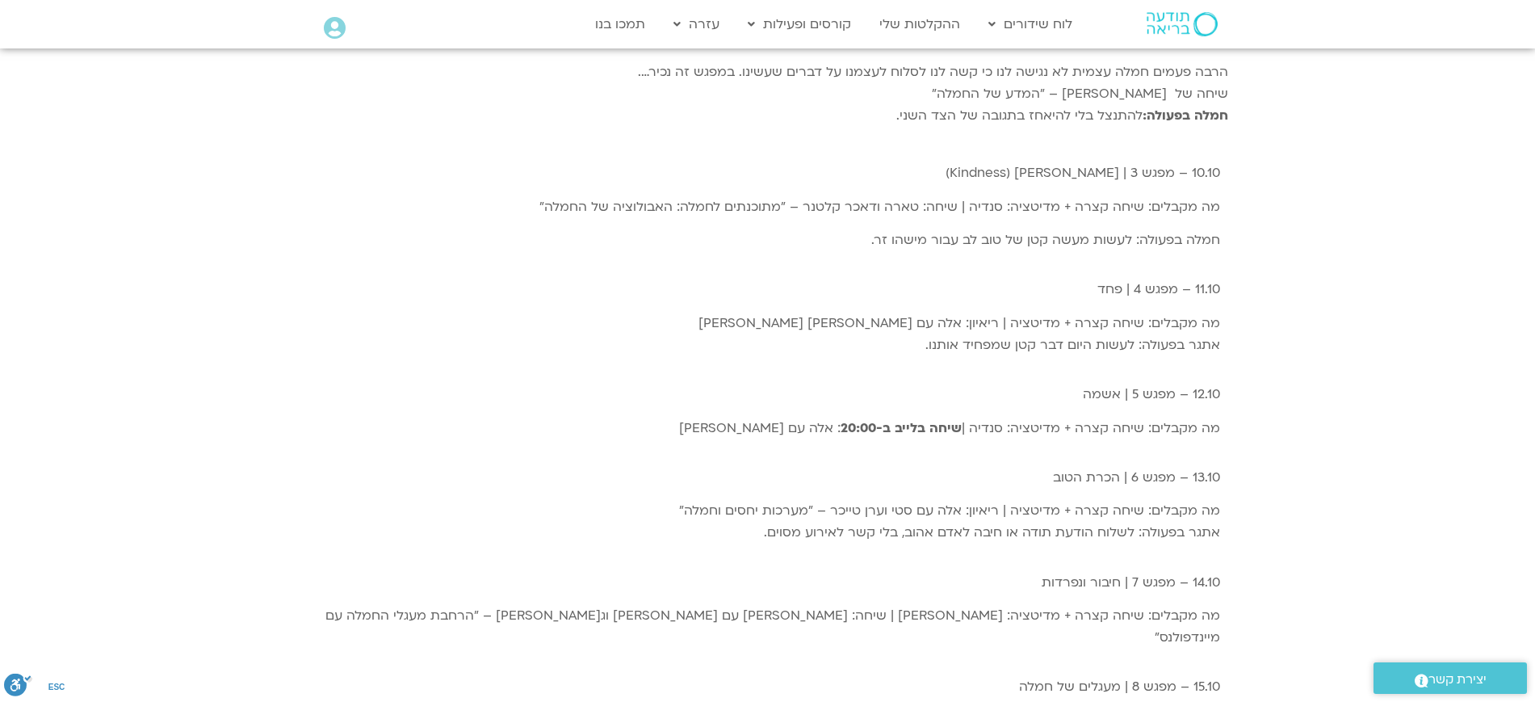
click at [1307, 453] on div "הרבה פעמים חמלה עצמית לא נגישה לנו כי קשה לנו לסלוח לעצמנו על דברים שעשינו. במפ…" at bounding box center [767, 417] width 1535 height 728
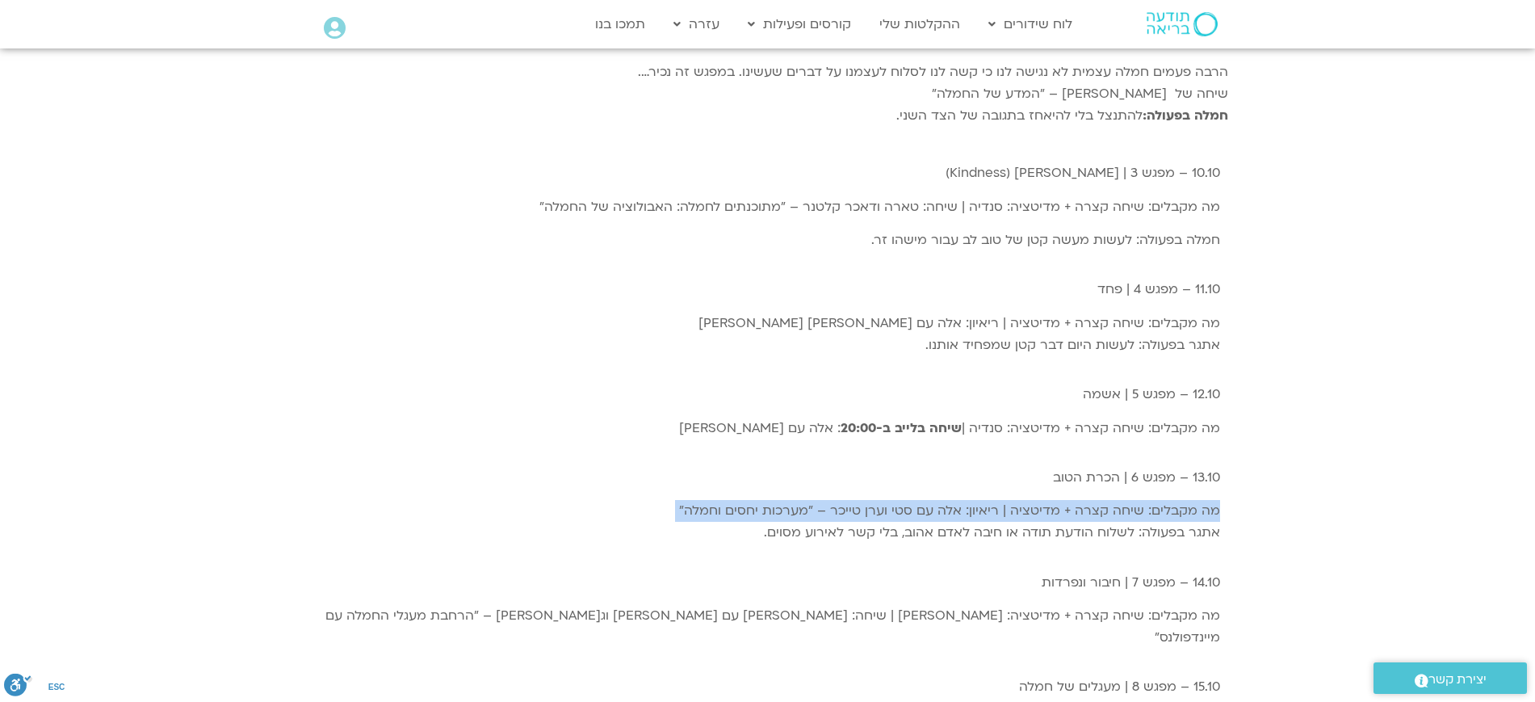
click at [1307, 453] on div "הרבה פעמים חמלה עצמית לא נגישה לנו כי קשה לנו לסלוח לעצמנו על דברים שעשינו. במפ…" at bounding box center [767, 417] width 1535 height 728
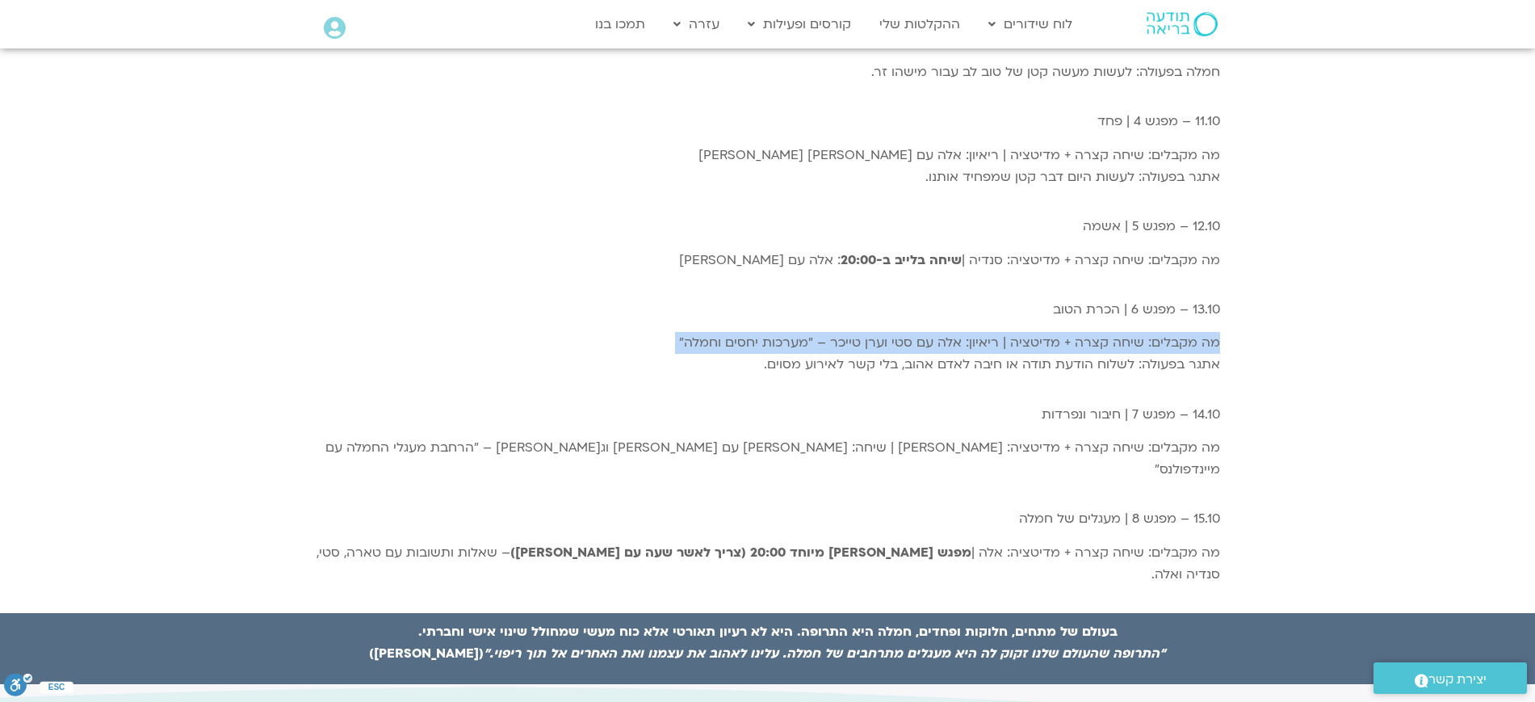
scroll to position [2422, 0]
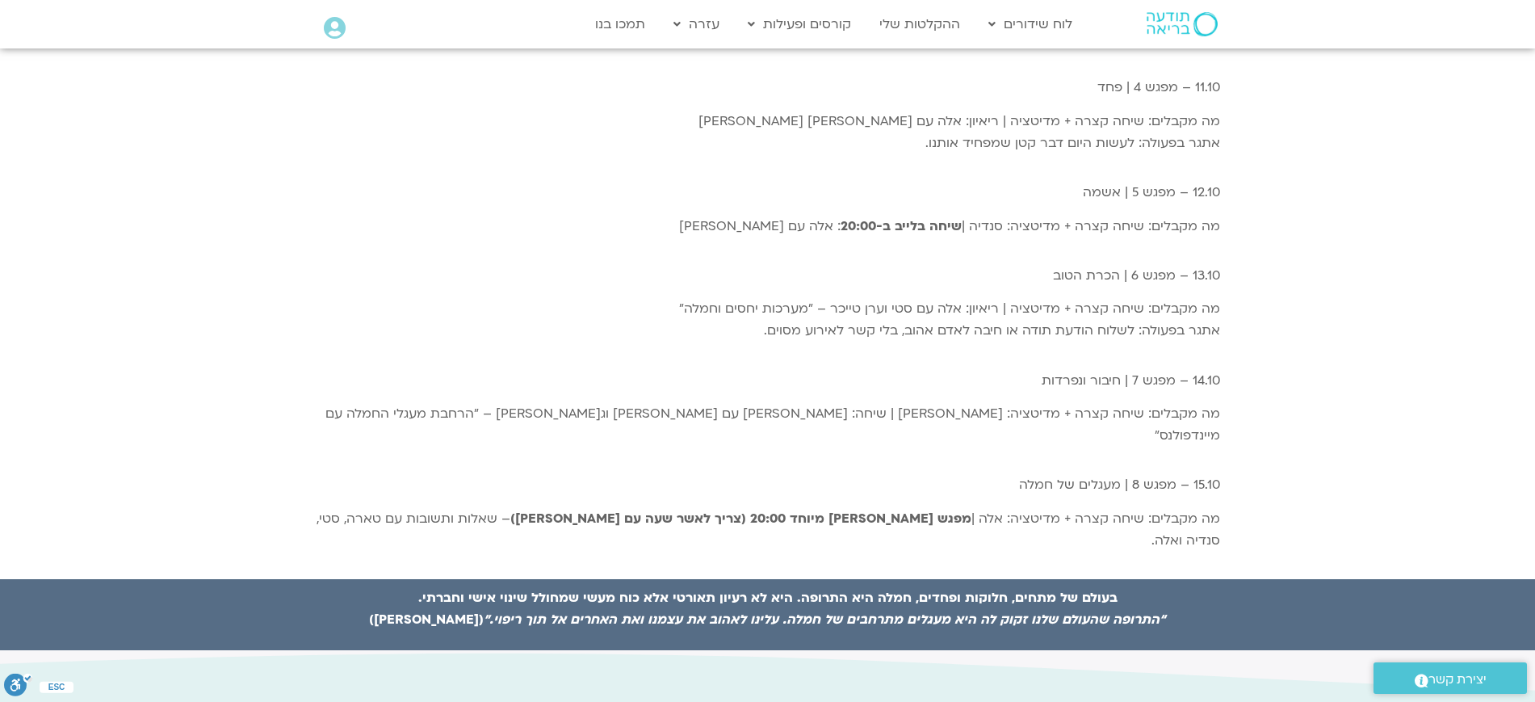
click at [1307, 453] on div "הרבה פעמים חמלה עצמית לא נגישה לנו כי קשה לנו לסלוח לעצמנו על דברים שעשינו. במפ…" at bounding box center [767, 215] width 1535 height 728
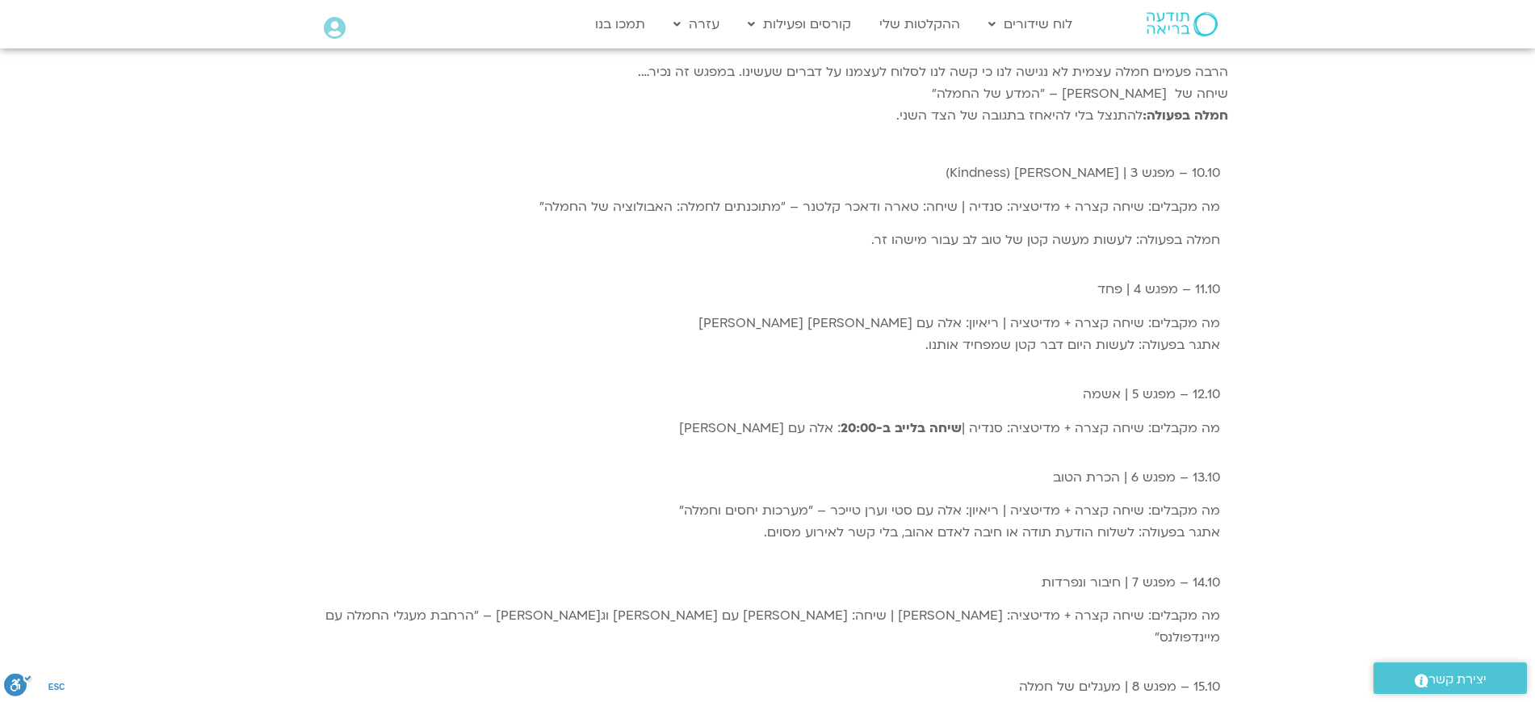
scroll to position [2019, 0]
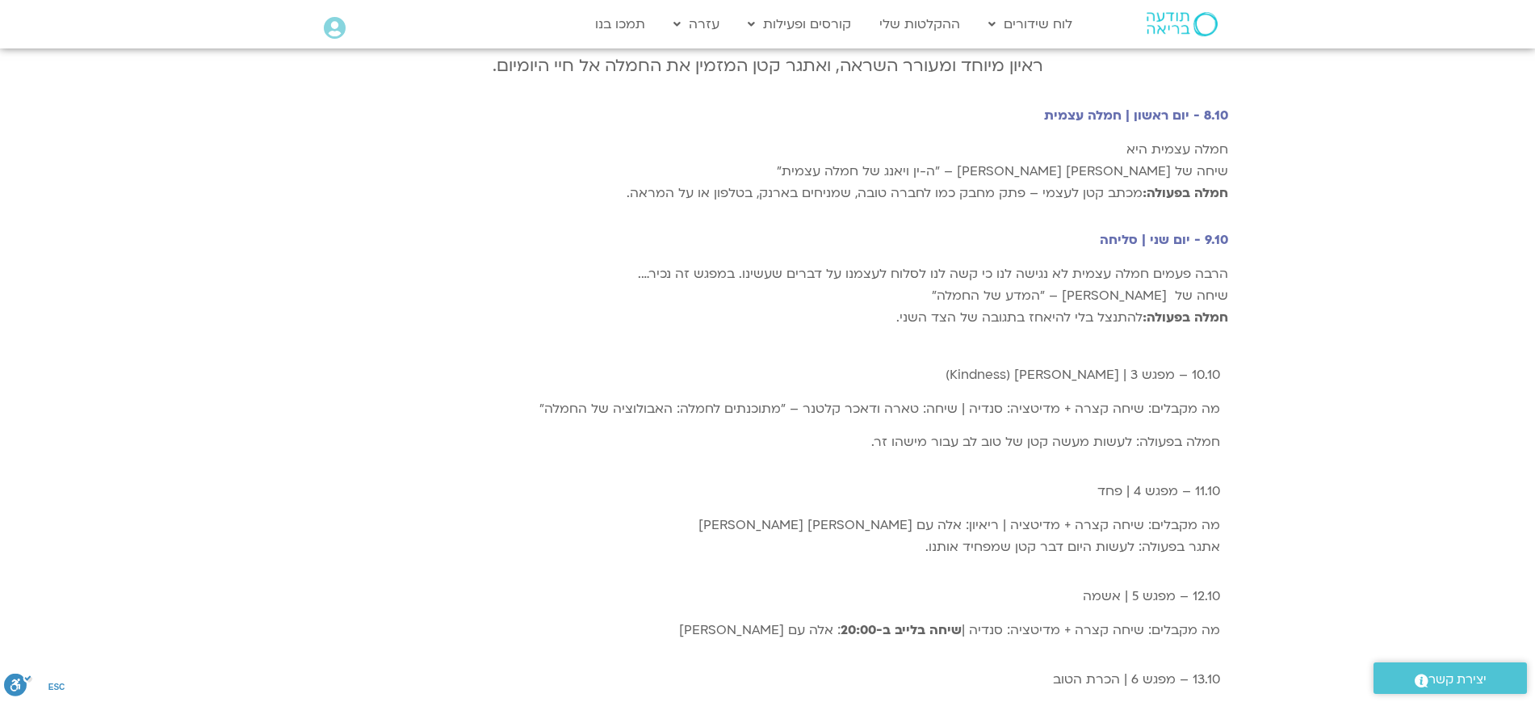
drag, startPoint x: 1268, startPoint y: 244, endPoint x: 1288, endPoint y: 250, distance: 21.0
click at [1269, 255] on div "הרבה פעמים חמלה עצמית לא נגישה לנו כי קשה לנו לסלוח לעצמנו על דברים שעשינו. במפ…" at bounding box center [767, 619] width 1535 height 728
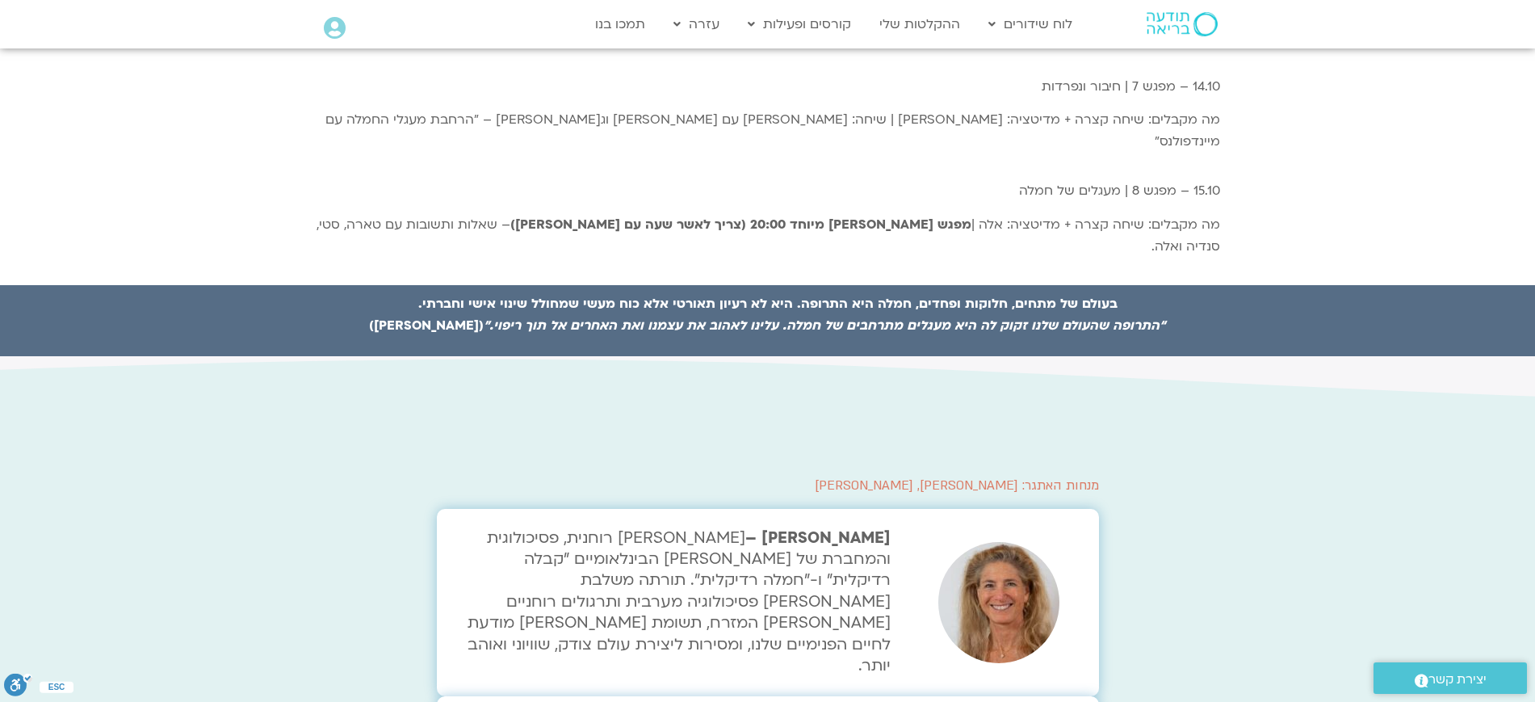
scroll to position [2826, 0]
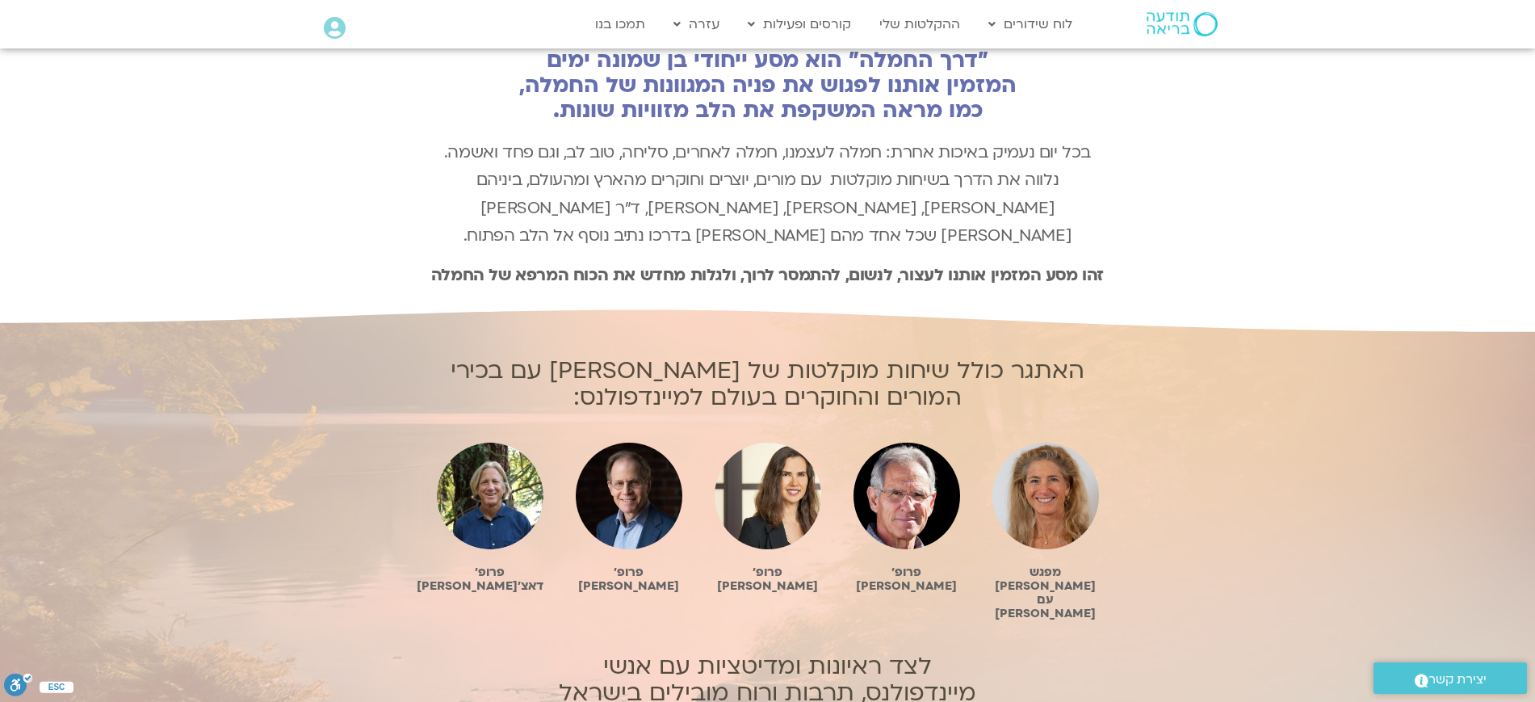
scroll to position [525, 0]
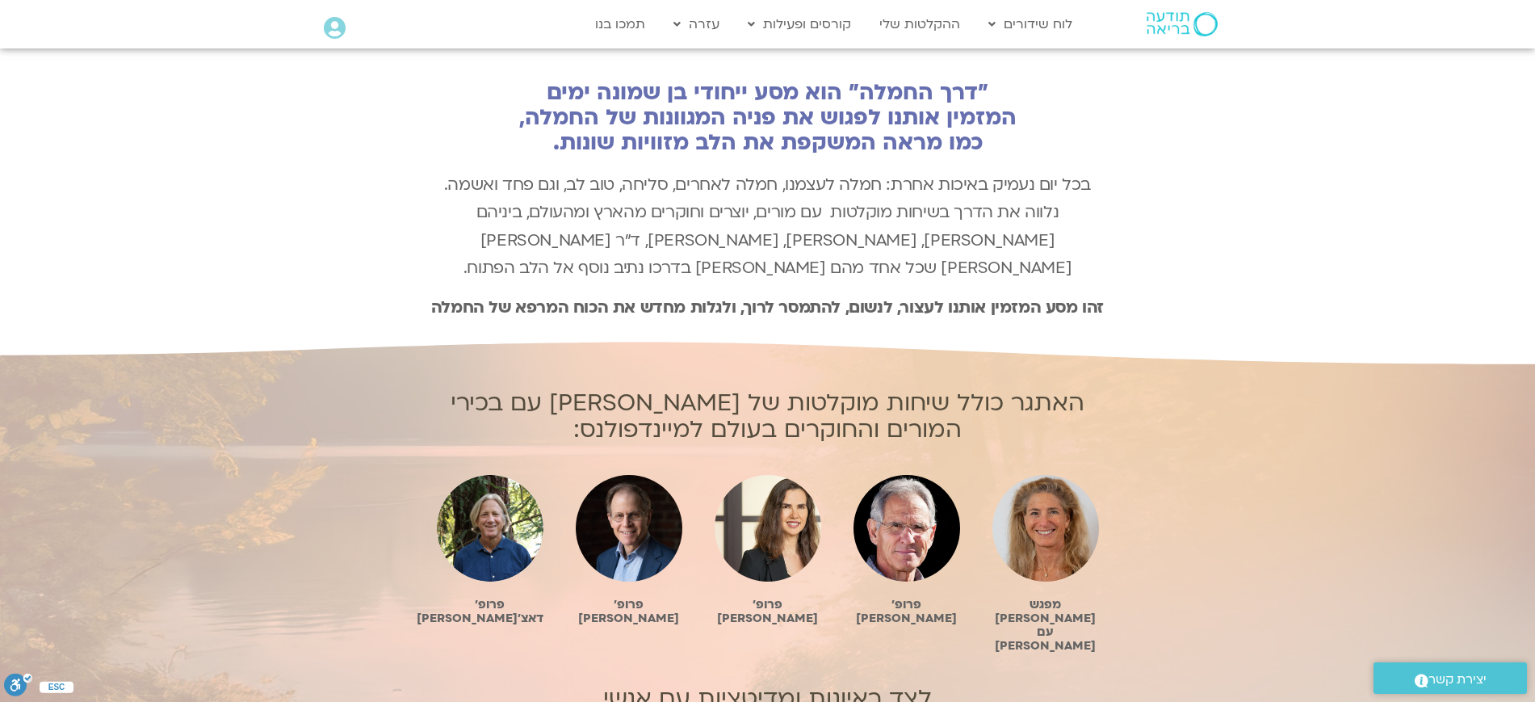
click at [1265, 392] on div "האתגר כולל שיחות מוקלטות של [PERSON_NAME] עם בכירי המורים והחוקרים בעולם למיינד…" at bounding box center [767, 637] width 1535 height 590
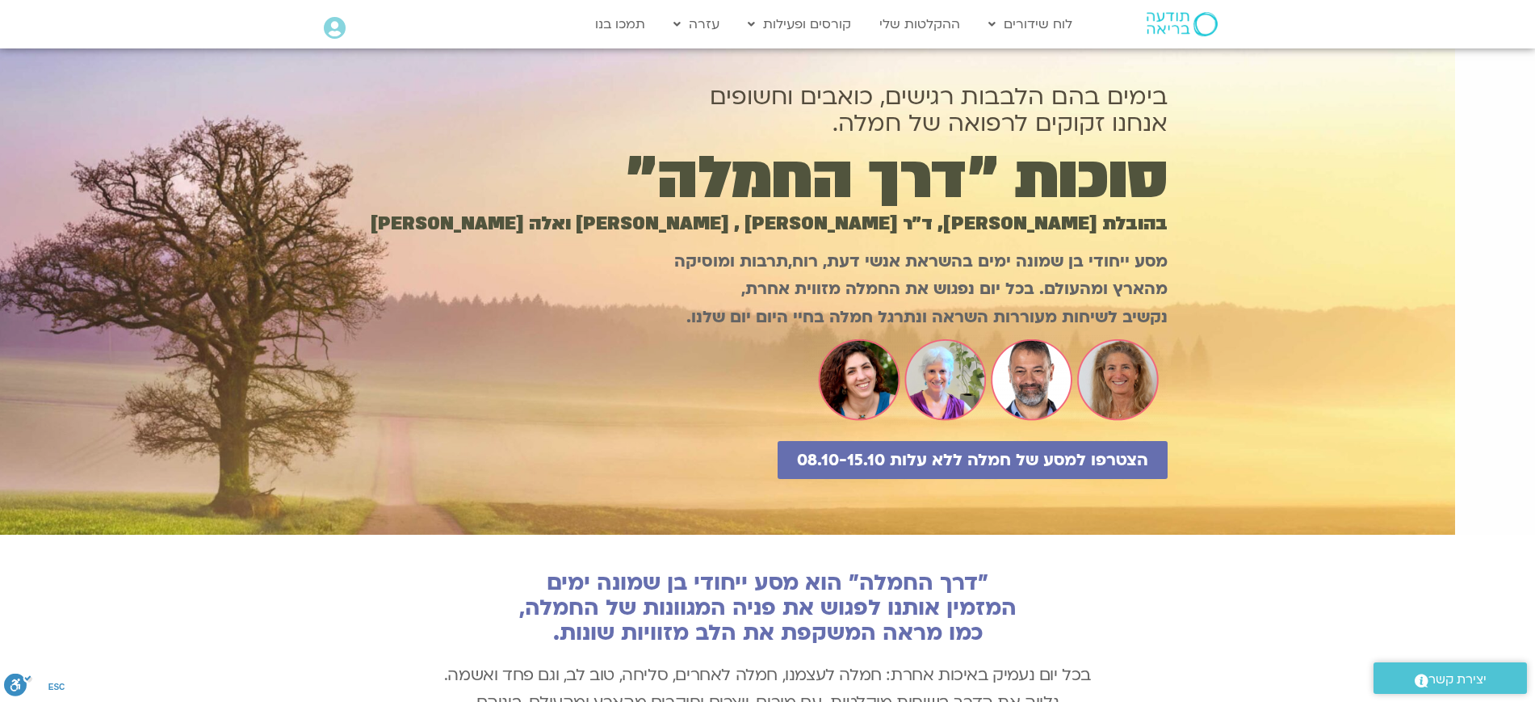
scroll to position [0, 0]
